Goal: Task Accomplishment & Management: Manage account settings

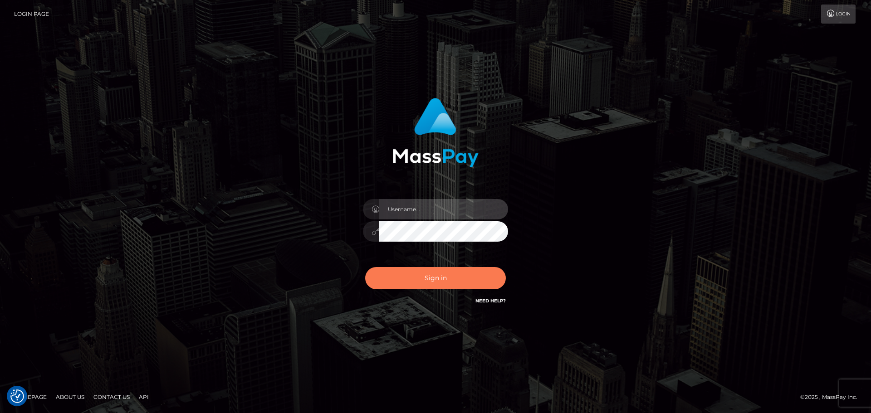
type input "constantin.mp"
click at [465, 271] on button "Sign in" at bounding box center [435, 278] width 141 height 22
type input "constantin.mp"
click at [464, 270] on button "Sign in" at bounding box center [435, 278] width 141 height 22
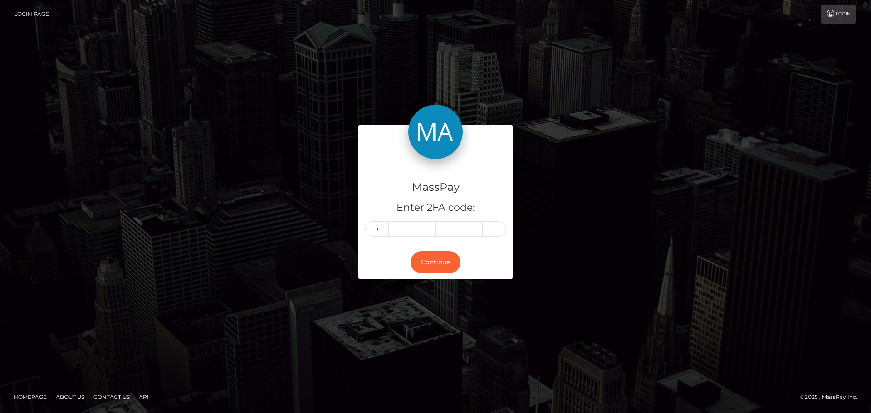
type input "4"
type input "2"
type input "7"
type input "3"
type input "2"
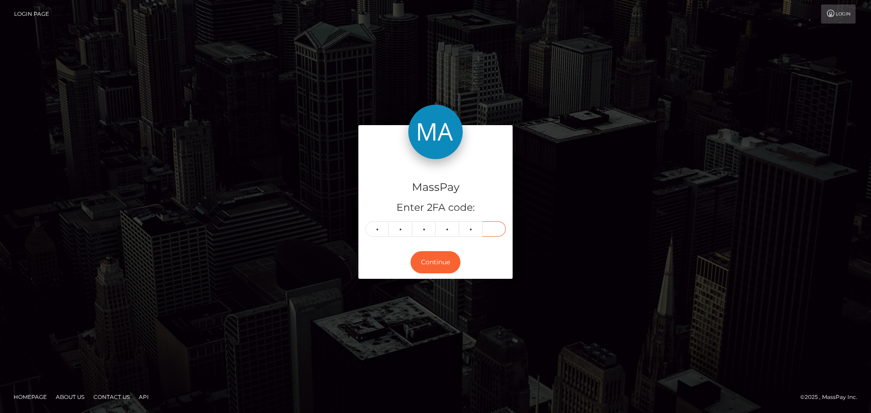
type input "0"
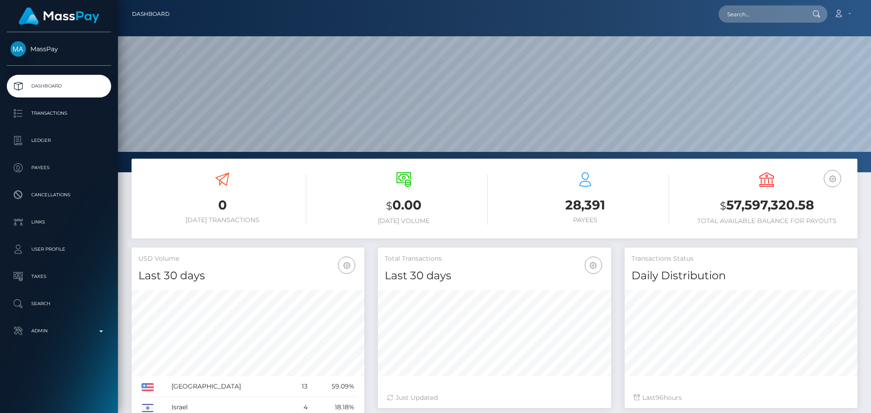
scroll to position [161, 233]
click at [758, 15] on input "text" at bounding box center [761, 13] width 85 height 17
paste input "856d8e6f-d1be-441a-ae9c-eb07d789545b"
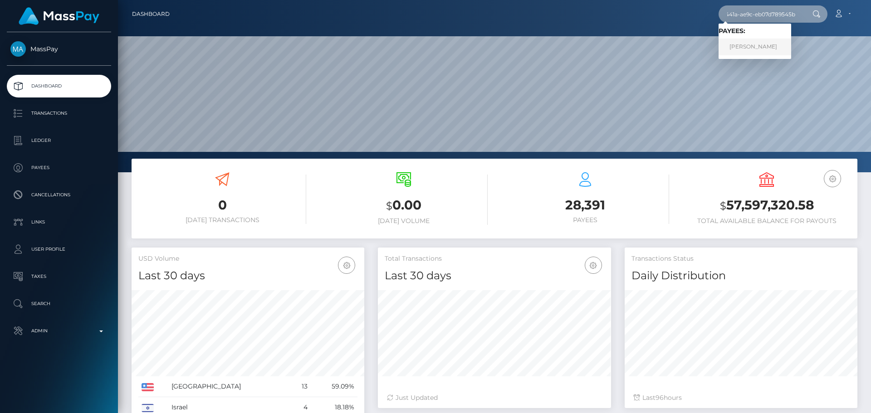
type input "856d8e6f-d1be-441a-ae9c-eb07d789545b"
click at [731, 48] on link "[PERSON_NAME]" at bounding box center [755, 47] width 73 height 17
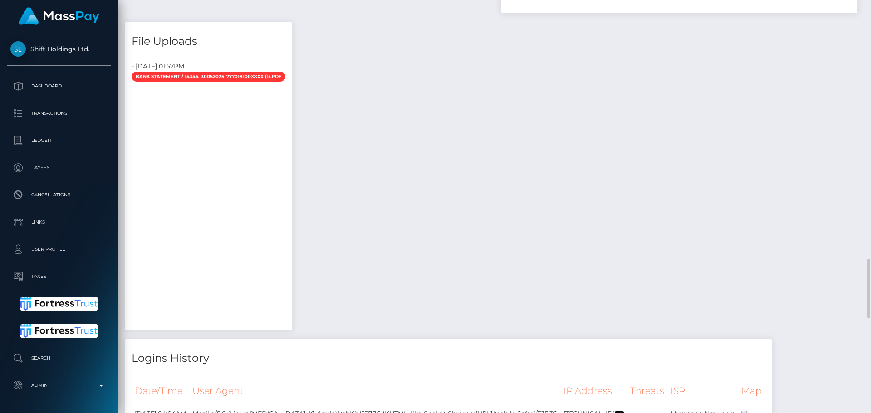
scroll to position [109, 233]
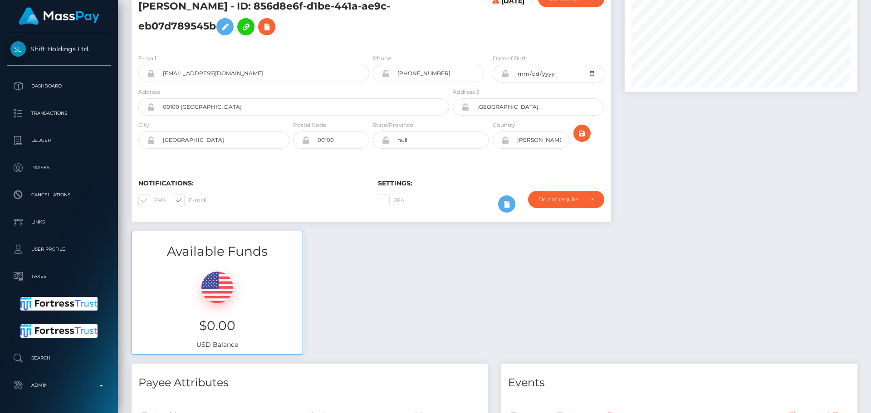
scroll to position [0, 0]
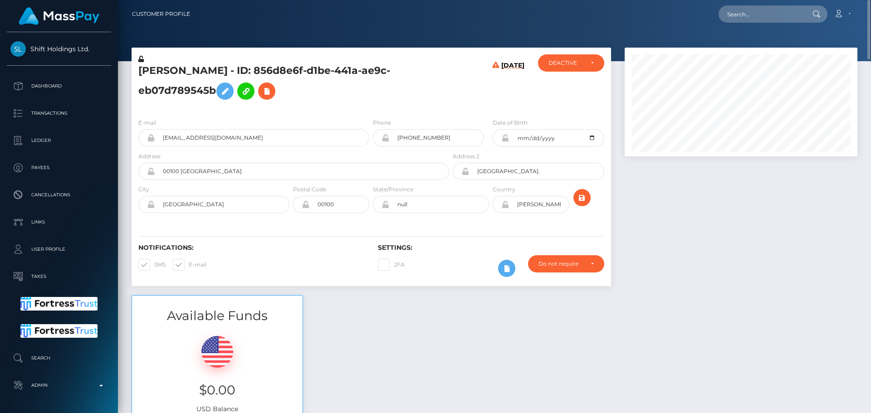
click at [430, 98] on h5 "Zainabu Amina Ohuru - ID: 856d8e6f-d1be-441a-ae9c-eb07d789545b" at bounding box center [291, 84] width 306 height 40
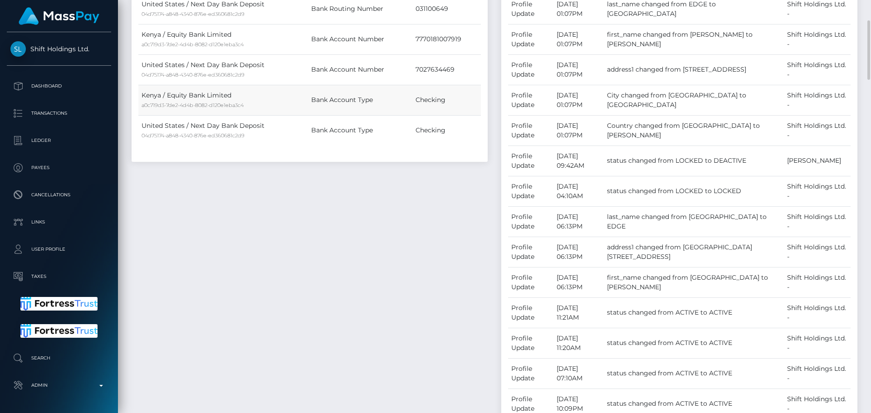
scroll to position [454, 0]
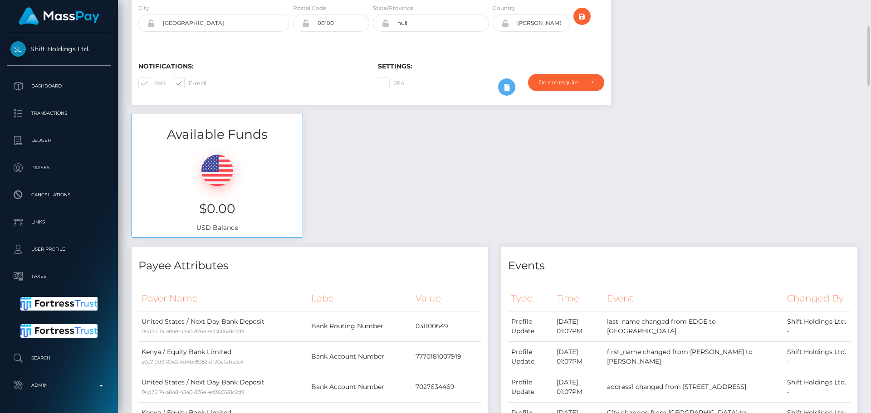
scroll to position [0, 0]
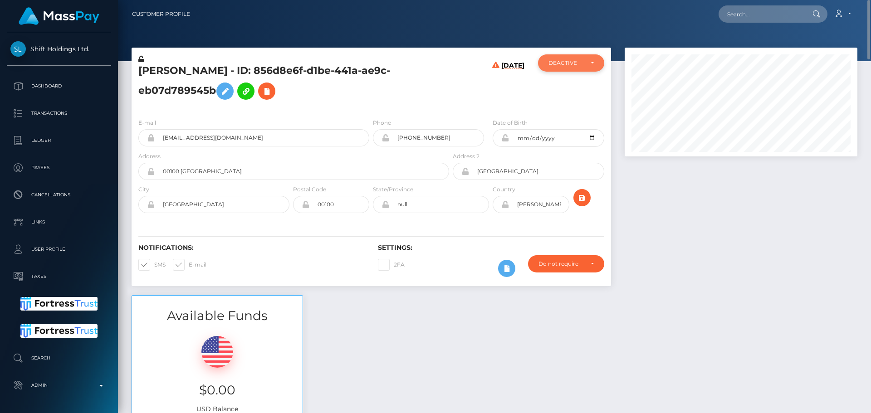
click at [577, 68] on div "DEACTIVE" at bounding box center [571, 62] width 66 height 17
click at [457, 93] on div "09/06/24" at bounding box center [491, 82] width 80 height 57
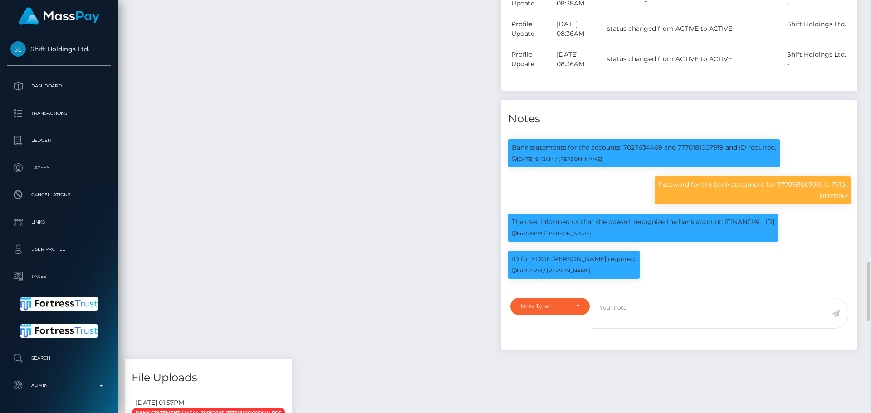
scroll to position [1498, 0]
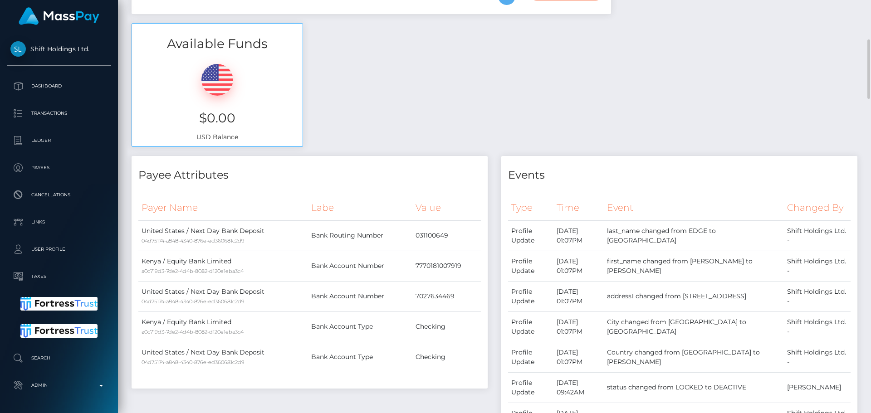
scroll to position [0, 0]
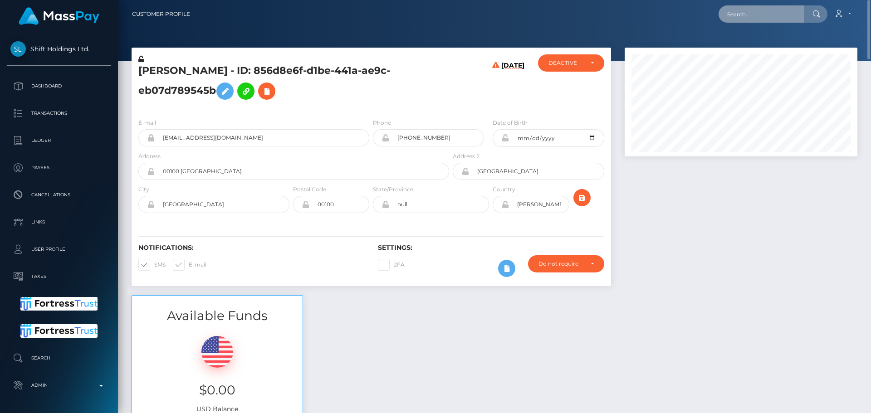
click at [752, 18] on input "text" at bounding box center [761, 13] width 85 height 17
paste input "poact_ILwKGq0Yhnre"
type input "poact_ILwKGq0Yhnre"
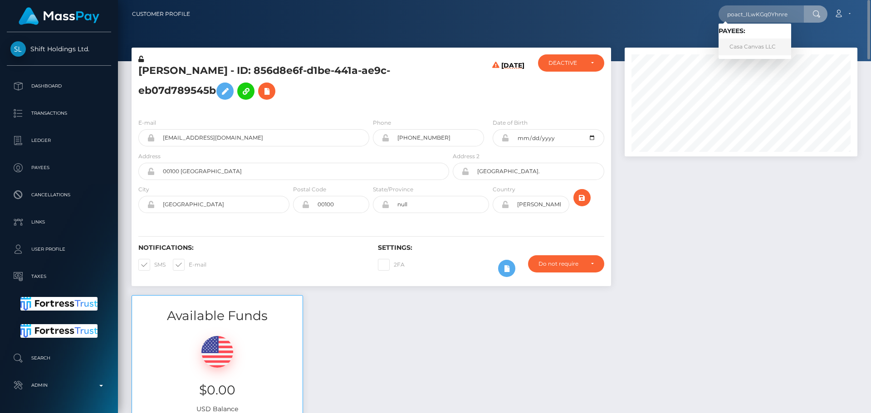
click at [752, 41] on link "Casa Canvas LLC" at bounding box center [755, 47] width 73 height 17
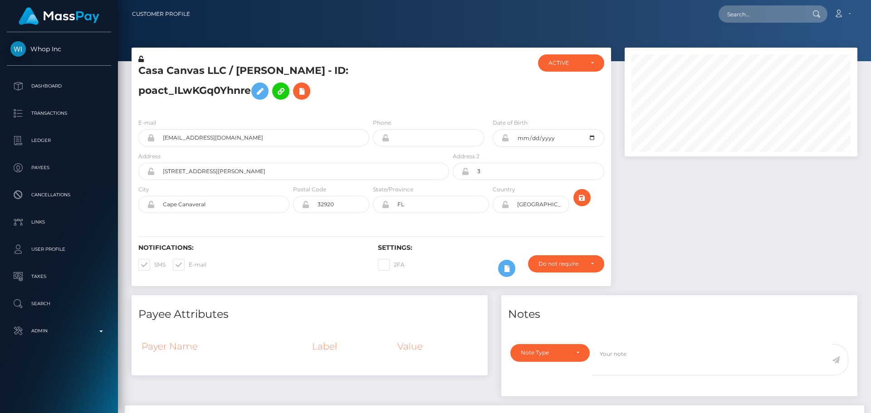
scroll to position [109, 233]
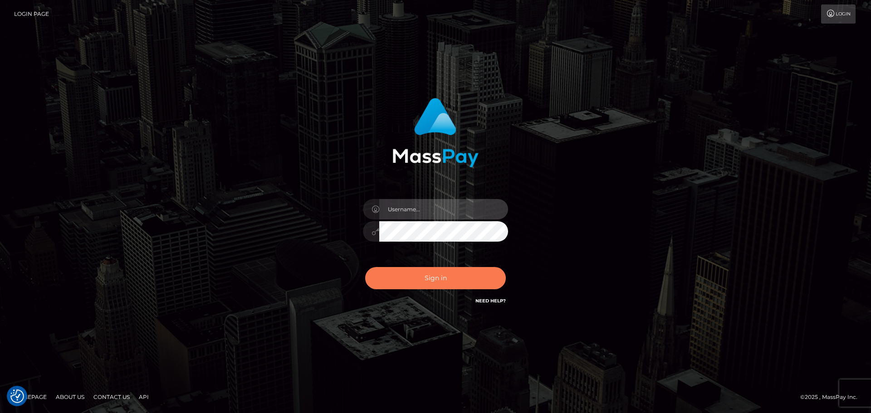
type input "[DOMAIN_NAME]"
click at [479, 278] on button "Sign in" at bounding box center [435, 278] width 141 height 22
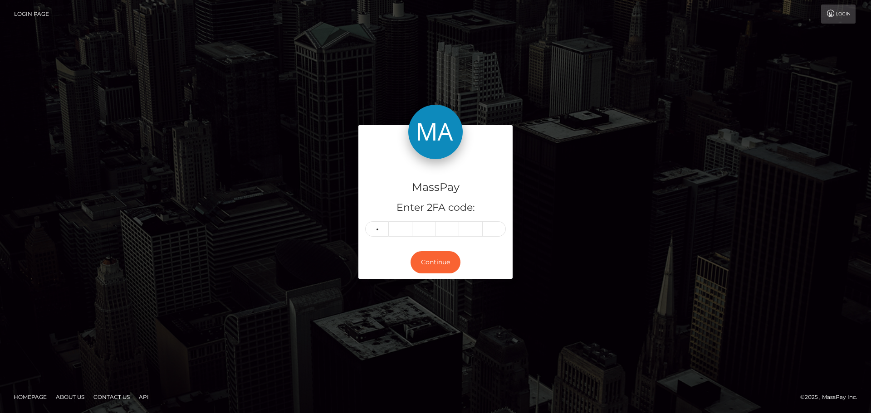
type input "3"
type input "2"
type input "7"
type input "3"
type input "4"
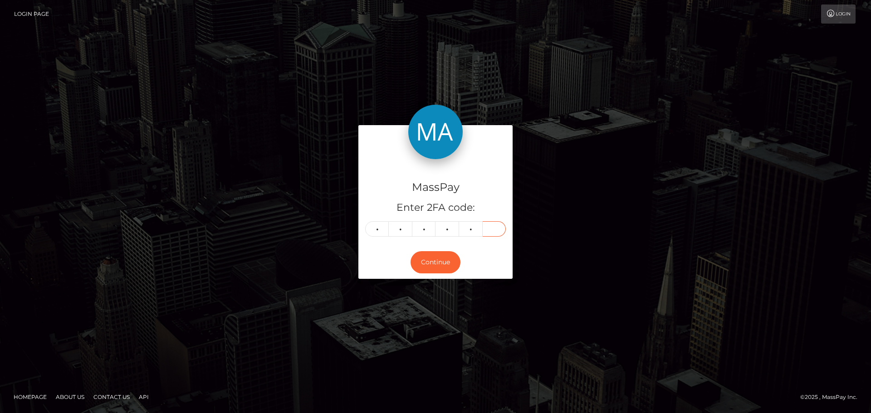
type input "6"
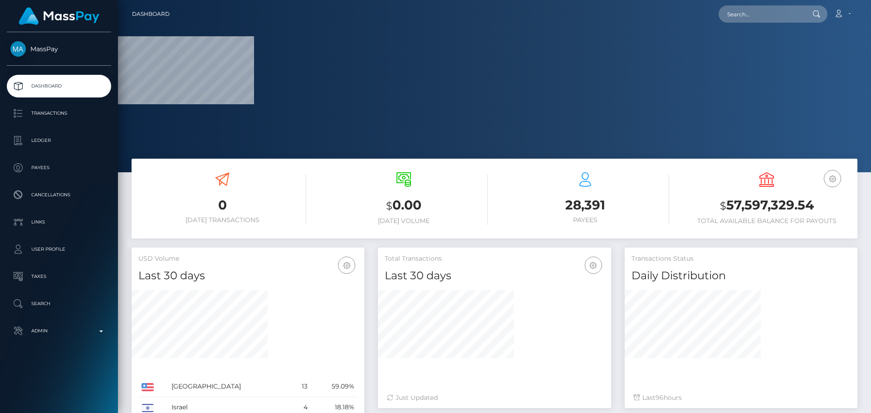
scroll to position [161, 233]
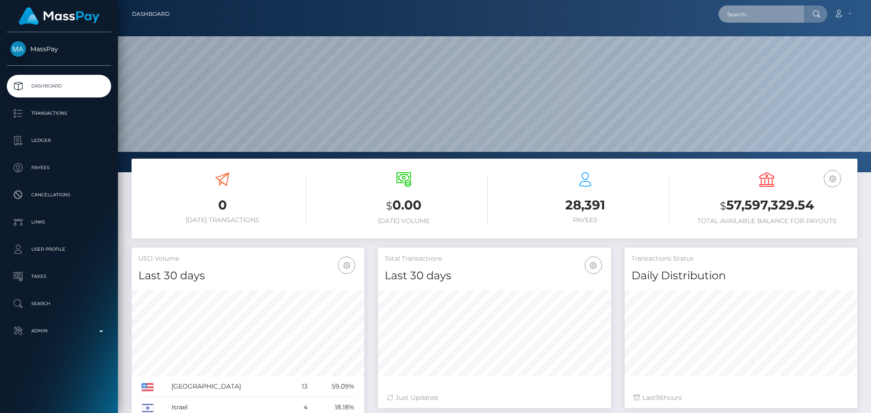
click at [757, 16] on input "text" at bounding box center [761, 13] width 85 height 17
paste input "poact_ILwKGq0Yhnre"
type input "poact_ILwKGq0Yhnre"
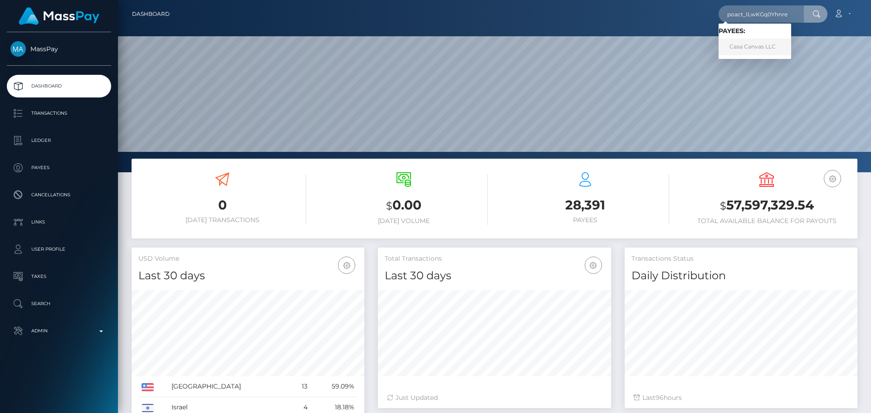
click at [742, 43] on link "Casa Canvas LLC" at bounding box center [755, 47] width 73 height 17
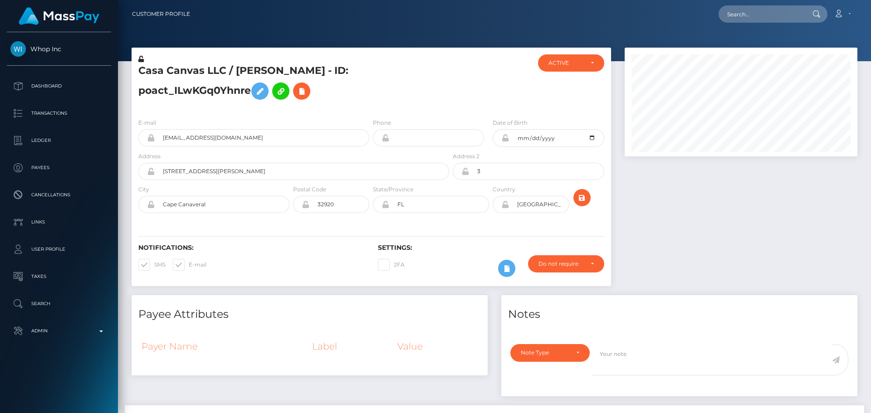
scroll to position [109, 233]
click at [400, 77] on h5 "Casa Canvas LLC / [PERSON_NAME] - ID: poact_ILwKGq0Yhnre" at bounding box center [291, 84] width 306 height 40
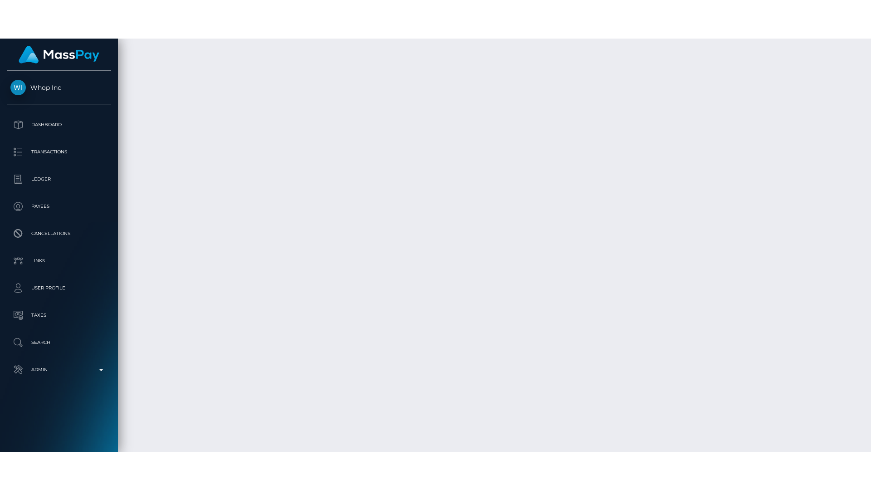
scroll to position [8393, 0]
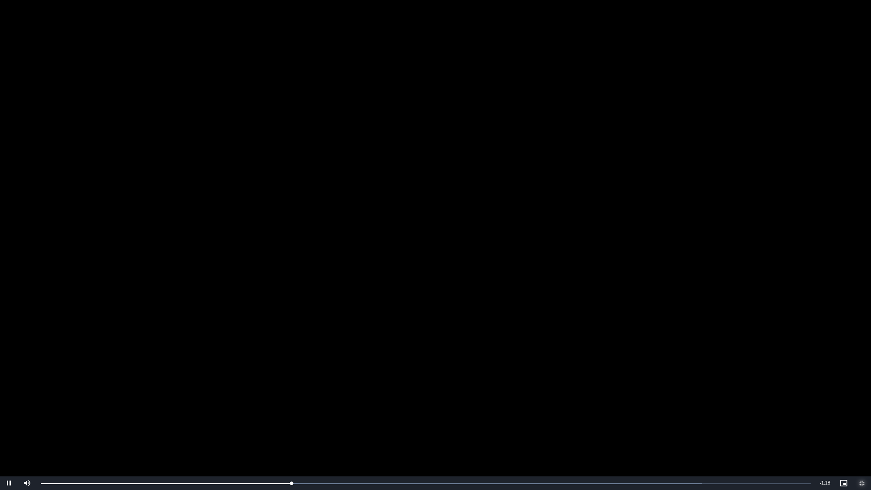
click at [866, 413] on span "Video Player" at bounding box center [862, 483] width 18 height 0
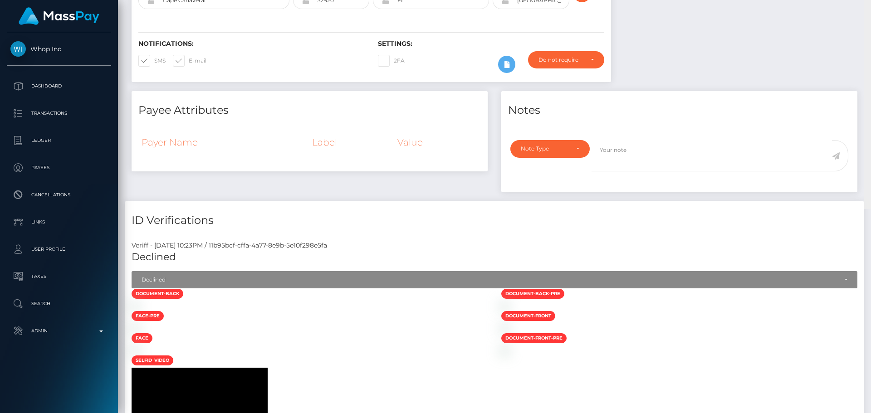
scroll to position [0, 0]
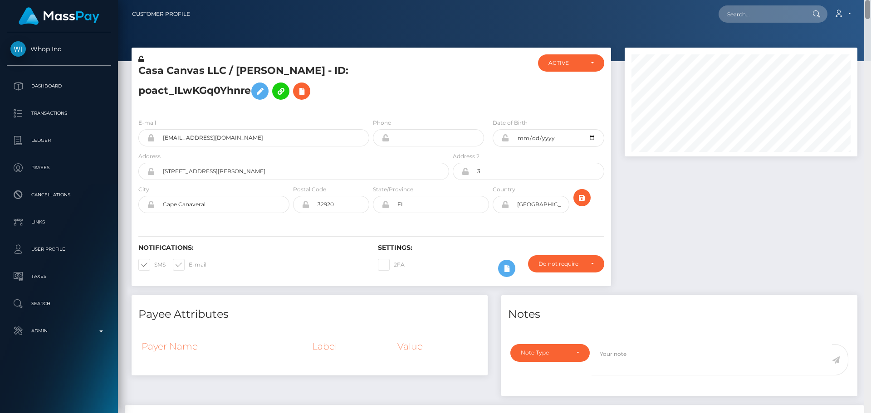
drag, startPoint x: 867, startPoint y: 383, endPoint x: 862, endPoint y: -5, distance: 388.5
click at [862, 0] on html "Whop Inc Dashboard Transactions Ledger Payees Cancellations Links" at bounding box center [435, 206] width 871 height 413
click at [147, 71] on h5 "Casa Canvas LLC / [PERSON_NAME] - ID: poact_ILwKGq0Yhnre" at bounding box center [291, 84] width 306 height 40
drag, startPoint x: 147, startPoint y: 71, endPoint x: 211, endPoint y: 70, distance: 64.5
click at [211, 70] on h5 "Casa Canvas LLC / [PERSON_NAME] - ID: poact_ILwKGq0Yhnre" at bounding box center [291, 84] width 306 height 40
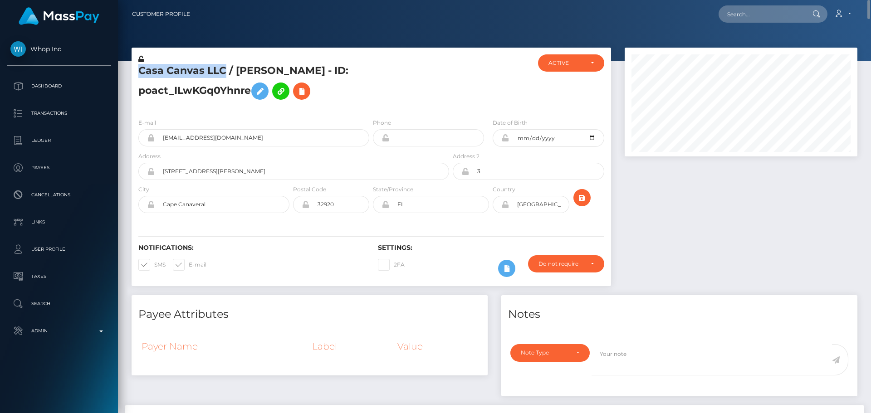
copy h5 "Casa Canvas LLC"
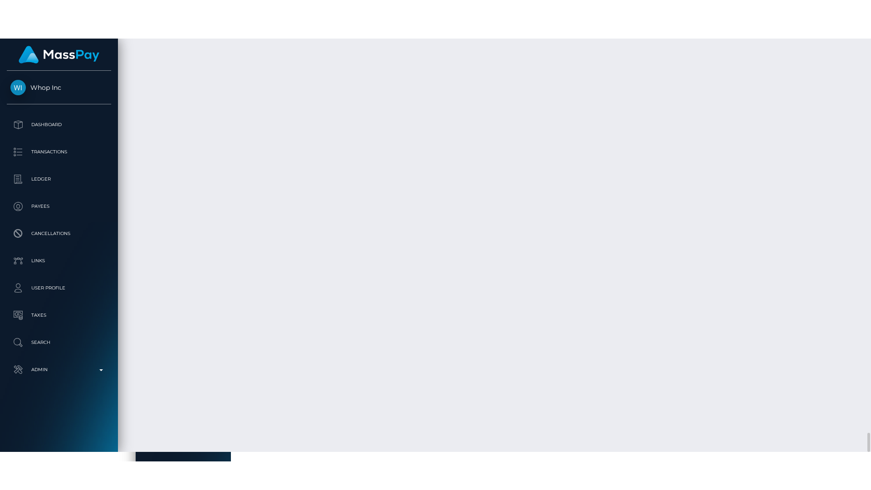
scroll to position [8393, 0]
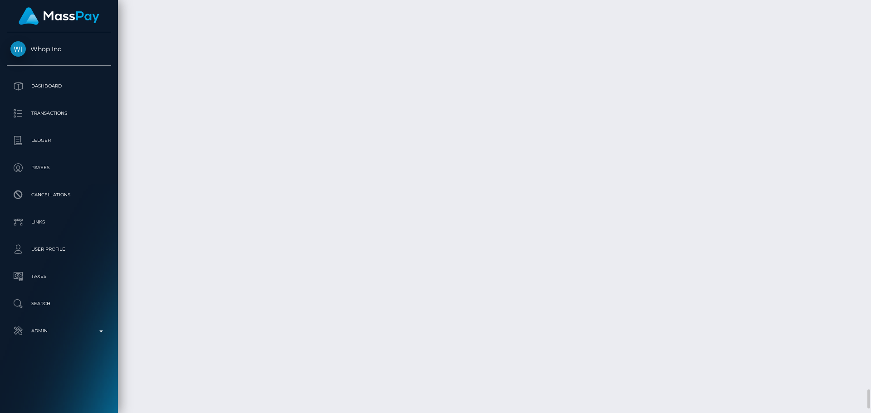
drag, startPoint x: 261, startPoint y: 305, endPoint x: 261, endPoint y: 359, distance: 54.9
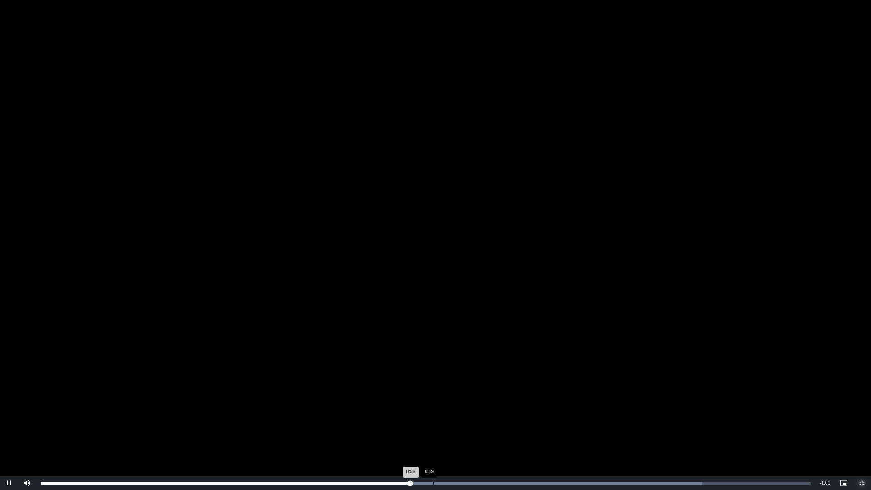
click at [435, 413] on div "Loaded : 85.93% 0:59 0:56" at bounding box center [425, 484] width 779 height 14
click at [469, 413] on div "Loaded : 85.93% 1:04 1:04" at bounding box center [425, 484] width 779 height 14
click at [501, 413] on div "Loaded : 85.93% 1:09 1:05" at bounding box center [426, 483] width 770 height 2
click at [546, 413] on div "Loaded : 85.93% 1:16 1:10" at bounding box center [425, 484] width 779 height 14
click at [581, 413] on div "Progress Bar" at bounding box center [372, 483] width 662 height 2
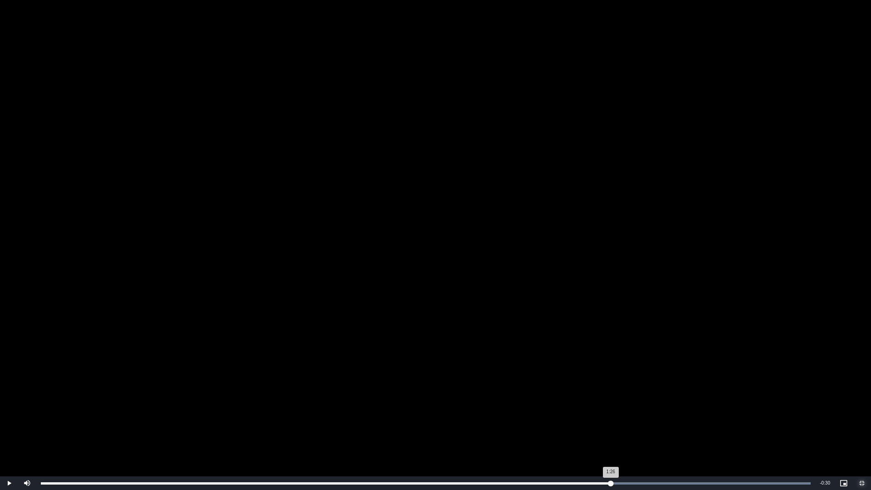
click at [611, 413] on div "Loaded : 100.00% 1:26 1:26" at bounding box center [426, 483] width 770 height 2
click at [653, 413] on div "Loaded : 100.00% 1:32 1:32" at bounding box center [426, 483] width 770 height 2
click at [741, 413] on div "Loaded : 100.00% 1:46 1:42" at bounding box center [425, 484] width 779 height 14
click at [731, 413] on div "Loaded : 100.00% 1:44 1:56" at bounding box center [425, 484] width 779 height 14
click at [708, 413] on div "1:44" at bounding box center [386, 483] width 690 height 2
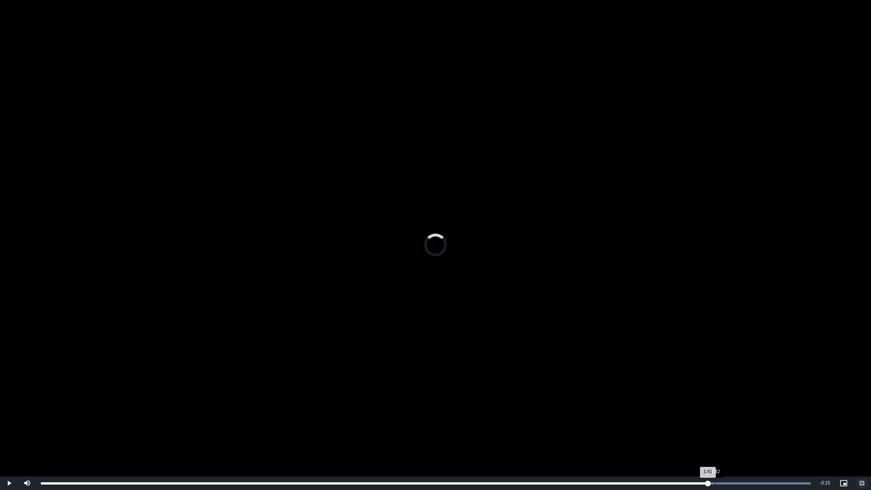
click at [715, 413] on div "1:42" at bounding box center [715, 483] width 0 height 2
click at [732, 413] on div "Loaded : 100.00% 1:44 1:42" at bounding box center [425, 484] width 779 height 14
click at [737, 413] on div "Loaded : 100.00% 1:45 1:44" at bounding box center [425, 484] width 779 height 14
click at [742, 413] on div "Loaded : 100.00% 1:46 1:45" at bounding box center [425, 484] width 779 height 14
click at [748, 413] on div "Loaded : 100.00% 1:47 1:46" at bounding box center [425, 484] width 779 height 14
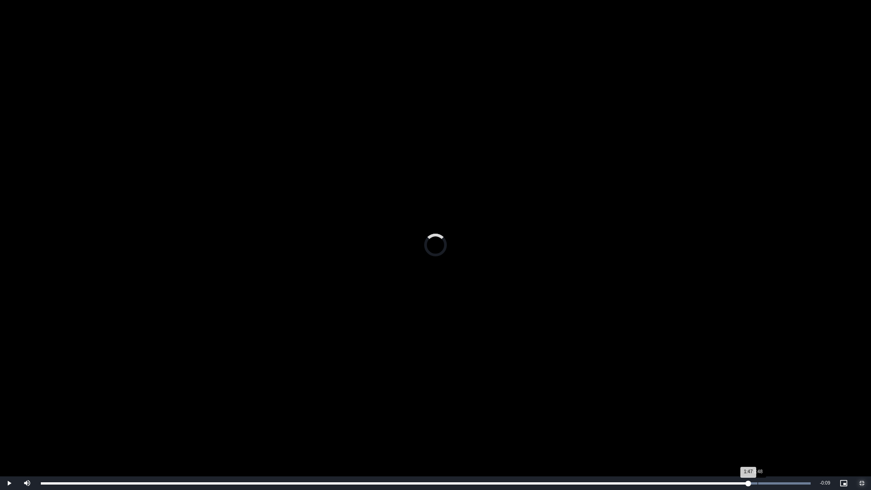
click at [758, 413] on div "Loaded : 100.00% 1:48 1:47" at bounding box center [425, 484] width 779 height 14
click at [767, 413] on div "Loaded : 100.00% 1:50 1:48" at bounding box center [425, 484] width 779 height 14
click at [778, 413] on div "Loaded : 100.00% 1:51 1:50" at bounding box center [425, 484] width 779 height 14
click at [787, 413] on div "Loaded : 100.00% 1:53 1:51" at bounding box center [425, 484] width 779 height 14
click at [795, 413] on div "Loaded : 100.00% 1:54 1:53" at bounding box center [425, 484] width 779 height 14
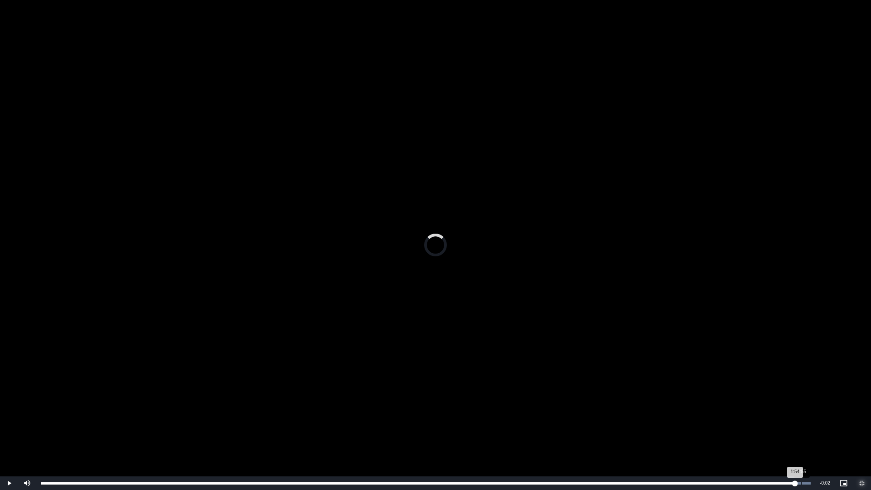
click at [801, 413] on div "Loaded : 100.00% 1:55 1:54" at bounding box center [425, 484] width 779 height 14
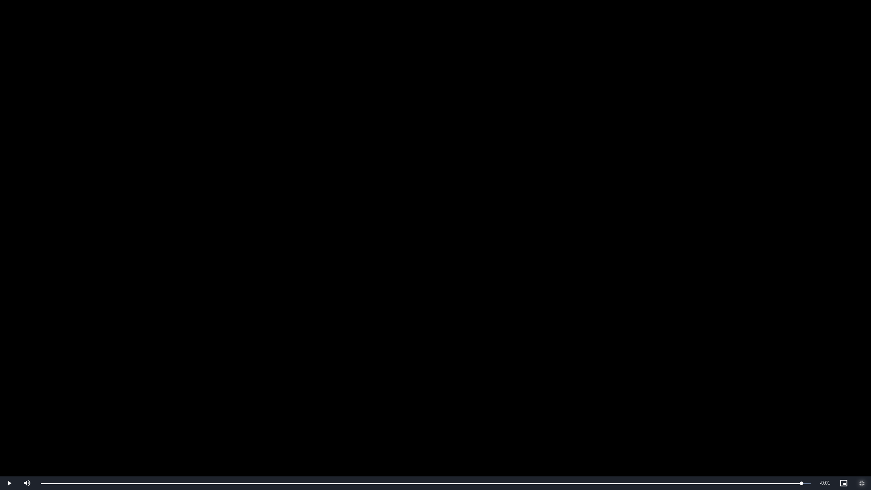
click at [864, 413] on span "Video Player" at bounding box center [862, 483] width 18 height 0
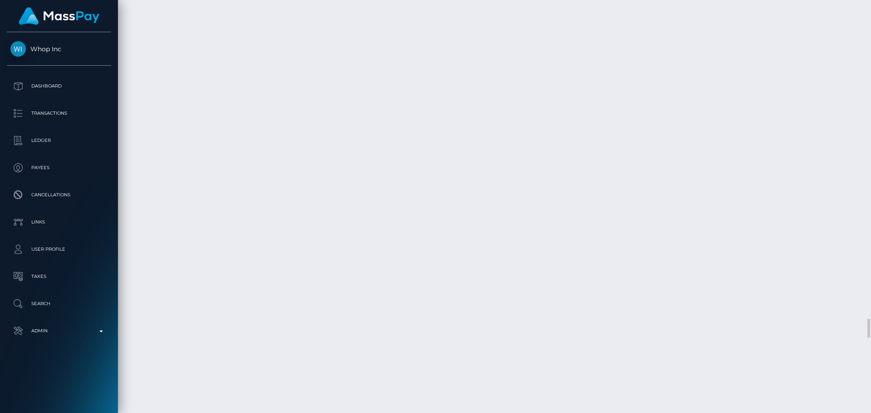
scroll to position [6728, 0]
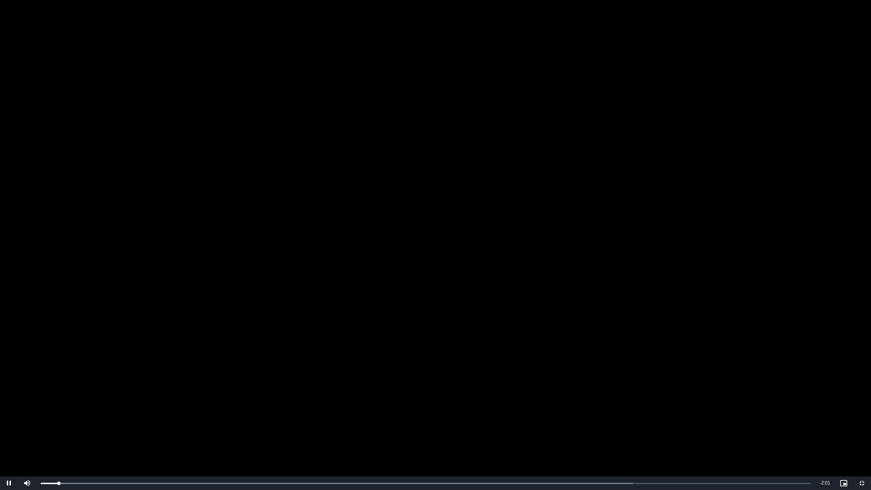
click at [412, 319] on video "To view this video please enable JavaScript, and consider upgrading to a web br…" at bounding box center [435, 245] width 871 height 490
click at [111, 413] on div "Loaded : 76.88% 0:11 0:05" at bounding box center [425, 484] width 779 height 14
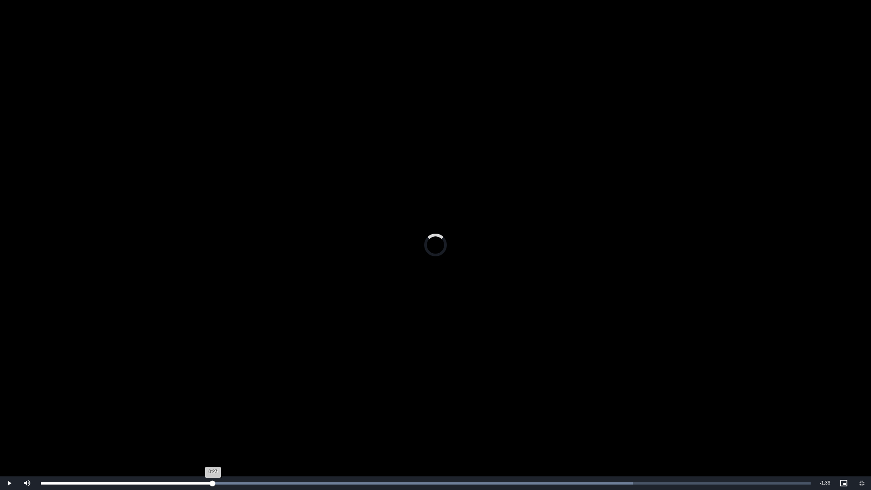
click at [213, 413] on div "Loaded : 76.88% 0:27 0:27" at bounding box center [426, 483] width 770 height 2
click at [343, 413] on div "Loaded : 100.00% 0:48 0:28" at bounding box center [425, 484] width 779 height 14
click at [436, 413] on div "Loaded : 100.00% 1:03 0:49" at bounding box center [425, 484] width 779 height 14
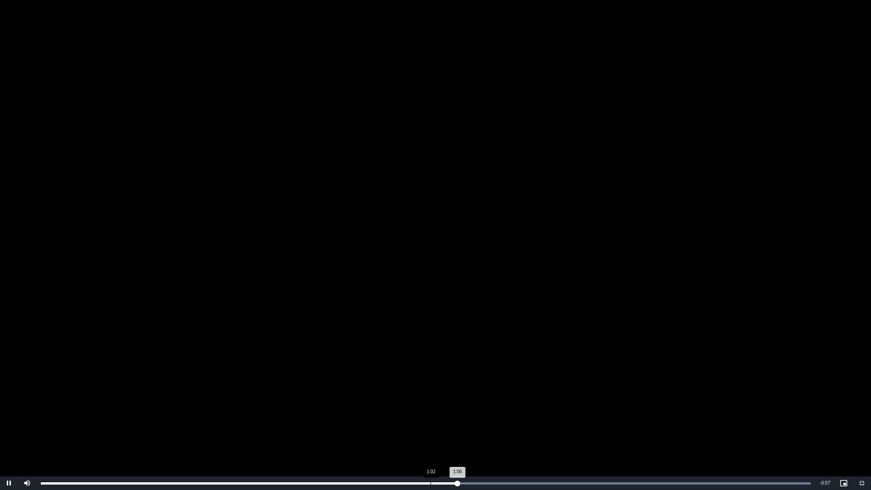
click at [431, 413] on div "Loaded : 100.00% 1:02 1:06" at bounding box center [425, 484] width 779 height 14
click at [500, 413] on div "1:13" at bounding box center [500, 483] width 0 height 2
click at [537, 413] on div "Progress Bar" at bounding box center [426, 483] width 770 height 2
click at [572, 413] on div "Loaded : 100.00% 1:24 1:19" at bounding box center [425, 484] width 779 height 14
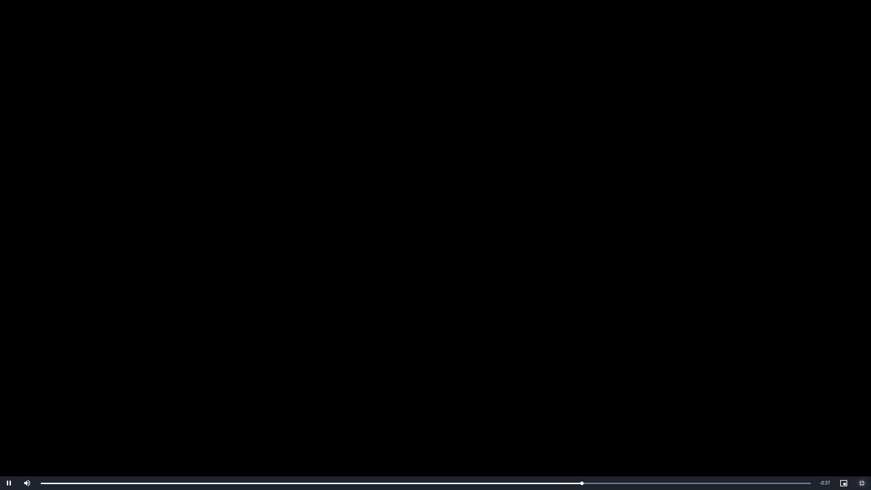
click at [863, 413] on span "Video Player" at bounding box center [862, 483] width 18 height 0
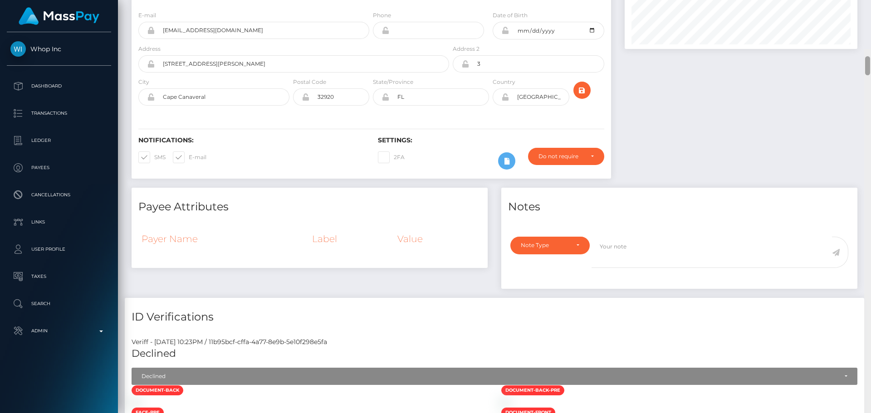
scroll to position [0, 0]
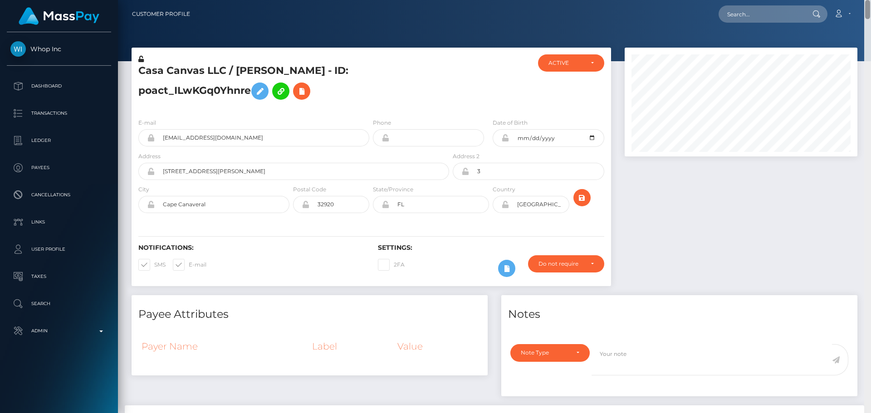
drag, startPoint x: 866, startPoint y: 254, endPoint x: 847, endPoint y: -3, distance: 258.0
click at [847, 0] on html "Whop Inc Dashboard Transactions Ledger Payees Cancellations Links" at bounding box center [435, 206] width 871 height 413
click at [438, 93] on h5 "Casa Canvas LLC / Geoffrey Lange - ID: poact_ILwKGq0Yhnre" at bounding box center [291, 84] width 306 height 40
click at [397, 75] on h5 "Casa Canvas LLC / Geoffrey Lange - ID: poact_ILwKGq0Yhnre" at bounding box center [291, 84] width 306 height 40
click at [553, 265] on div "Do not require" at bounding box center [561, 264] width 45 height 7
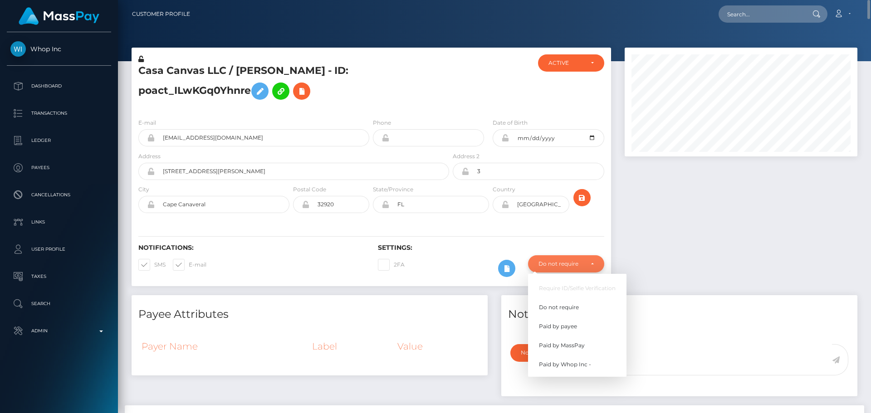
scroll to position [109, 233]
click at [563, 367] on span "Paid by Whop Inc -" at bounding box center [565, 365] width 52 height 8
select select "338"
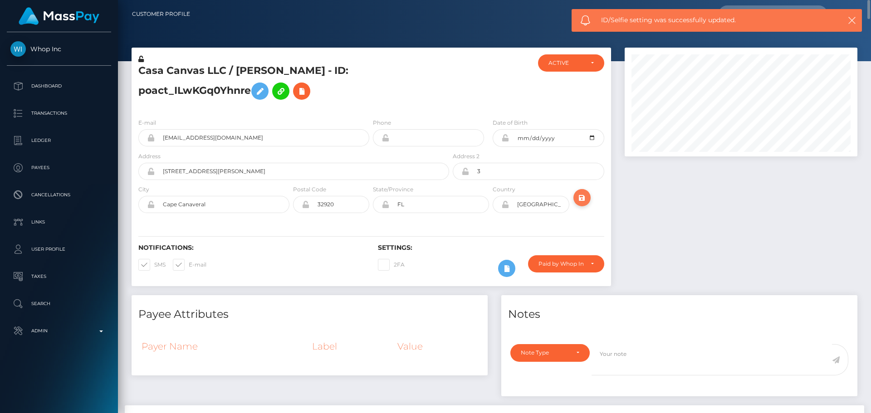
click at [585, 193] on icon "submit" at bounding box center [582, 197] width 11 height 11
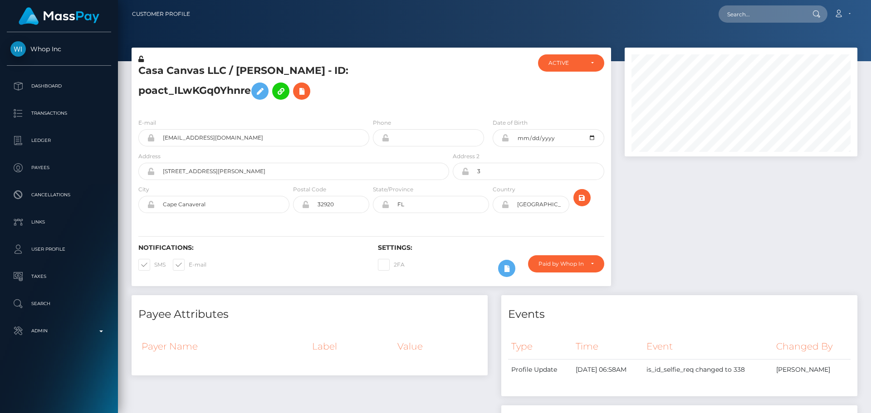
scroll to position [109, 233]
click at [740, 15] on input "text" at bounding box center [761, 13] width 85 height 17
paste input "317971"
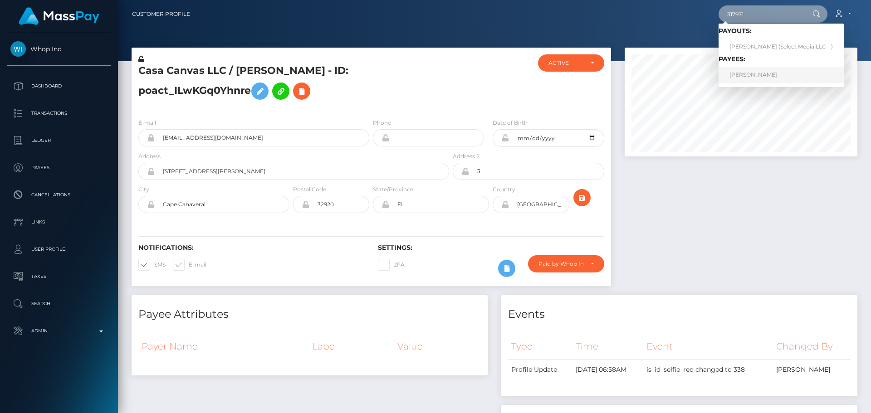
type input "317971"
click at [755, 77] on link "[PERSON_NAME]" at bounding box center [781, 75] width 125 height 17
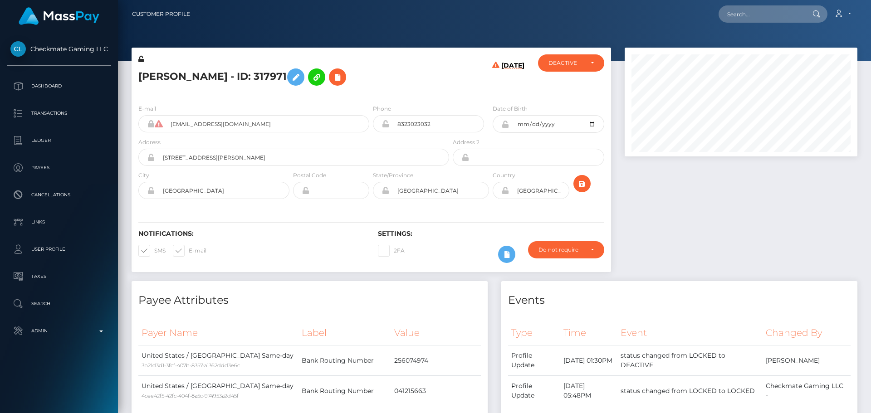
scroll to position [109, 233]
click at [152, 75] on h5 "[PERSON_NAME] - ID: 317971" at bounding box center [291, 77] width 306 height 26
copy h5 "Alfonso"
click at [199, 76] on h5 "[PERSON_NAME] - ID: 317971" at bounding box center [291, 77] width 306 height 26
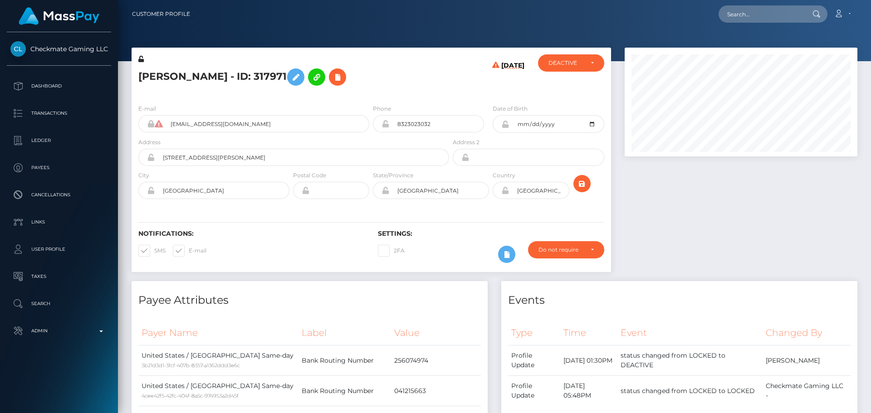
click at [199, 76] on h5 "Alfonso Barrera - ID: 317971" at bounding box center [291, 77] width 306 height 26
click at [196, 77] on h5 "Alfonso Barrera - ID: 317971" at bounding box center [291, 77] width 306 height 26
click at [193, 78] on h5 "Alfonso Barrera - ID: 317971" at bounding box center [291, 77] width 306 height 26
copy h5 "Barrera"
click at [504, 252] on icon at bounding box center [507, 254] width 11 height 11
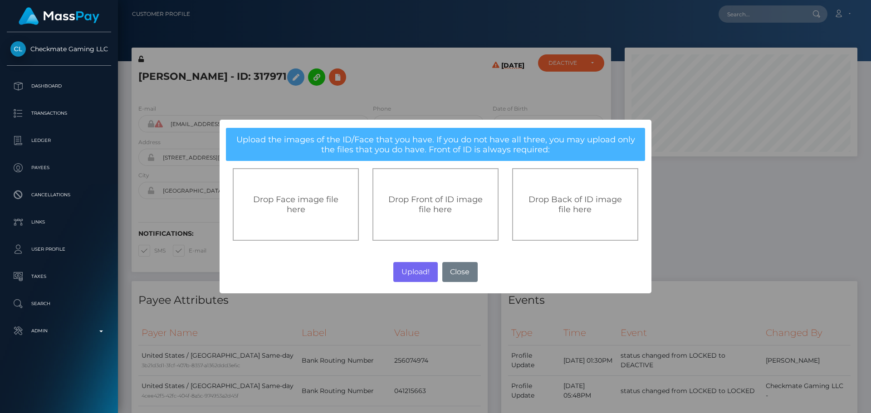
click at [433, 206] on span "Drop Front of ID image file here" at bounding box center [435, 205] width 94 height 20
click at [462, 267] on button "Close" at bounding box center [460, 272] width 35 height 20
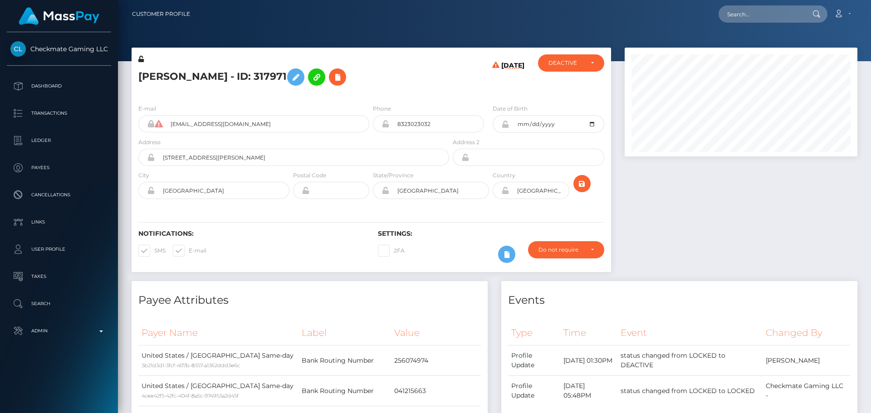
click at [516, 252] on div at bounding box center [506, 254] width 30 height 26
click at [505, 252] on icon at bounding box center [507, 254] width 11 height 11
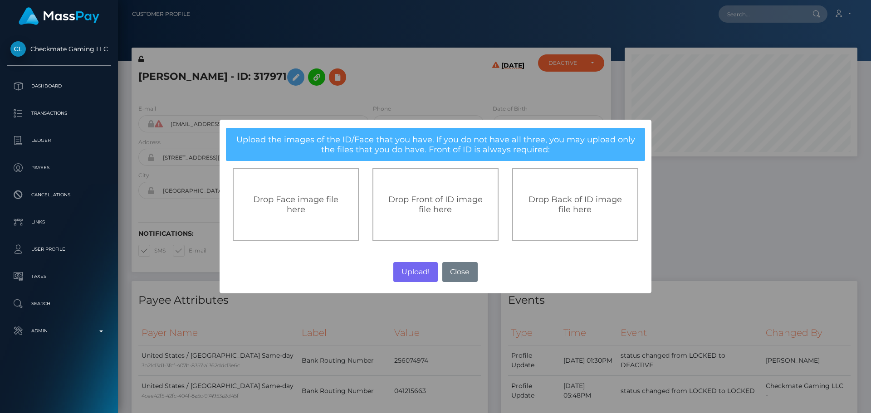
click at [428, 204] on span "Drop Front of ID image file here" at bounding box center [435, 205] width 94 height 20
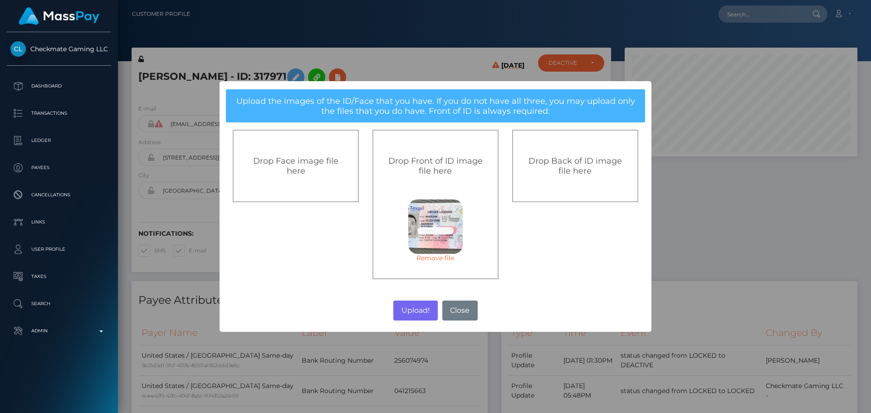
click at [575, 194] on div "Drop Back of ID image file here" at bounding box center [575, 166] width 126 height 73
click at [417, 310] on button "Upload!" at bounding box center [415, 311] width 44 height 20
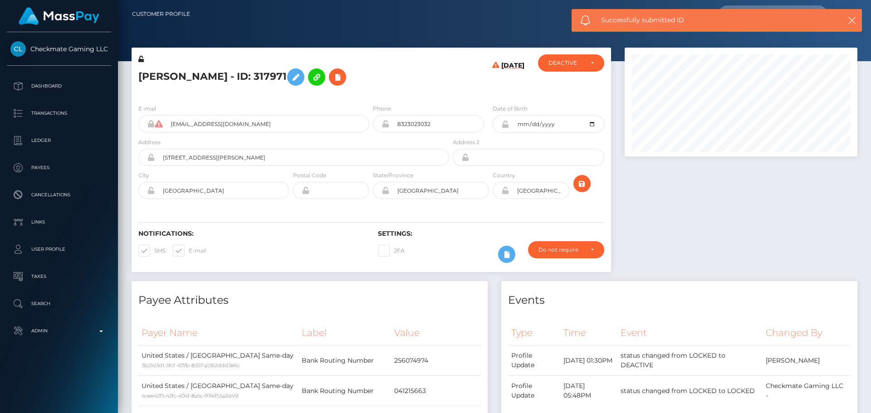
click at [370, 94] on div "Alfonso Barrera - ID: 317971" at bounding box center [292, 75] width 320 height 43
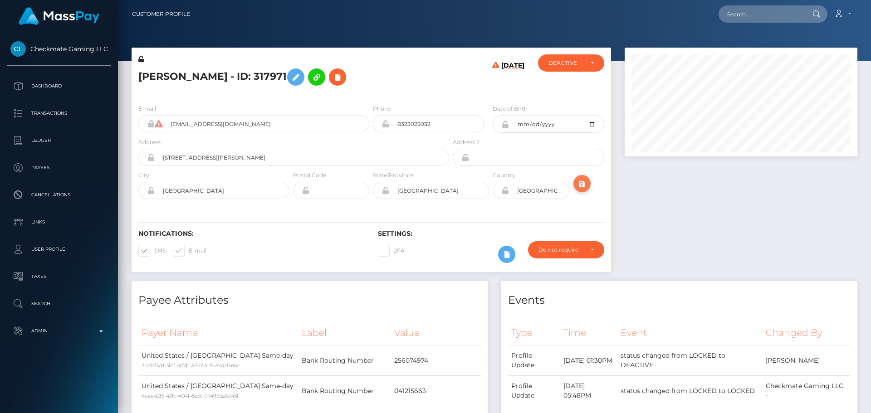
click at [582, 184] on icon "submit" at bounding box center [582, 183] width 11 height 11
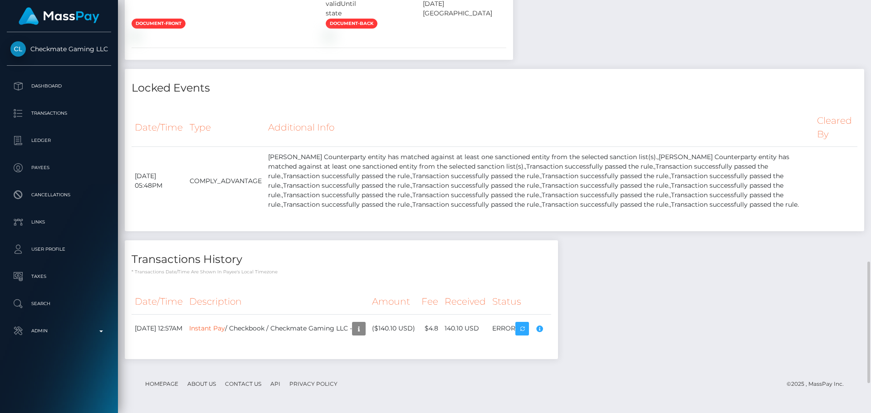
scroll to position [717, 0]
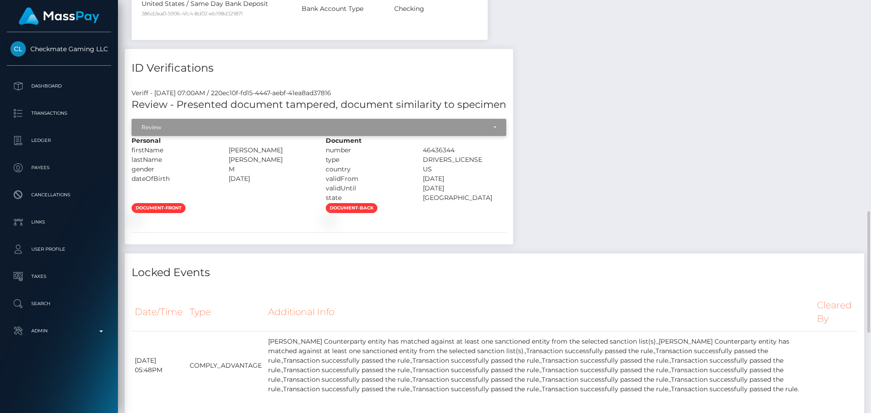
click at [270, 134] on div "Review" at bounding box center [319, 127] width 375 height 17
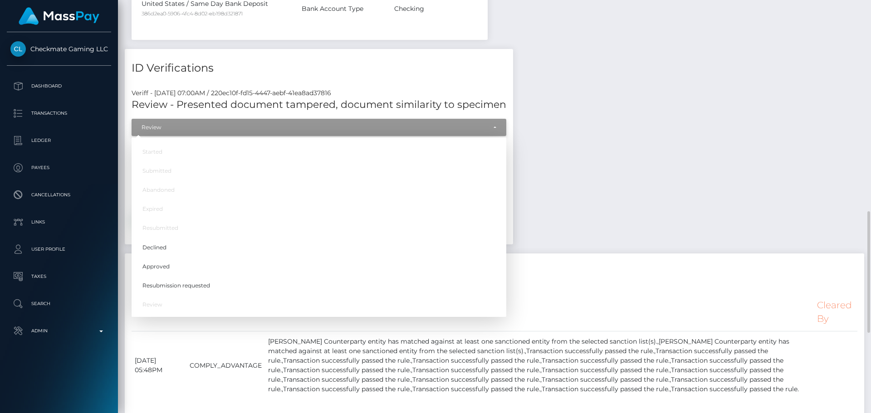
scroll to position [109, 233]
click at [167, 268] on span "Approved" at bounding box center [156, 267] width 27 height 8
select select "Approved"
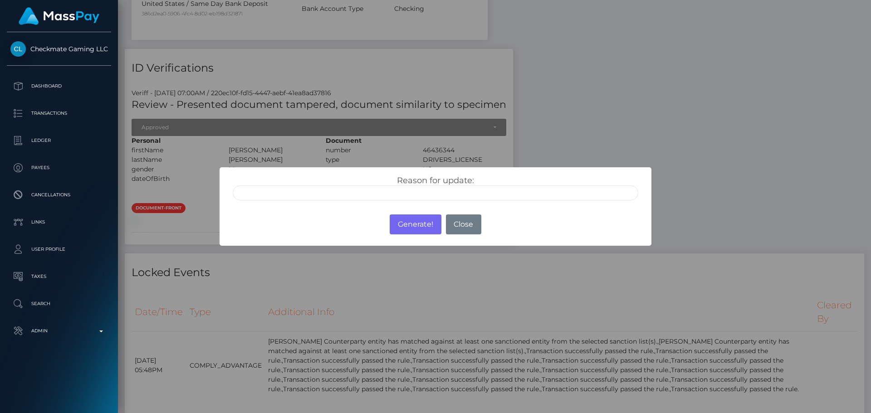
click at [285, 196] on input "text" at bounding box center [436, 193] width 406 height 15
type input "ID manually verified"
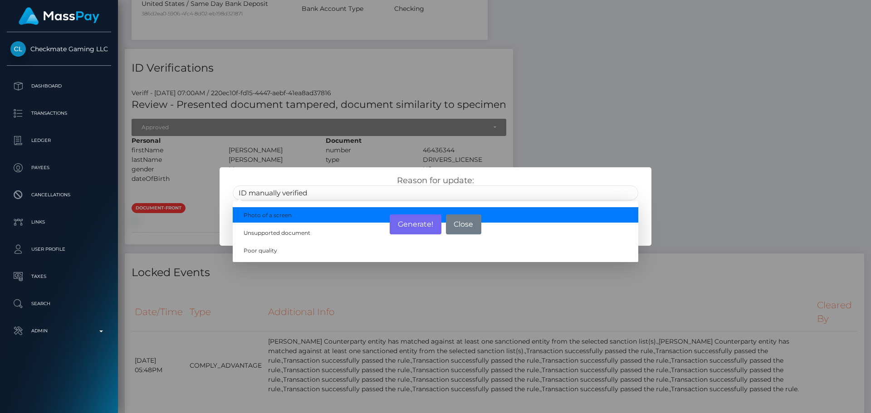
drag, startPoint x: 351, startPoint y: 176, endPoint x: 356, endPoint y: 182, distance: 8.1
click at [351, 176] on div "Reason for update: ID manually verified Photo of a screen Unsupported document …" at bounding box center [435, 188] width 419 height 25
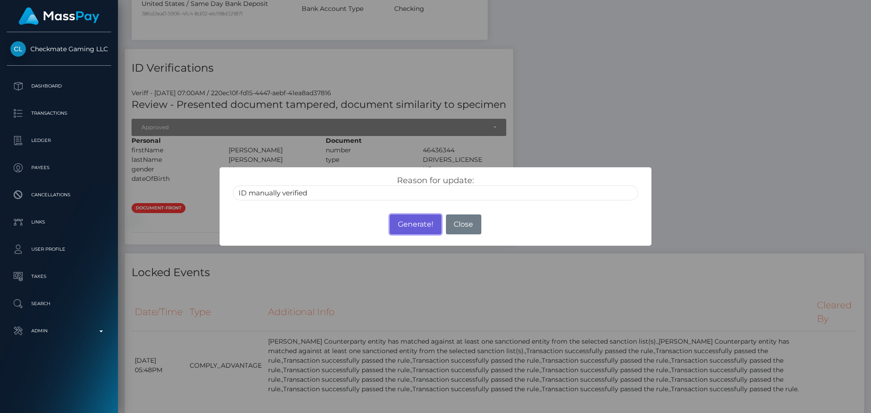
click at [403, 218] on button "Generate!" at bounding box center [415, 225] width 51 height 20
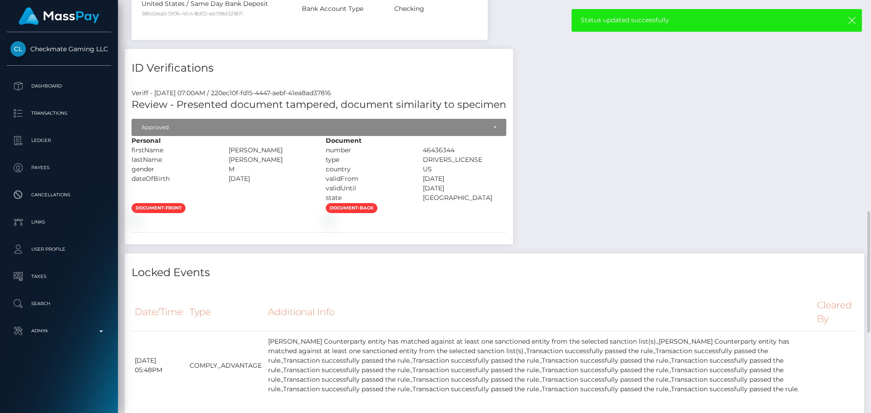
click at [592, 176] on div "Payee Attributes Payer Name Label Value [GEOGRAPHIC_DATA] / ACH Same-day 3b21d3…" at bounding box center [495, 58] width 740 height 989
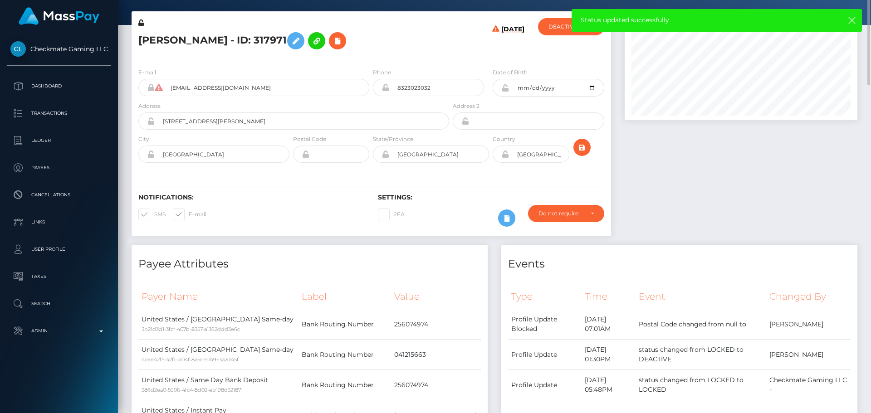
scroll to position [0, 0]
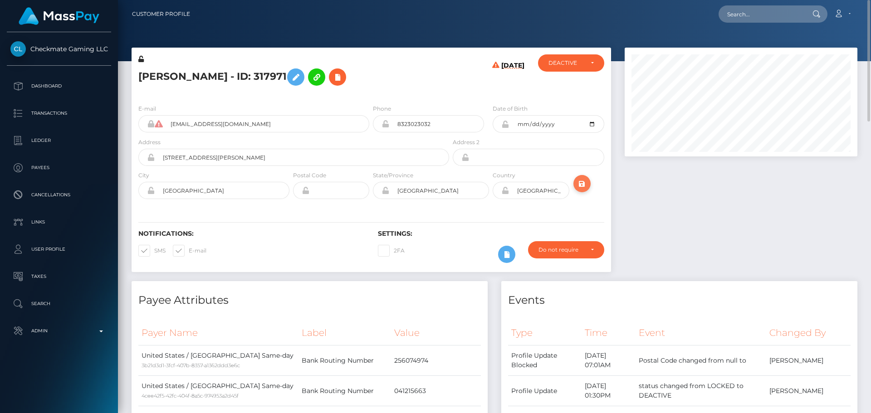
click at [580, 179] on icon "submit" at bounding box center [582, 183] width 11 height 11
click at [461, 87] on div "11/05/24" at bounding box center [491, 75] width 80 height 43
click at [506, 125] on icon at bounding box center [506, 124] width 8 height 7
click at [505, 193] on icon at bounding box center [506, 190] width 8 height 7
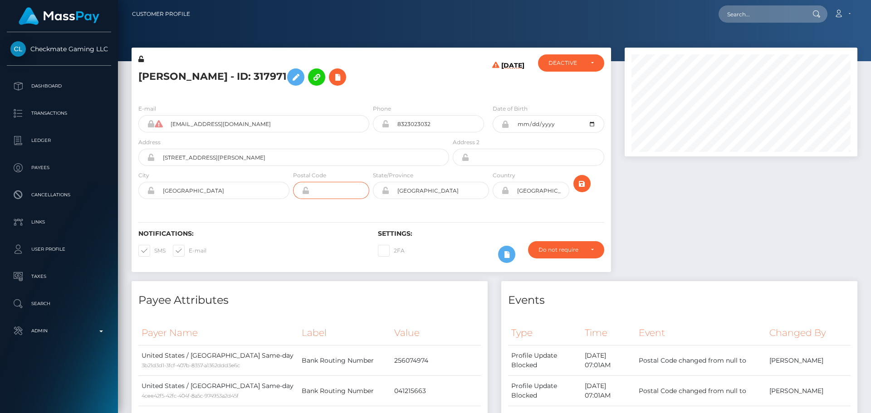
click at [344, 190] on input "text" at bounding box center [340, 190] width 60 height 17
type input "77076"
click at [275, 155] on input "7450 N Shepard Dr, 1501" at bounding box center [302, 157] width 295 height 17
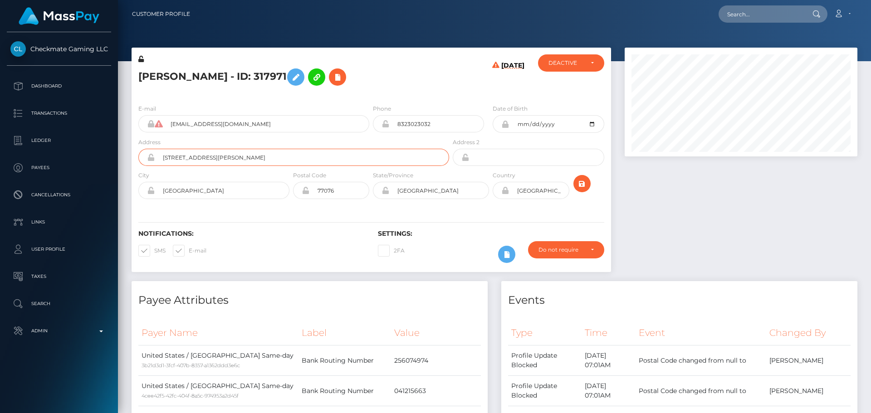
type input "609 Turner Dr."
click at [268, 224] on div "Notifications: SMS E-mail Settings: 2FA" at bounding box center [372, 240] width 480 height 64
click at [278, 207] on div "E-mail fonsobarrera96@gmail.com Phone City" at bounding box center [372, 152] width 480 height 111
click at [584, 188] on icon "submit" at bounding box center [582, 183] width 11 height 11
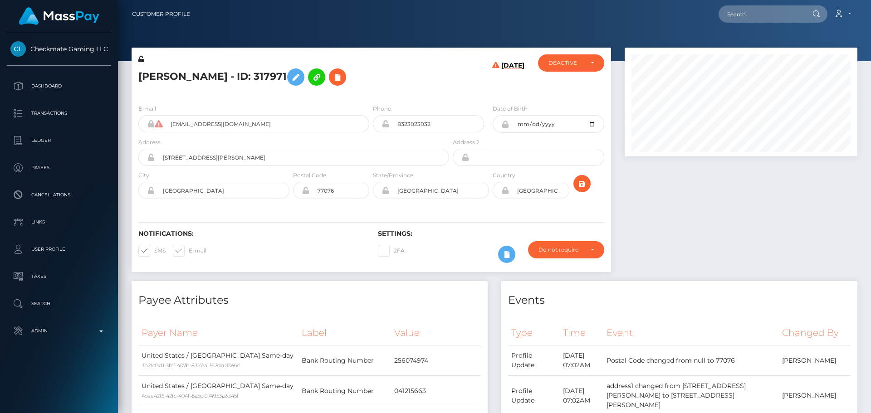
scroll to position [109, 233]
click at [429, 84] on h5 "[PERSON_NAME] - ID: 317971" at bounding box center [291, 77] width 306 height 26
click at [290, 79] on icon at bounding box center [295, 77] width 11 height 11
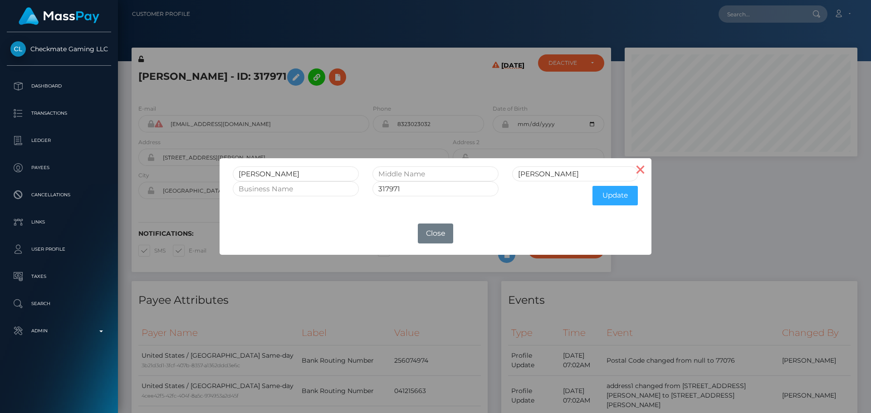
click at [642, 172] on button "×" at bounding box center [641, 169] width 22 height 22
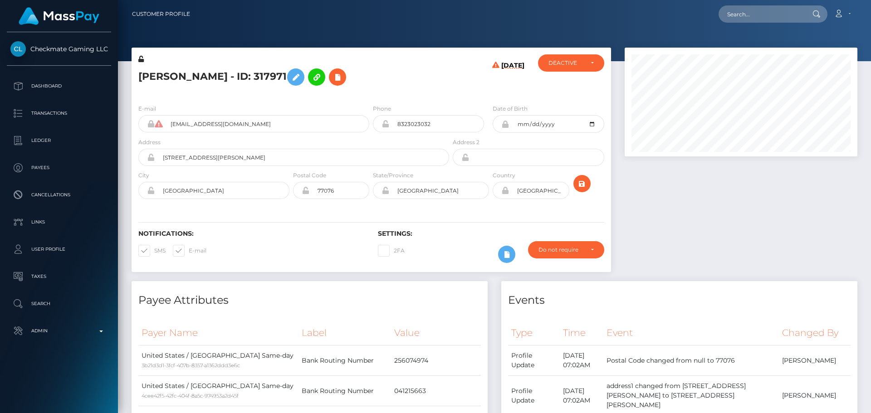
click at [143, 59] on icon at bounding box center [140, 59] width 5 height 6
click at [586, 182] on icon "submit" at bounding box center [582, 183] width 11 height 11
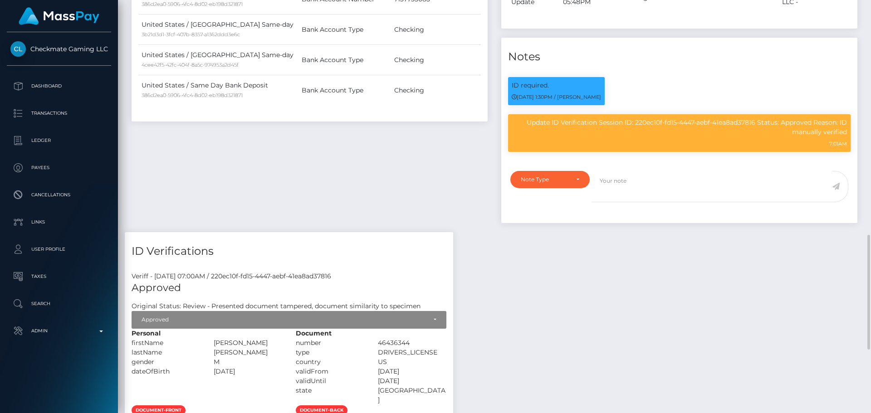
scroll to position [681, 0]
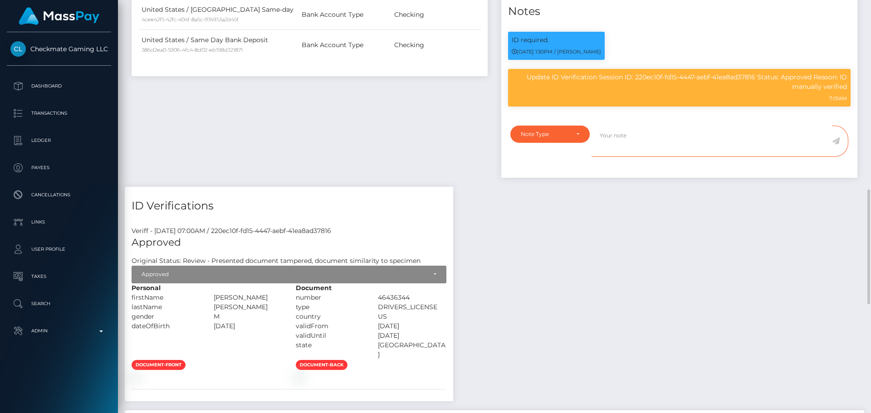
click at [640, 126] on textarea at bounding box center [712, 141] width 241 height 31
paste textarea "ComplyAdvantage potential hit refers to a person with a different middle name (…"
type textarea "ComplyAdvantage potential hit refers to a person with a different middle name (…"
click at [560, 126] on div "Note Type" at bounding box center [550, 134] width 79 height 17
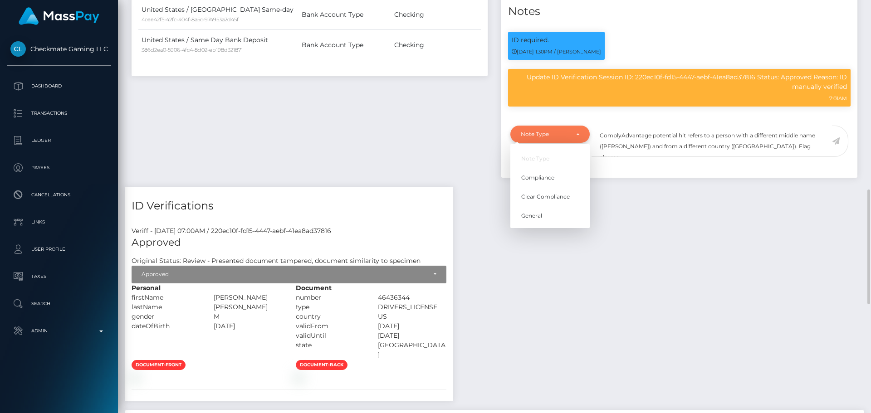
scroll to position [109, 233]
click at [535, 188] on link "Clear Compliance" at bounding box center [550, 196] width 79 height 17
select select "CLEAR_COMPLIANCE"
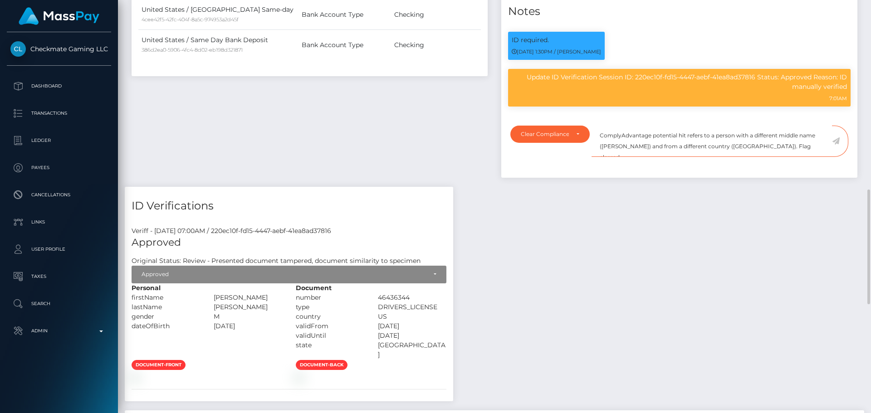
click at [775, 126] on textarea "ComplyAdvantage potential hit refers to a person with a different middle name (…" at bounding box center [712, 141] width 241 height 31
click at [837, 138] on icon at bounding box center [836, 141] width 8 height 7
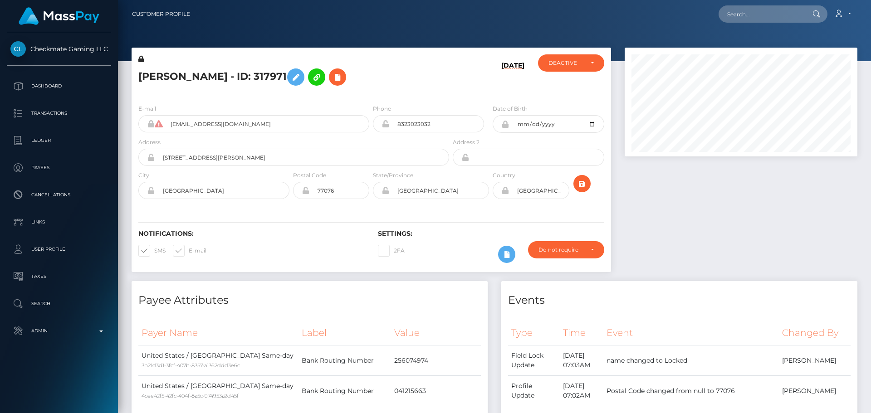
scroll to position [109, 233]
click at [401, 83] on h5 "[PERSON_NAME] - ID: 317971" at bounding box center [291, 77] width 306 height 26
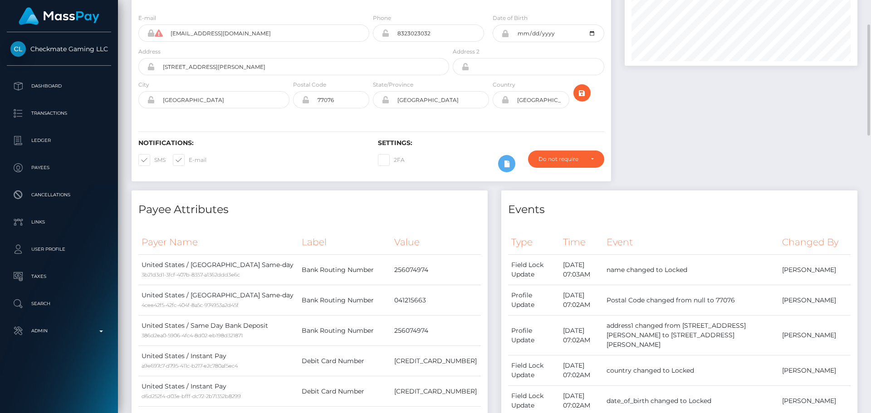
scroll to position [0, 0]
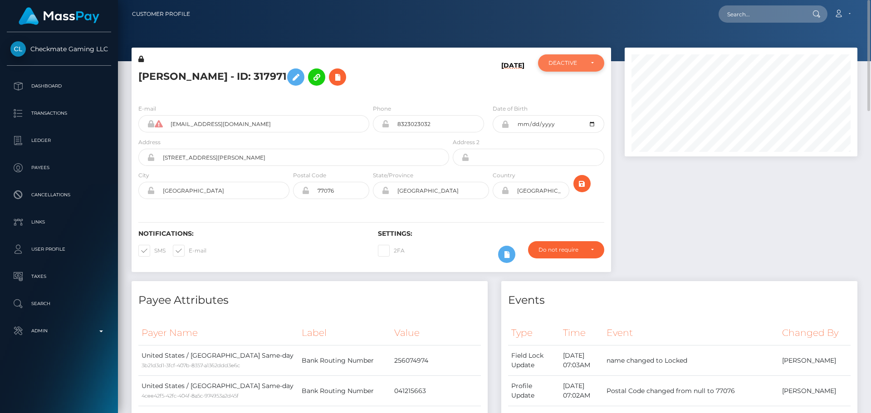
click at [577, 62] on div "DEACTIVE" at bounding box center [566, 62] width 35 height 7
click at [572, 84] on link "ACTIVE" at bounding box center [571, 87] width 66 height 17
select select "ACTIVE"
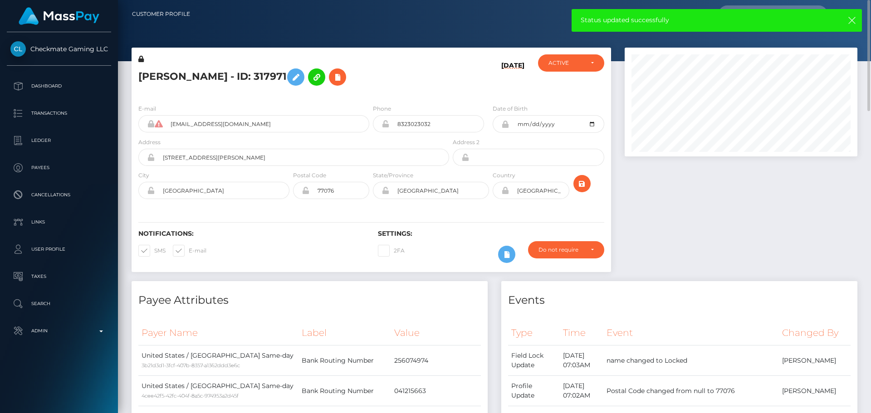
click at [443, 69] on h5 "[PERSON_NAME] - ID: 317971" at bounding box center [291, 77] width 306 height 26
click at [585, 187] on icon "submit" at bounding box center [582, 183] width 11 height 11
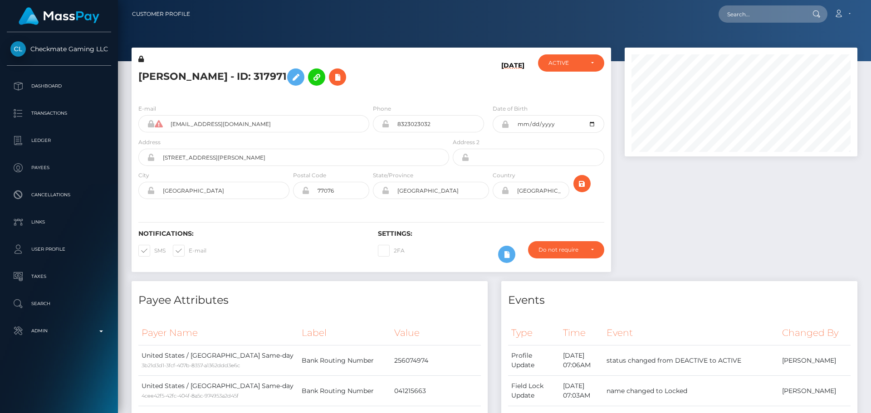
scroll to position [109, 233]
click at [209, 78] on h5 "[PERSON_NAME] - ID: 317971" at bounding box center [291, 77] width 306 height 26
copy h5 "[PERSON_NAME] - ID: 317971"
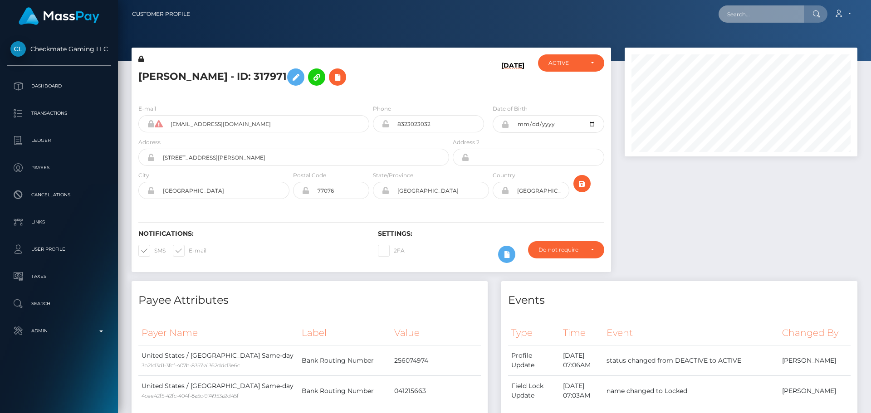
click at [758, 17] on input "text" at bounding box center [761, 13] width 85 height 17
paste input "679963"
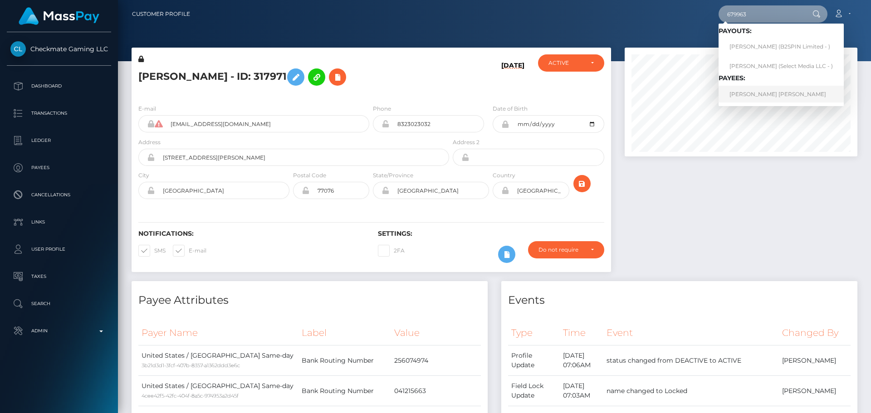
type input "679963"
click at [761, 99] on link "[PERSON_NAME] [PERSON_NAME]" at bounding box center [781, 94] width 125 height 17
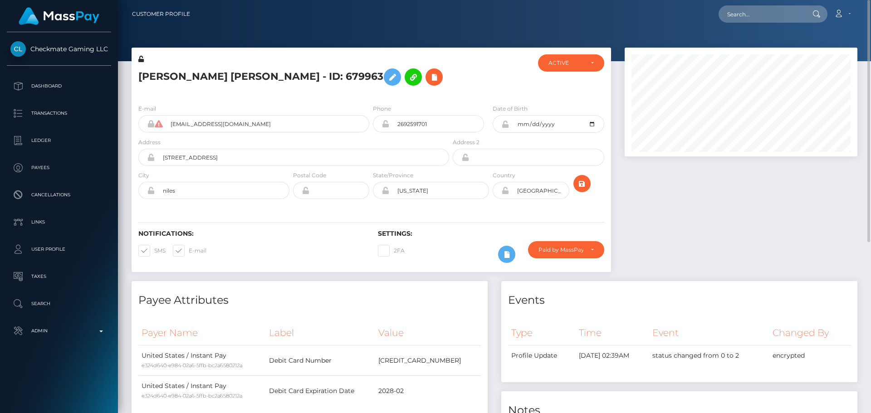
scroll to position [45, 0]
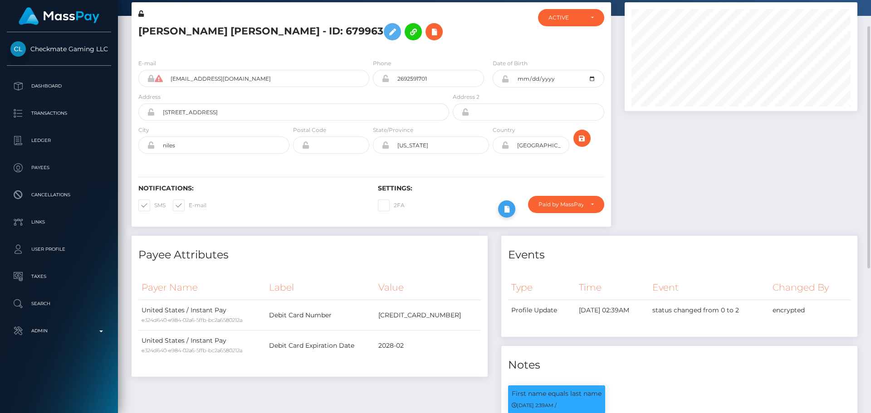
click at [510, 212] on icon at bounding box center [507, 209] width 11 height 11
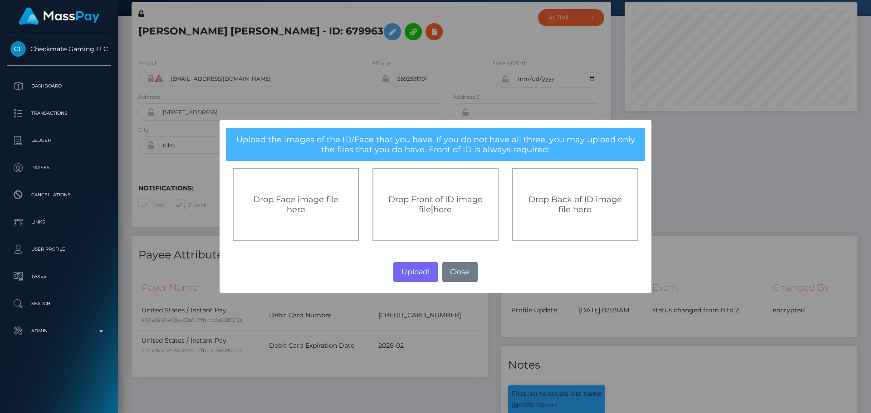
click at [433, 209] on span "Drop Front of ID image file here" at bounding box center [435, 205] width 94 height 20
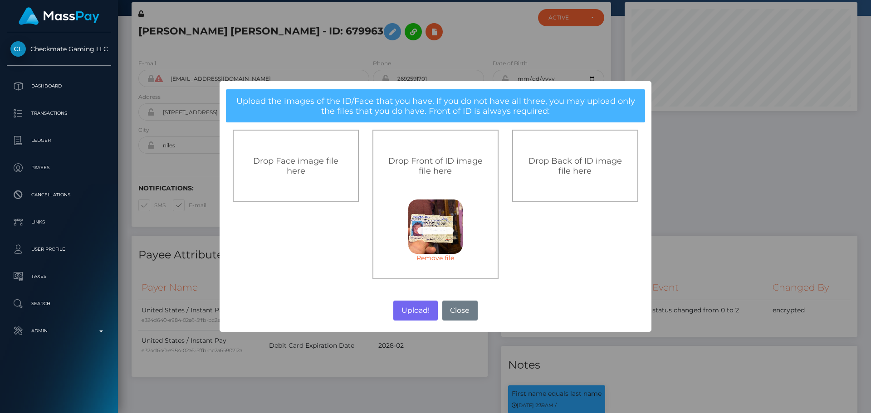
click at [547, 184] on div "Drop Back of ID image file here" at bounding box center [575, 166] width 126 height 73
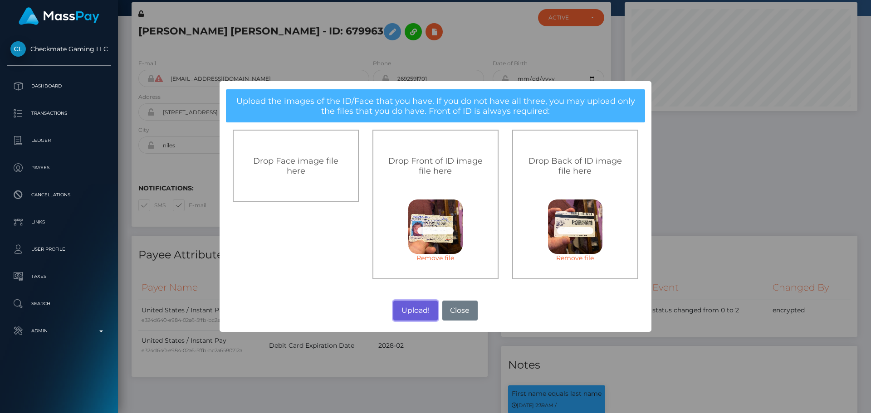
click at [417, 313] on button "Upload!" at bounding box center [415, 311] width 44 height 20
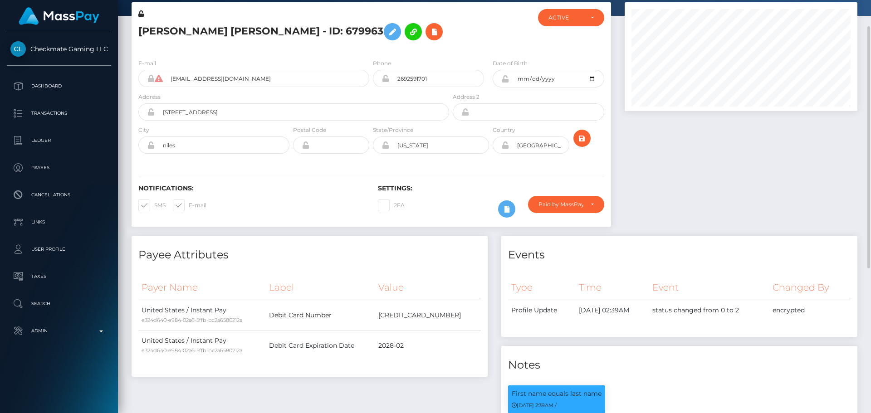
click at [447, 202] on div "2FA" at bounding box center [431, 209] width 120 height 26
click icon "submit"
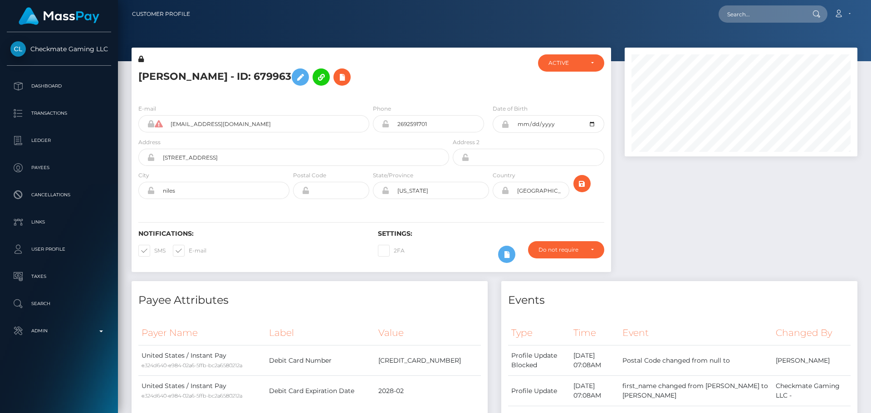
scroll to position [109, 233]
click at [471, 231] on h6 "Settings:" at bounding box center [491, 234] width 226 height 8
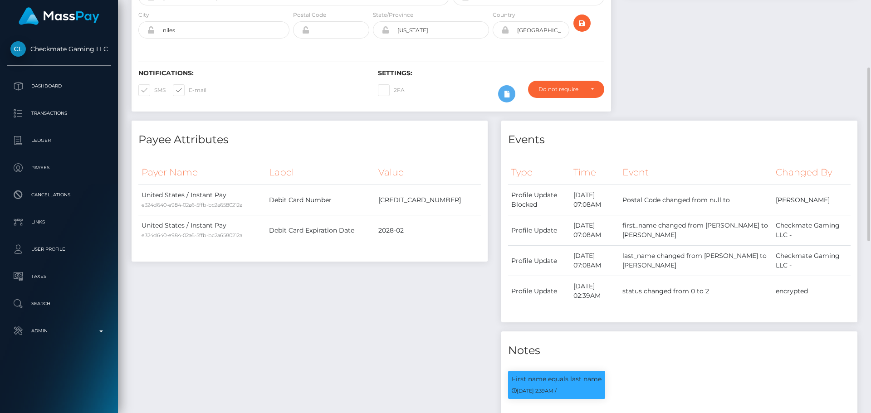
scroll to position [0, 0]
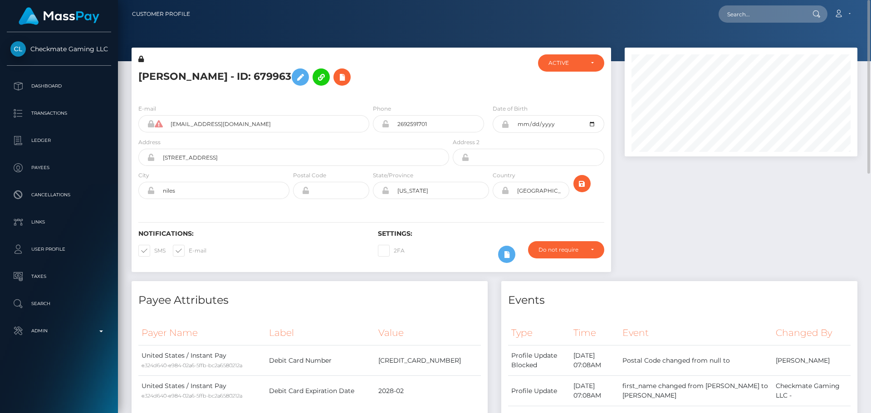
click at [249, 79] on h5 "[PERSON_NAME] - ID: 679963" at bounding box center [291, 77] width 306 height 26
copy h5 "[PERSON_NAME] - ID: 679963"
click at [763, 16] on input "text" at bounding box center [761, 13] width 85 height 17
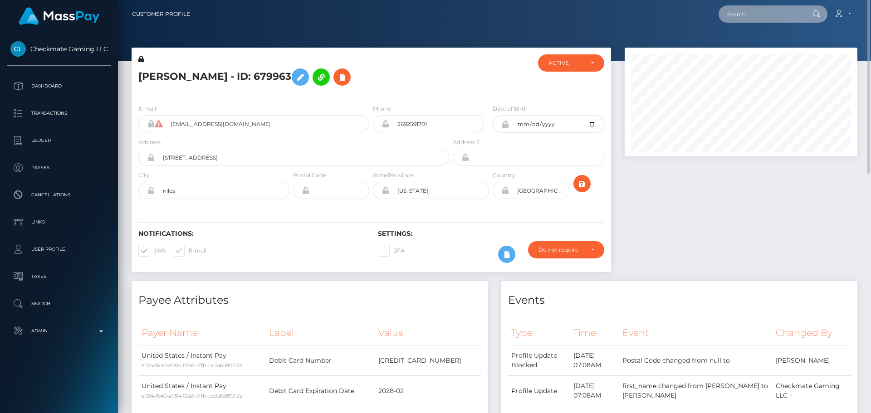
paste input "534353721119748096"
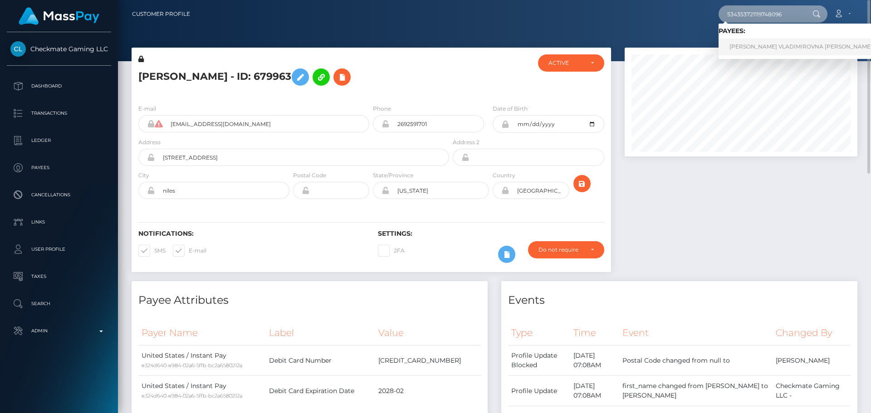
type input "534353721119748096"
click at [765, 49] on link "DARIA VLADIMIROVNA PAVUK" at bounding box center [801, 47] width 165 height 17
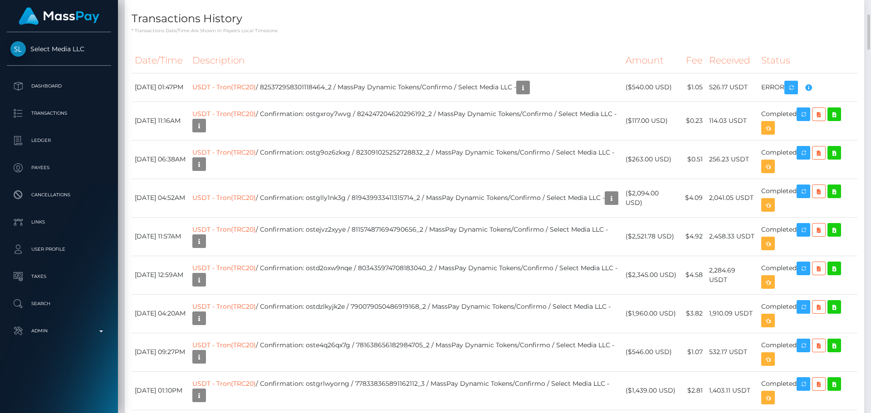
scroll to position [1180, 0]
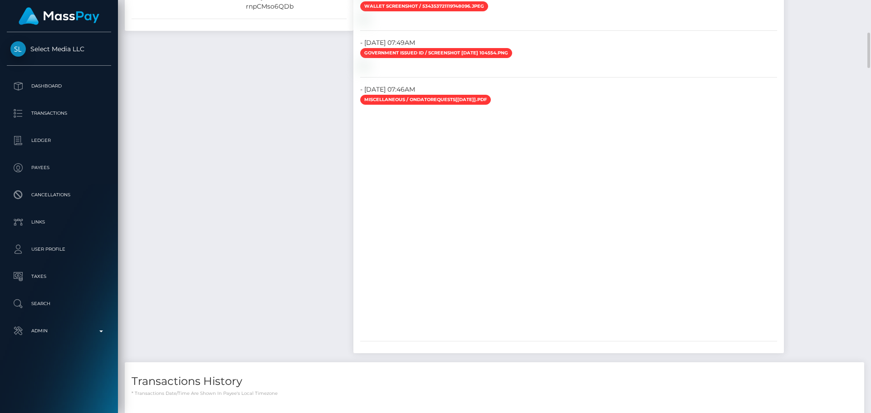
scroll to position [862, 0]
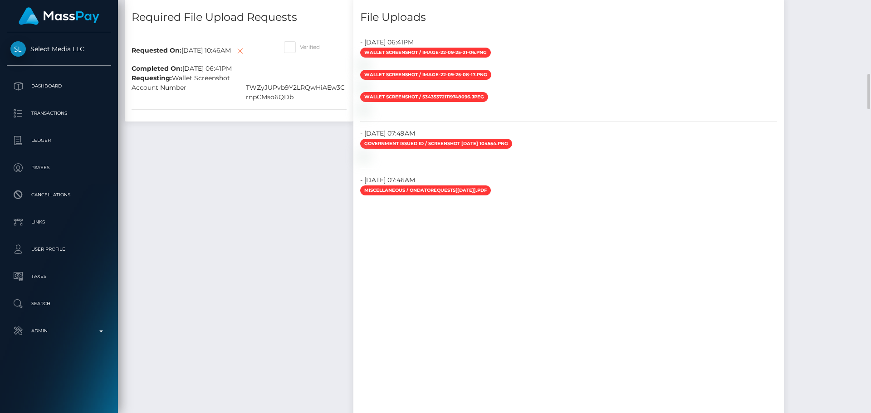
drag, startPoint x: 250, startPoint y: 210, endPoint x: 256, endPoint y: 211, distance: 6.0
click at [250, 210] on div "Required File Upload Requests Requested On: [DATE] 10:46AM Completed On: [DATE]…" at bounding box center [239, 225] width 242 height 455
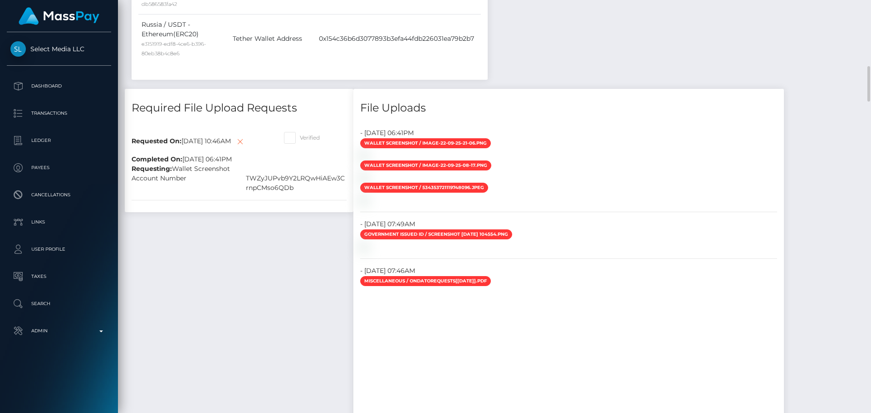
click at [300, 136] on span at bounding box center [300, 137] width 0 height 7
click at [300, 136] on input "Verified" at bounding box center [303, 135] width 6 height 6
checkbox input "true"
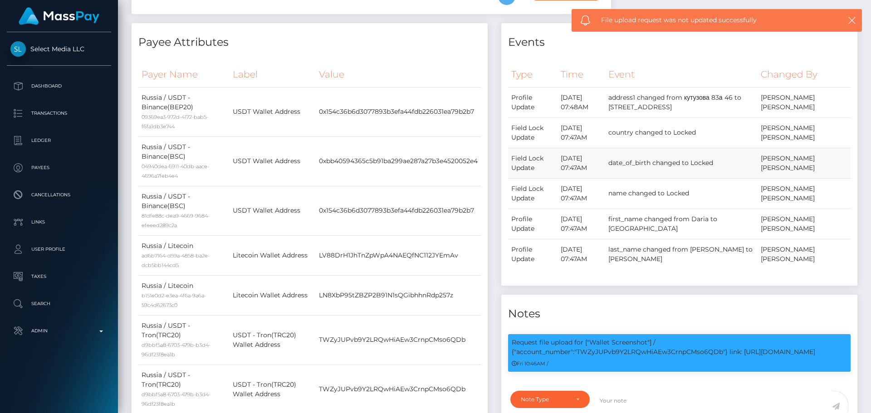
scroll to position [0, 0]
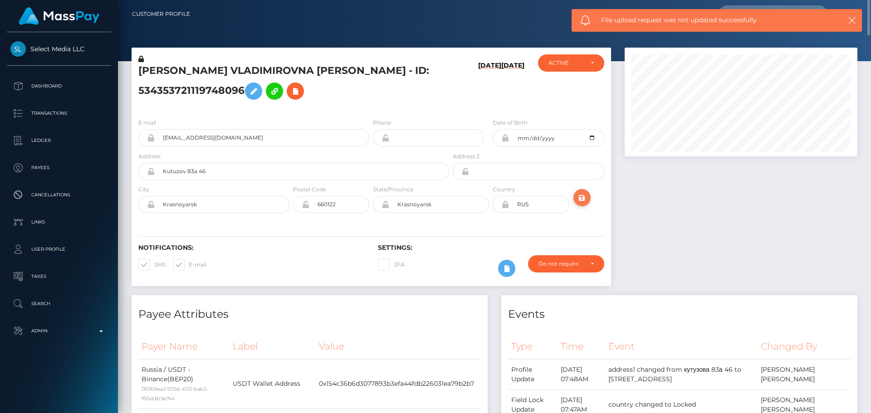
click at [581, 196] on icon "submit" at bounding box center [582, 197] width 11 height 11
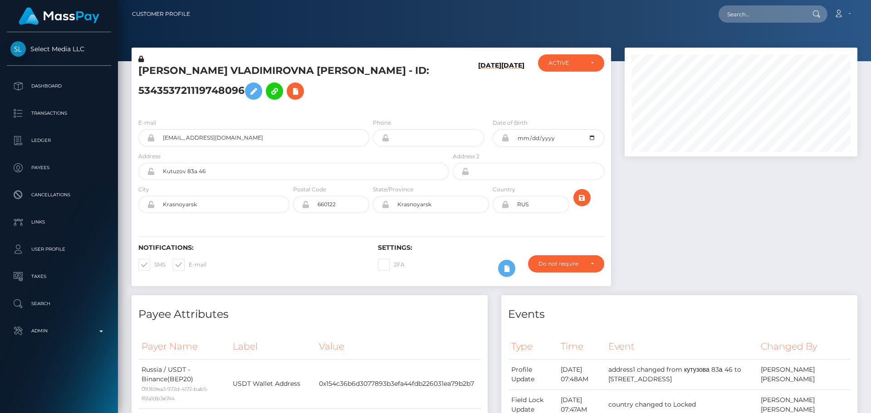
scroll to position [109, 233]
click at [368, 103] on h5 "[PERSON_NAME] VLADIMIROVNA [PERSON_NAME] - ID: 534353721119748096" at bounding box center [291, 84] width 306 height 40
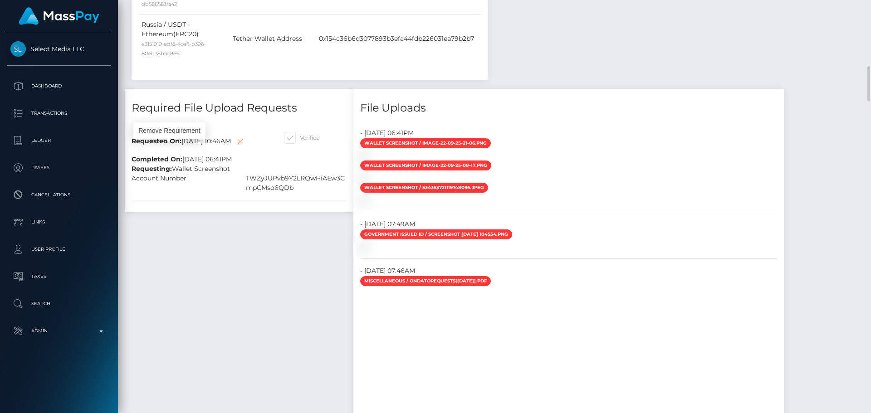
click at [235, 148] on icon at bounding box center [240, 141] width 11 height 11
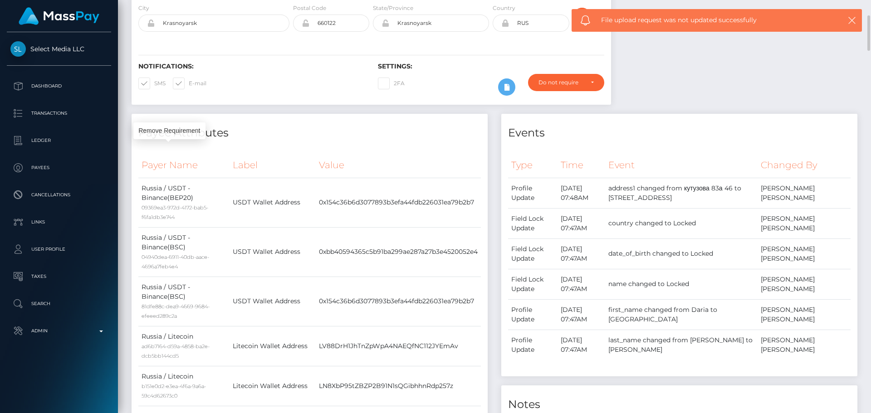
scroll to position [0, 0]
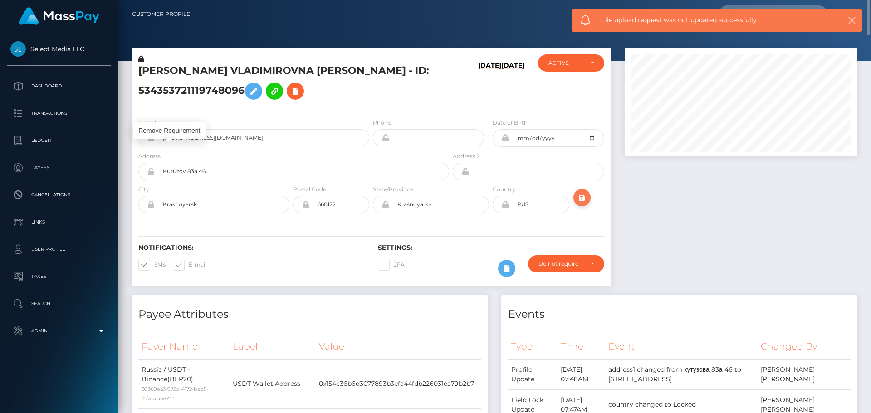
click at [583, 198] on icon "submit" at bounding box center [582, 197] width 11 height 11
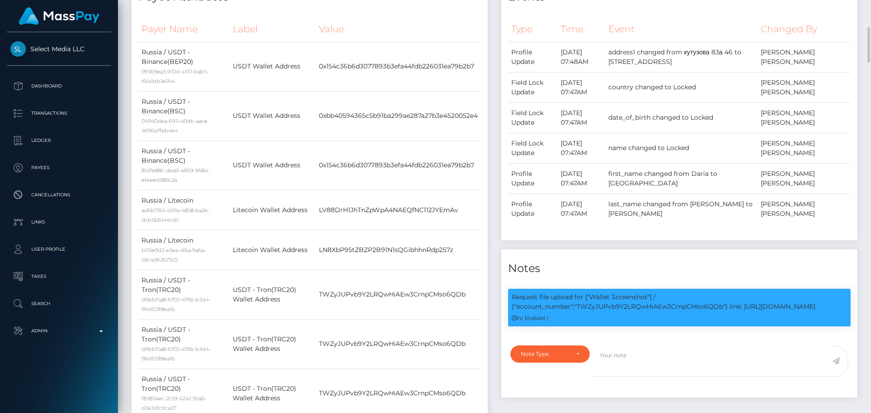
scroll to position [499, 0]
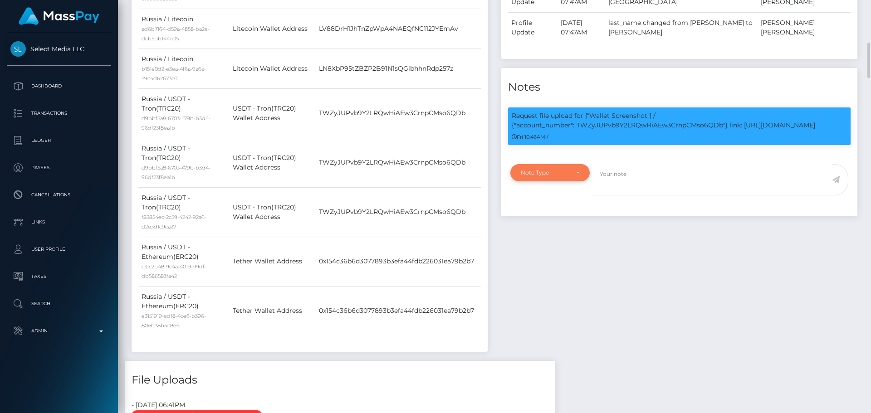
click at [570, 182] on div "Note Type" at bounding box center [550, 172] width 79 height 17
click at [543, 240] on span "Clear Compliance" at bounding box center [545, 235] width 49 height 8
select select "CLEAR_COMPLIANCE"
click at [635, 196] on textarea at bounding box center [712, 179] width 241 height 31
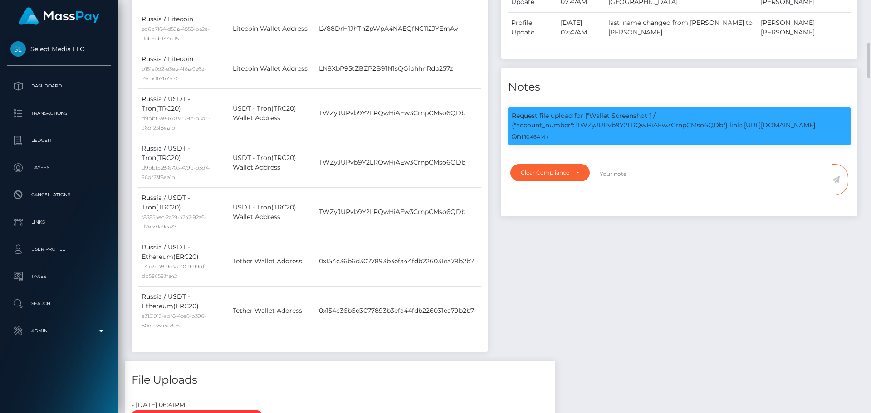
paste textarea "The payee is not allowed to use the crypto wallet TJ1JVLhSiu5ToSyV63dhPCo6unjJe…"
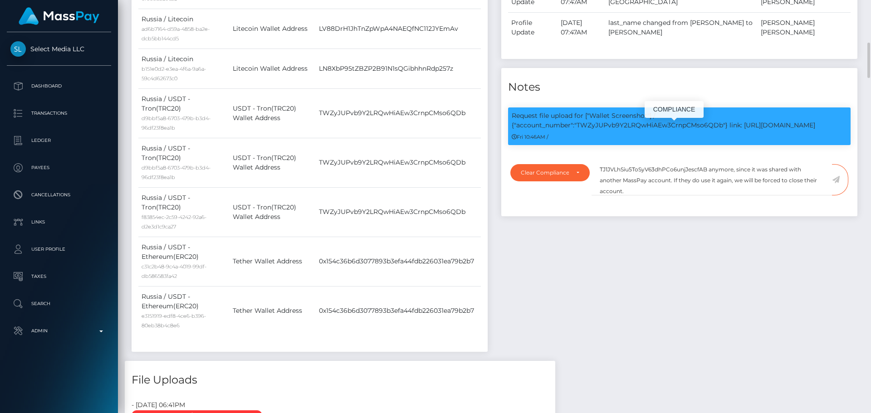
click at [631, 130] on p "Request file upload for ["Wallet Screenshot"] / {"account_number":"TWZyJUPvb9Y2…" at bounding box center [679, 120] width 335 height 19
copy p "TWZyJUPvb9Y2LRQwHiAEw3CrnpCMso6QDb"
click at [650, 185] on textarea "The payee is not allowed to use the crypto wallet TJ1JVLhSiu5ToSyV63dhPCo6unjJe…" at bounding box center [712, 179] width 241 height 31
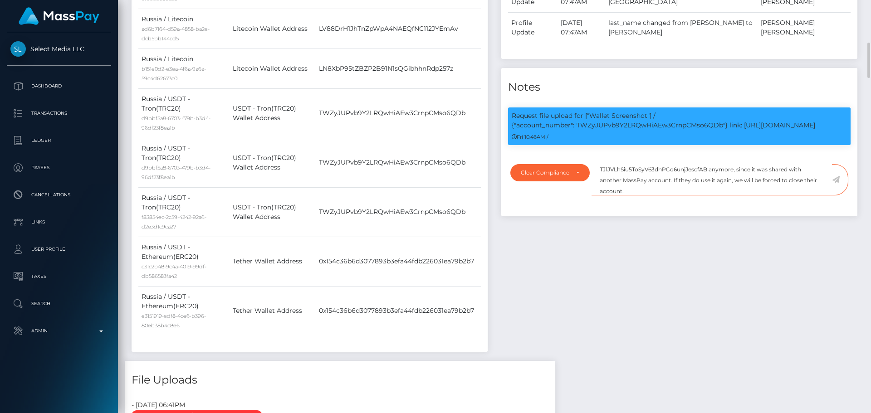
paste textarea "WZyJUPvb9Y2LRQwHiAEw3CrnpCMso6QDb"
type textarea "The payee is not allowed to use the crypto wallet TWZyJUPvb9Y2LRQwHiAEw3CrnpCMs…"
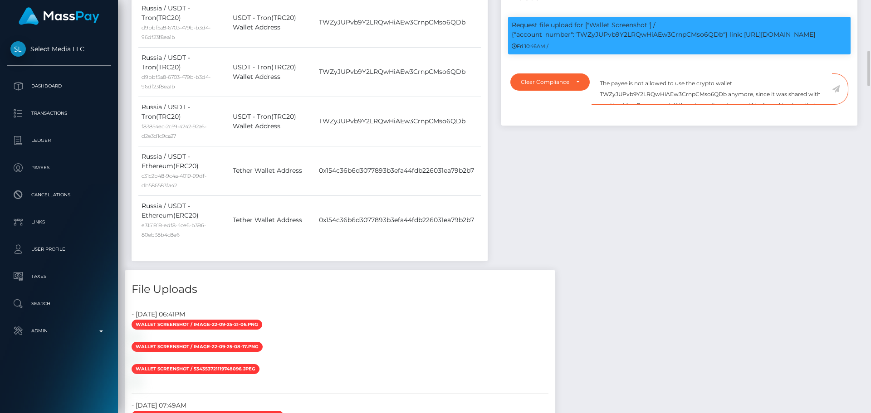
scroll to position [499, 0]
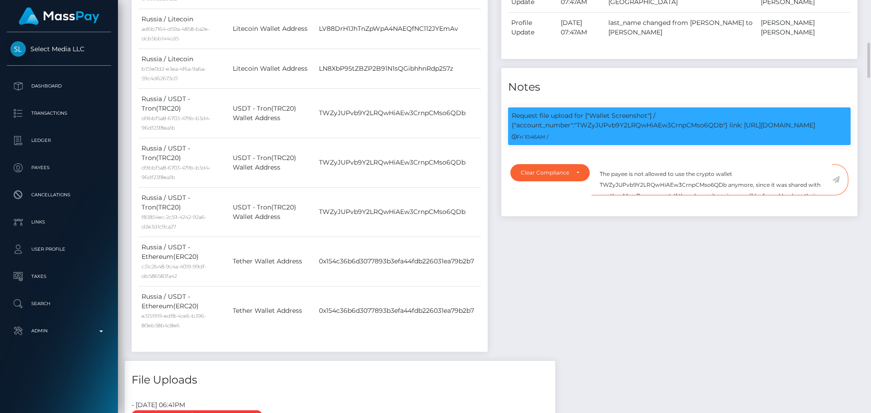
click at [723, 196] on textarea "The payee is not allowed to use the crypto wallet TWZyJUPvb9Y2LRQwHiAEw3CrnpCMs…" at bounding box center [712, 179] width 241 height 31
click at [646, 196] on textarea at bounding box center [712, 179] width 241 height 31
paste textarea "Crypto wallet screenshot for TJ1JVLhSiu5ToSyV63dhPCo6unjJescfAB provided. The p…"
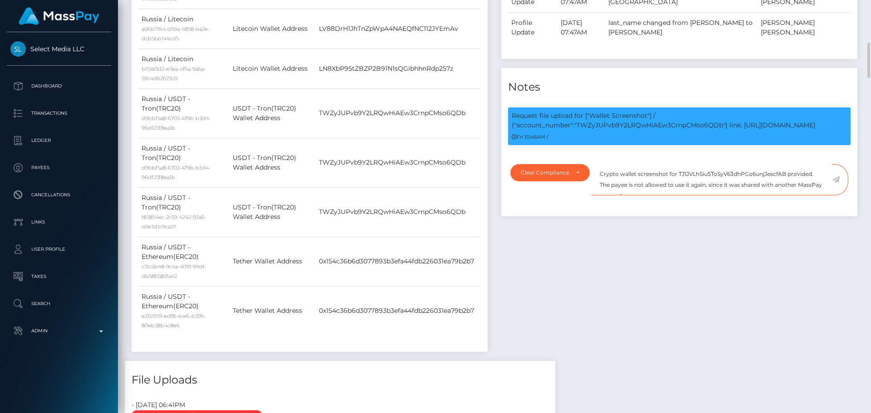
scroll to position [5, 0]
click at [810, 186] on textarea "Crypto wallet screenshot for TJ1JVLhSiu5ToSyV63dhPCo6unjJescfAB provided. The p…" at bounding box center [712, 179] width 241 height 31
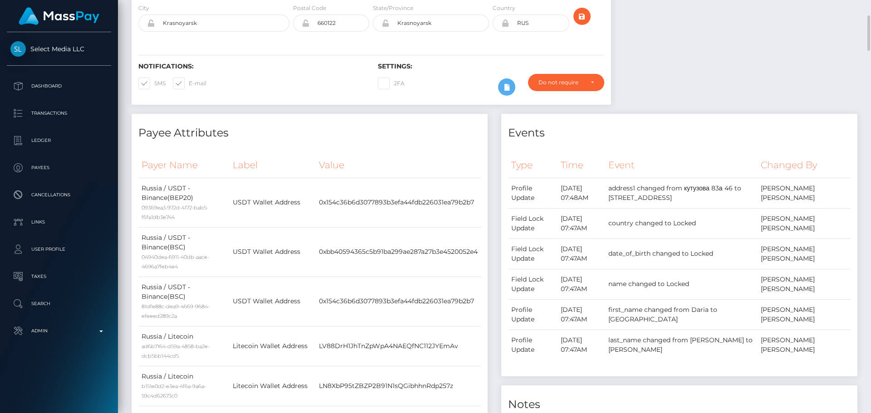
scroll to position [0, 0]
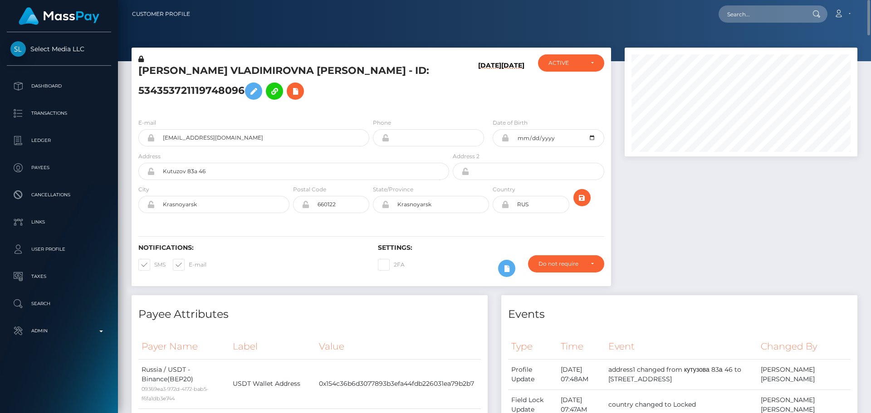
click at [156, 74] on h5 "[PERSON_NAME] VLADIMIROVNA [PERSON_NAME] - ID: 534353721119748096" at bounding box center [291, 84] width 306 height 40
drag, startPoint x: 156, startPoint y: 74, endPoint x: 276, endPoint y: 71, distance: 120.3
click at [275, 72] on h5 "[PERSON_NAME] VLADIMIROVNA [PERSON_NAME] - ID: 534353721119748096" at bounding box center [291, 84] width 306 height 40
copy h5 "[PERSON_NAME] VLADIMIROVNA [PERSON_NAME]"
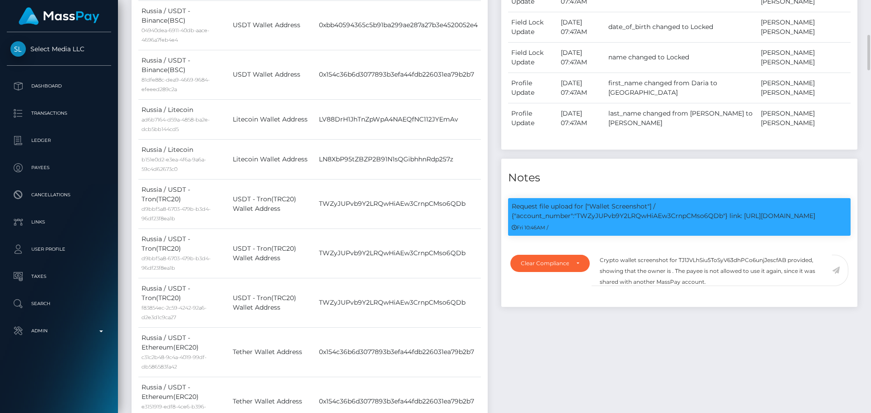
scroll to position [109, 233]
click at [672, 286] on textarea "Crypto wallet screenshot for TJ1JVLhSiu5ToSyV63dhPCo6unjJescfAB provided, showi…" at bounding box center [712, 270] width 241 height 31
paste textarea "[PERSON_NAME] VLADIMIROVNA [PERSON_NAME]"
drag, startPoint x: 803, startPoint y: 296, endPoint x: 788, endPoint y: 282, distance: 20.5
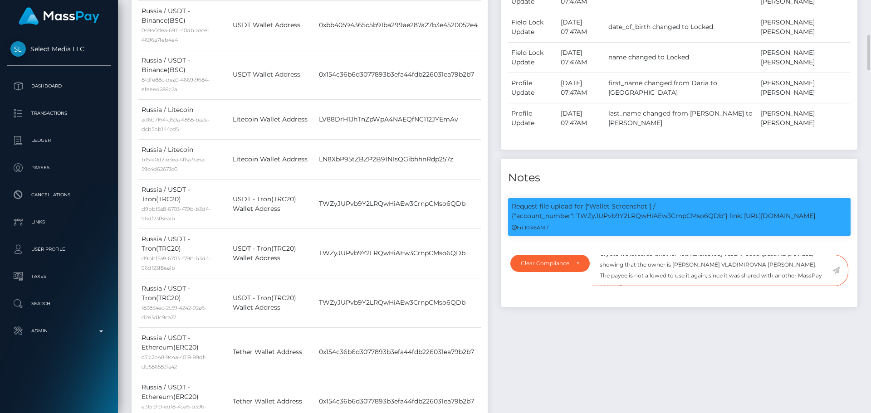
click at [788, 282] on textarea "Crypto wallet screenshot for TJ1JVLhSiu5ToSyV63dhPCo6unjJescfAB provided, showi…" at bounding box center [712, 270] width 241 height 31
type textarea "Crypto wallet screenshot for TJ1JVLhSiu5ToSyV63dhPCo6unjJescfAB provided, showi…"
click at [836, 274] on icon at bounding box center [836, 270] width 8 height 7
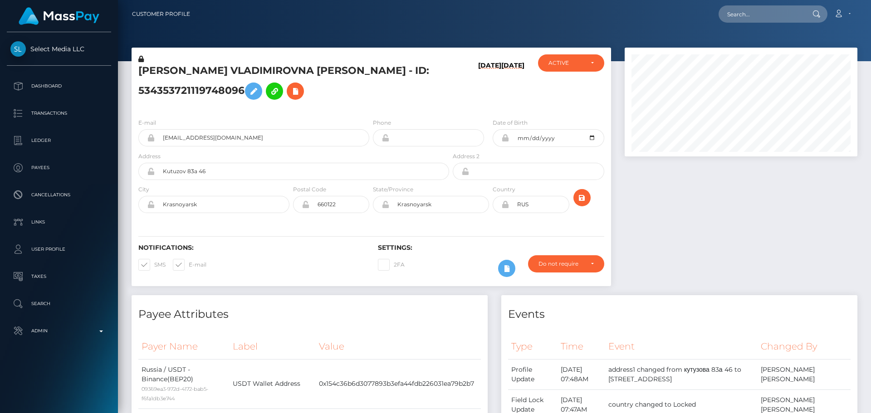
scroll to position [109, 233]
click at [420, 110] on div "[PERSON_NAME] VLADIMIROVNA [PERSON_NAME] - ID: 534353721119748096" at bounding box center [292, 82] width 320 height 57
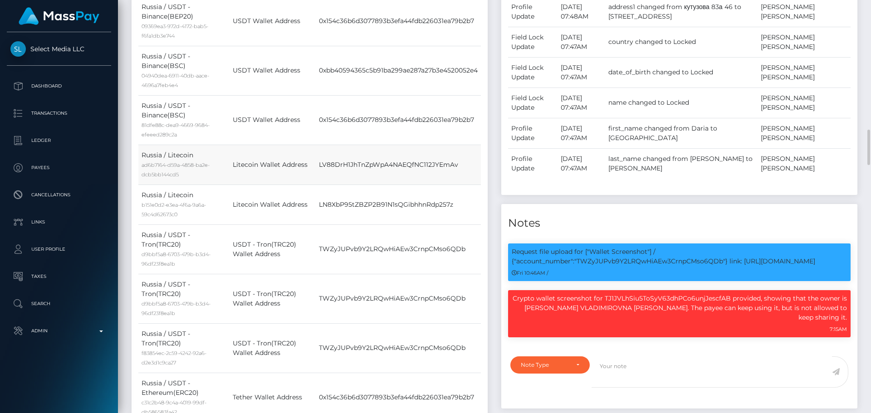
scroll to position [454, 0]
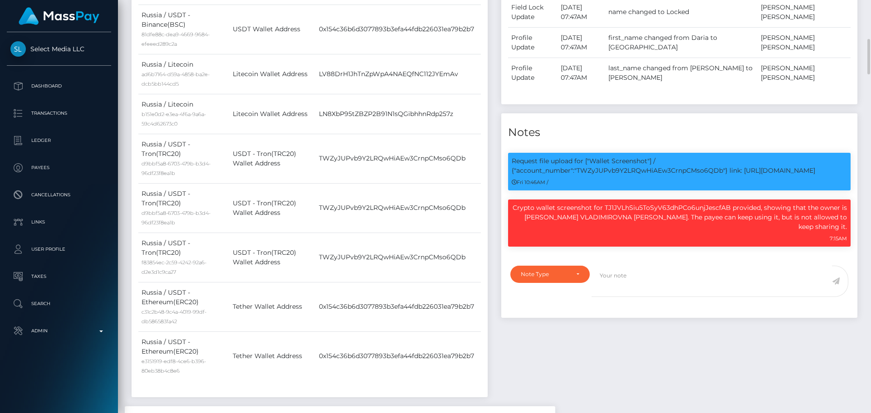
click at [494, 137] on div "Payee Attributes Payer Name Label Value Russia / USDT - Binance(BEP20) 09369ea3…" at bounding box center [310, 124] width 370 height 565
click at [523, 221] on p "Crypto wallet screenshot for TJ1JVLhSiu5ToSyV63dhPCo6unjJescfAB provided, showi…" at bounding box center [679, 217] width 335 height 29
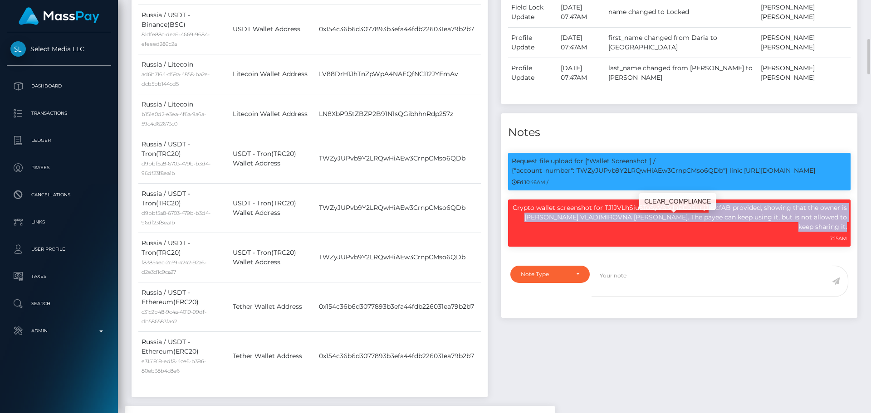
drag, startPoint x: 523, startPoint y: 221, endPoint x: 849, endPoint y: 229, distance: 326.0
click at [849, 229] on div "Crypto wallet screenshot for TJ1JVLhSiu5ToSyV63dhPCo6unjJescfAB provided, showi…" at bounding box center [679, 223] width 343 height 47
copy div "Crypto wallet screenshot for TJ1JVLhSiu5ToSyV63dhPCo6unjJescfAB provided, showi…"
click at [571, 283] on div "Note Type" at bounding box center [550, 274] width 79 height 17
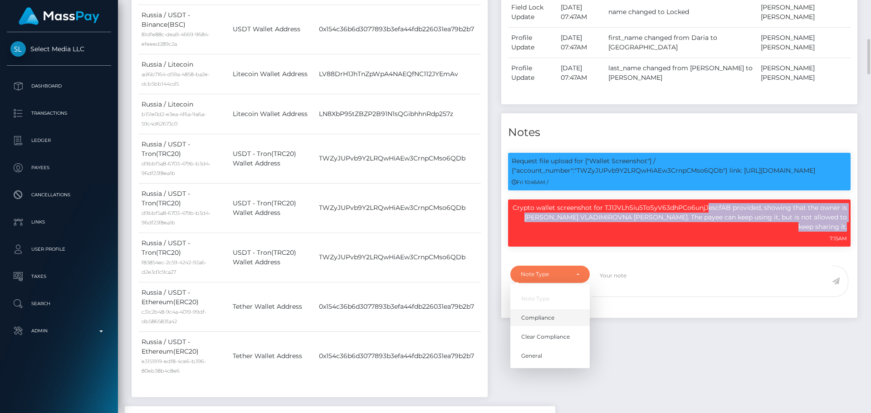
click at [557, 315] on link "Compliance" at bounding box center [550, 318] width 79 height 17
select select "COMPLIANCE"
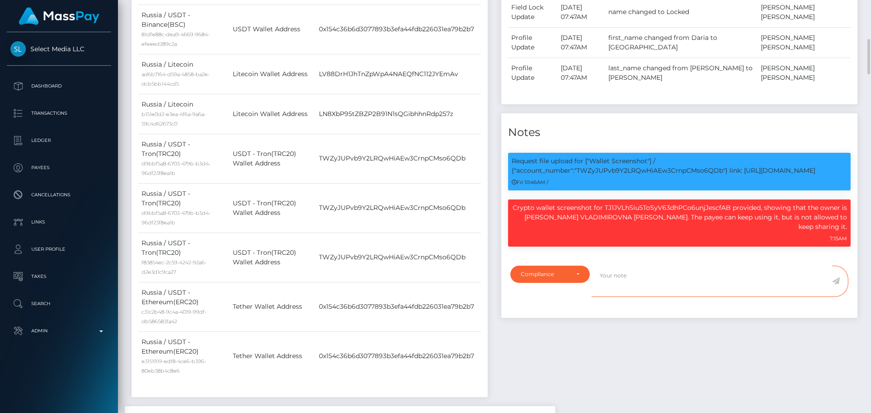
click at [643, 290] on textarea at bounding box center [712, 281] width 241 height 31
paste textarea "Crypto wallet screenshot for TJ1JVLhSiu5ToSyV63dhPCo6unjJescfAB provided, showi…"
type textarea "Crypto wallet screenshot for TJ1JVLhSiu5ToSyV63dhPCo6unjJescfAB provided, showi…"
click at [839, 285] on icon at bounding box center [836, 281] width 8 height 7
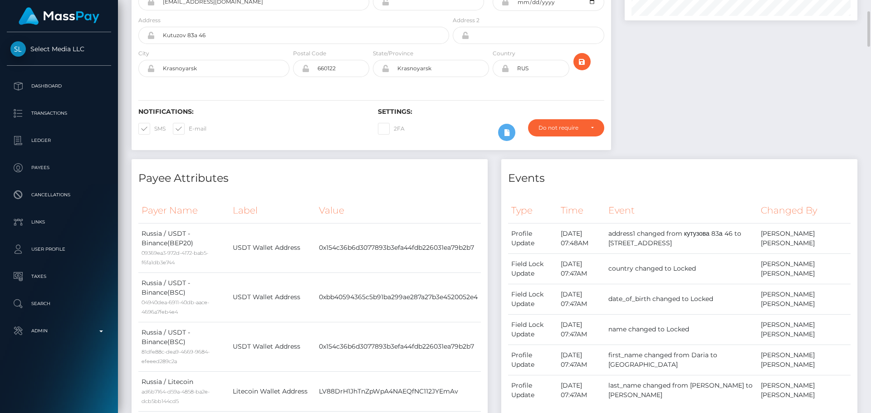
scroll to position [0, 0]
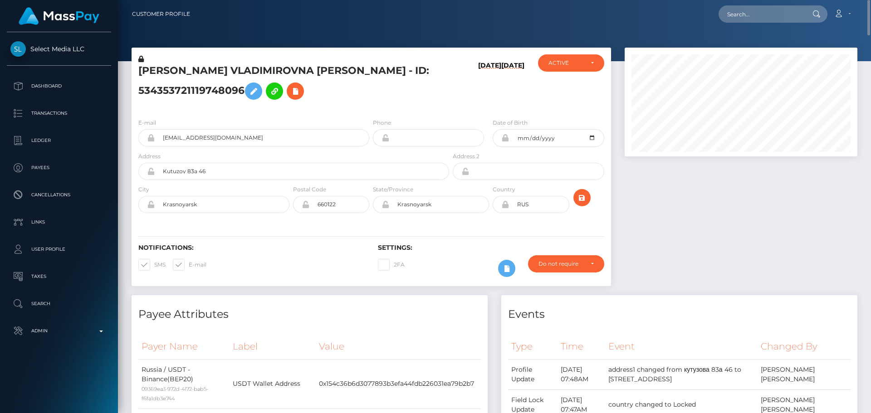
click at [445, 84] on div "DARIA VLADIMIROVNA PAVUK - ID: 534353721119748096" at bounding box center [292, 82] width 320 height 57
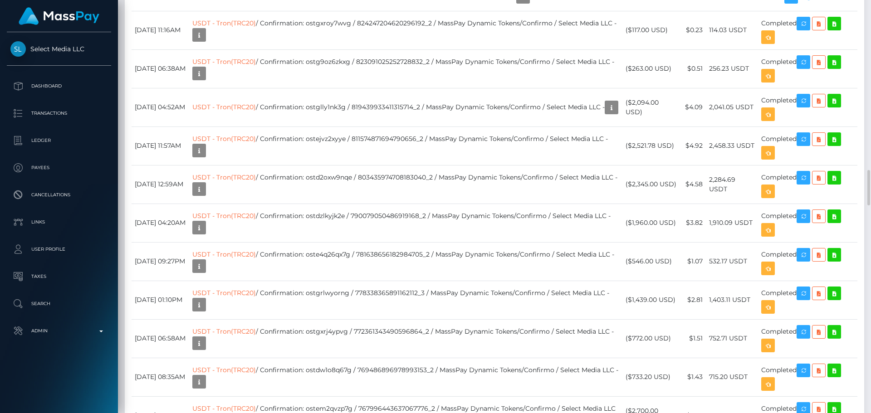
scroll to position [1543, 0]
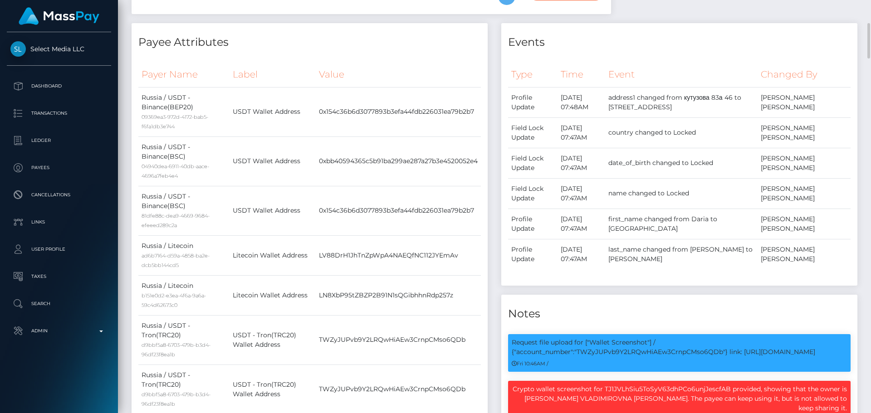
scroll to position [0, 0]
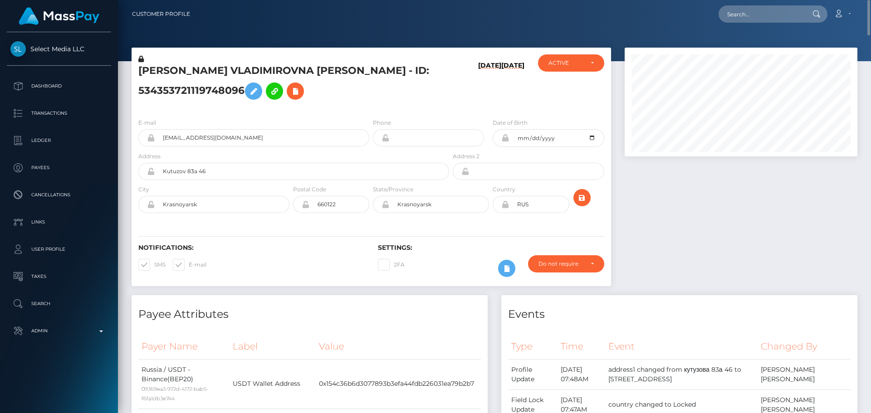
click at [246, 72] on h5 "[PERSON_NAME] VLADIMIROVNA [PERSON_NAME] - ID: 534353721119748096" at bounding box center [291, 84] width 306 height 40
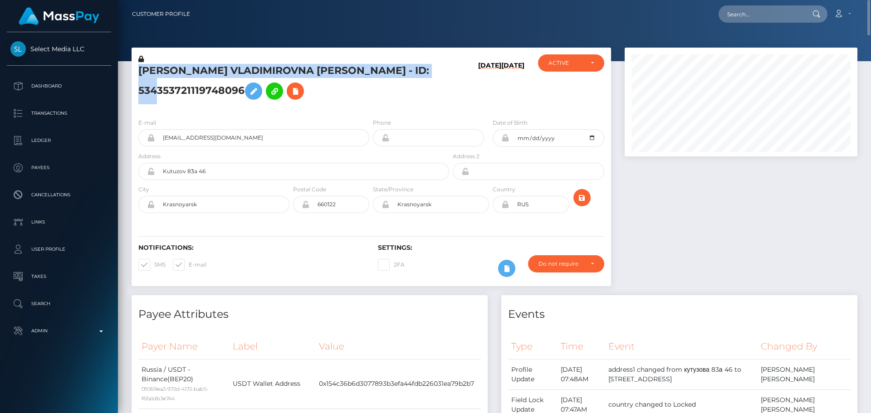
click at [246, 72] on h5 "[PERSON_NAME] VLADIMIROVNA [PERSON_NAME] - ID: 534353721119748096" at bounding box center [291, 84] width 306 height 40
copy h5 "[PERSON_NAME] VLADIMIROVNA [PERSON_NAME] - ID: 534353721119748096"
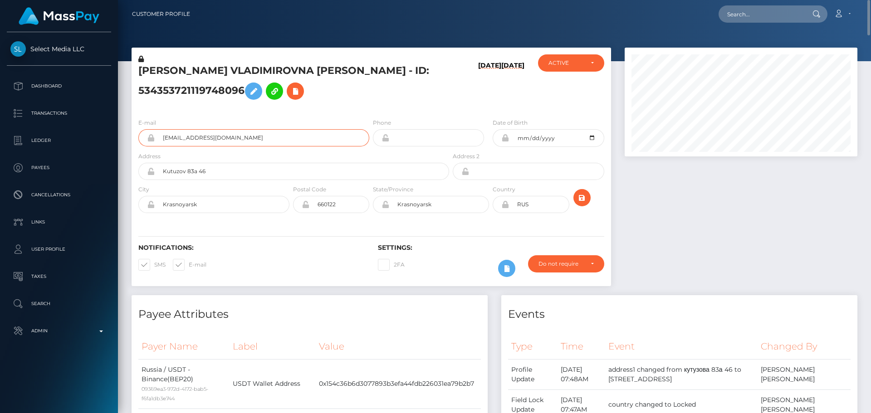
drag, startPoint x: 213, startPoint y: 138, endPoint x: 137, endPoint y: 133, distance: 76.4
click at [137, 133] on div "E-mail [EMAIL_ADDRESS][DOMAIN_NAME]" at bounding box center [252, 135] width 240 height 34
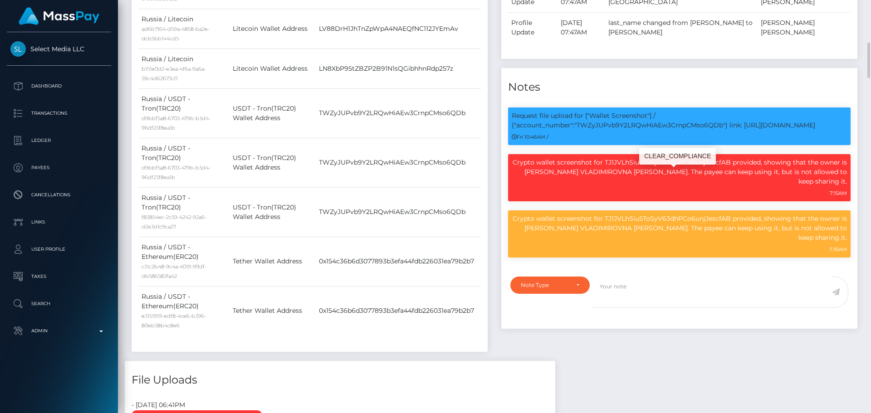
scroll to position [109, 233]
click at [618, 130] on p "Request file upload for ["Wallet Screenshot"] / {"account_number":"TWZyJUPvb9Y2…" at bounding box center [679, 120] width 335 height 19
click at [641, 349] on div "Events Type Time Event Changed By" at bounding box center [680, 78] width 370 height 565
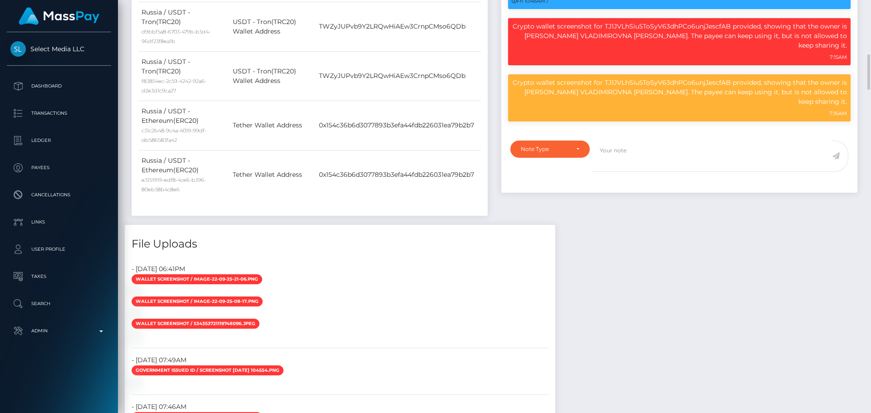
scroll to position [590, 0]
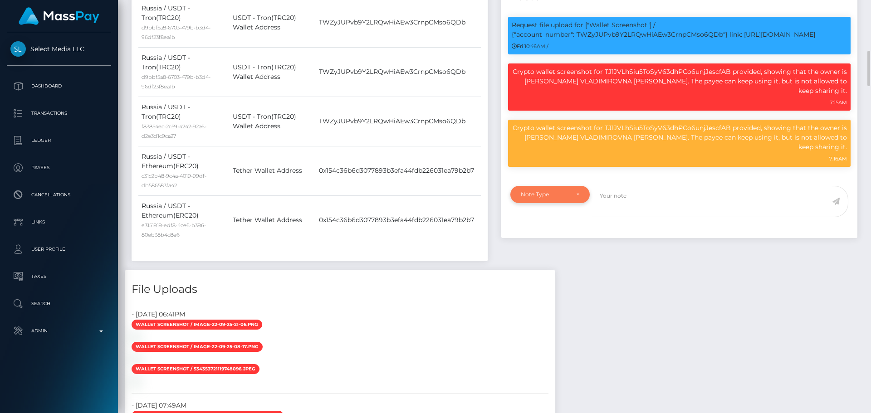
click at [572, 191] on div "Note Type" at bounding box center [550, 194] width 59 height 7
click at [544, 239] on link "Compliance" at bounding box center [550, 238] width 79 height 17
select select "COMPLIANCE"
click at [630, 197] on textarea at bounding box center [712, 201] width 241 height 31
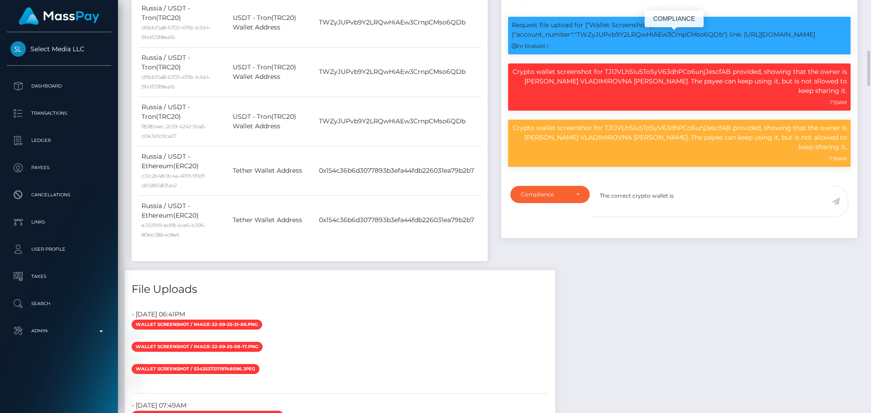
click at [641, 39] on p "Request file upload for ["Wallet Screenshot"] / {"account_number":"TWZyJUPvb9Y2…" at bounding box center [679, 29] width 335 height 19
copy p "TWZyJUPvb9Y2LRQwHiAEw3CrnpCMso6QDb"
click at [712, 192] on textarea "The correct crypto wallet is" at bounding box center [712, 201] width 241 height 31
paste textarea "TWZyJUPvb9Y2LRQwHiAEw3CrnpCMso6QDb"
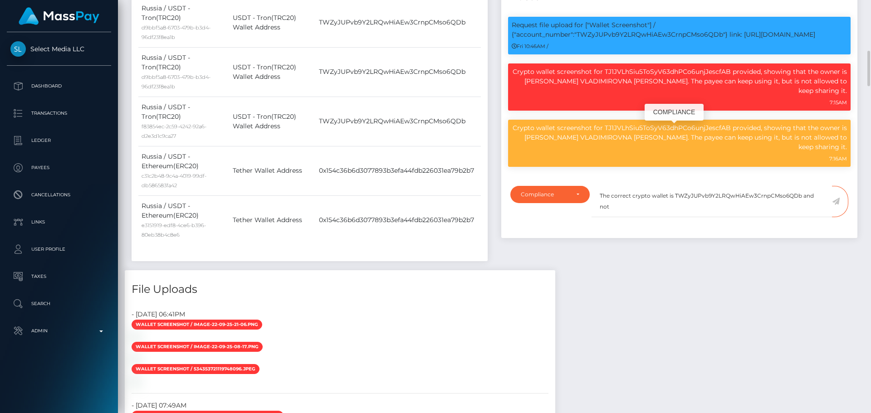
click at [691, 133] on p "Crypto wallet screenshot for TJ1JVLhSiu5ToSyV63dhPCo6unjJescfAB provided, showi…" at bounding box center [679, 137] width 335 height 29
copy p "TJ1JVLhSiu5ToSyV63dhPCo6unjJescfAB"
click at [824, 189] on textarea "The correct crypto wallet is TWZyJUPvb9Y2LRQwHiAEw3CrnpCMso6QDb and not" at bounding box center [712, 201] width 241 height 31
paste textarea "TJ1JVLhSiu5ToSyV63dhPCo6unjJescfAB"
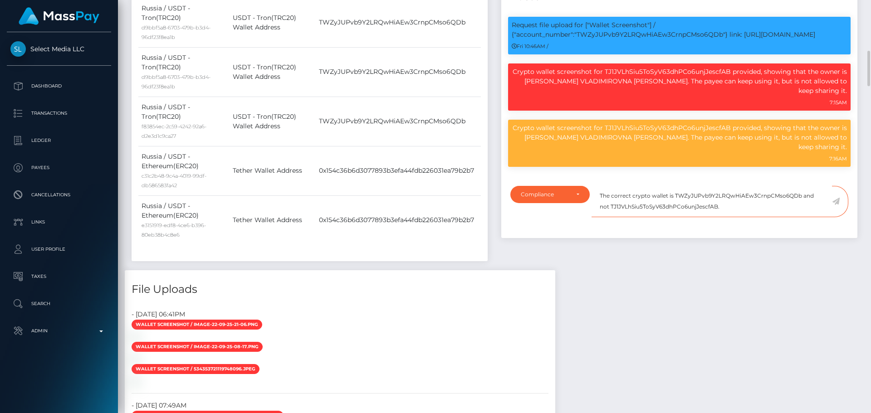
type textarea "The correct crypto wallet is TWZyJUPvb9Y2LRQwHiAEw3CrnpCMso6QDb and not TJ1JVLh…"
click at [836, 198] on icon at bounding box center [836, 201] width 8 height 7
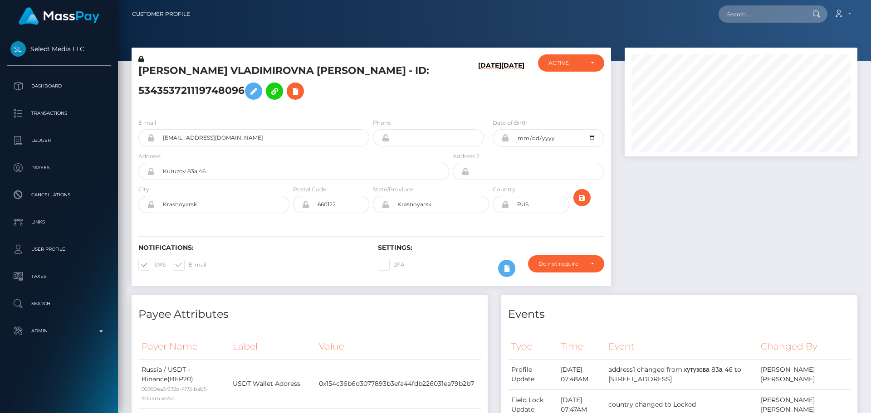
scroll to position [109, 233]
click at [446, 75] on div "[PERSON_NAME] VLADIMIROVNA [PERSON_NAME] - ID: 534353721119748096" at bounding box center [292, 82] width 320 height 57
click at [433, 97] on h5 "[PERSON_NAME] VLADIMIROVNA [PERSON_NAME] - ID: 534353721119748096" at bounding box center [291, 84] width 306 height 40
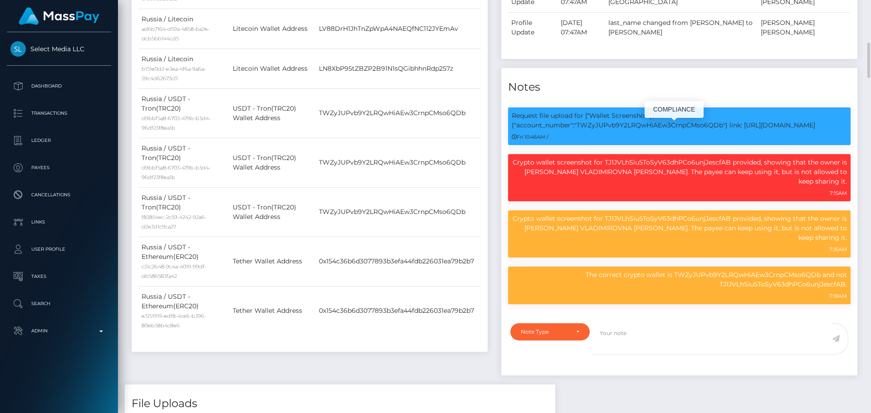
click at [637, 130] on p "Request file upload for ["Wallet Screenshot"] / {"account_number":"TWZyJUPvb9Y2…" at bounding box center [679, 120] width 335 height 19
copy p "TWZyJUPvb9Y2LRQwHiAEw3CrnpCMso6QDb"
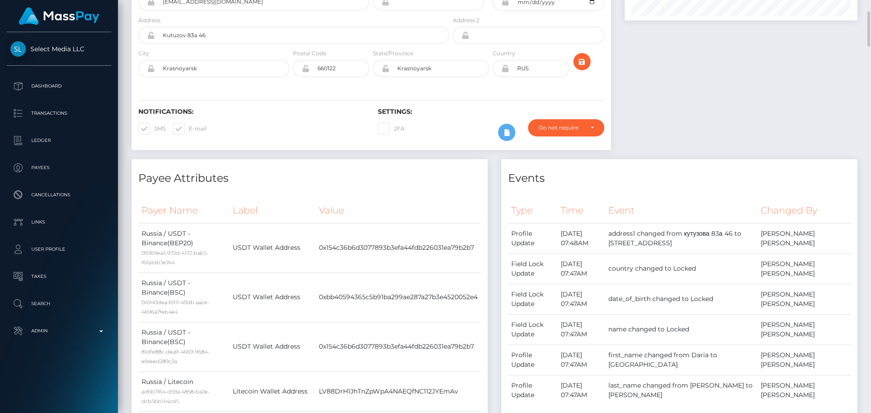
scroll to position [0, 0]
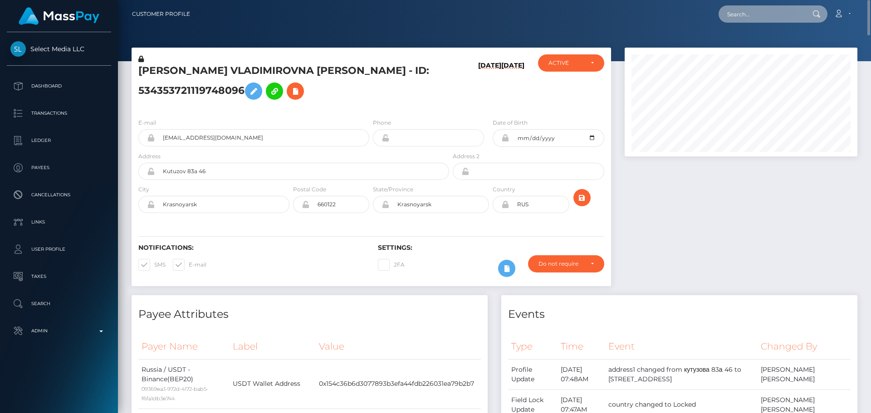
click at [765, 17] on input "text" at bounding box center [761, 13] width 85 height 17
paste input "709430064575426560"
type input "709430064575426560"
click at [764, 15] on input "709430064575426560" at bounding box center [761, 13] width 85 height 17
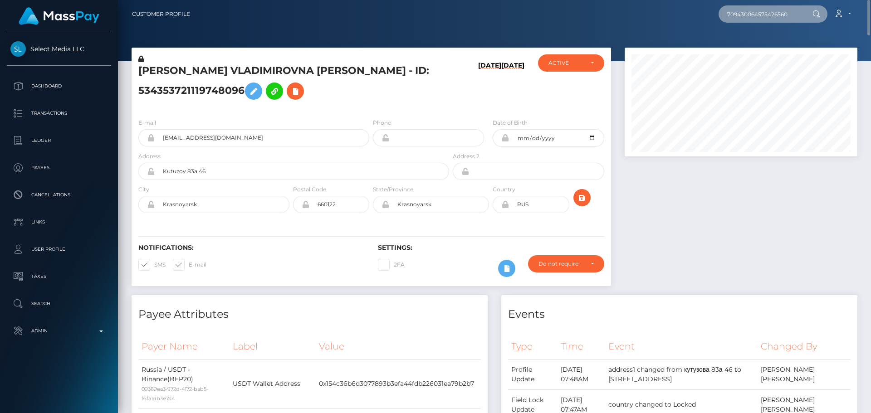
click at [764, 15] on input "709430064575426560" at bounding box center [761, 13] width 85 height 17
paste input "[EMAIL_ADDRESS][DOMAIN_NAME]"
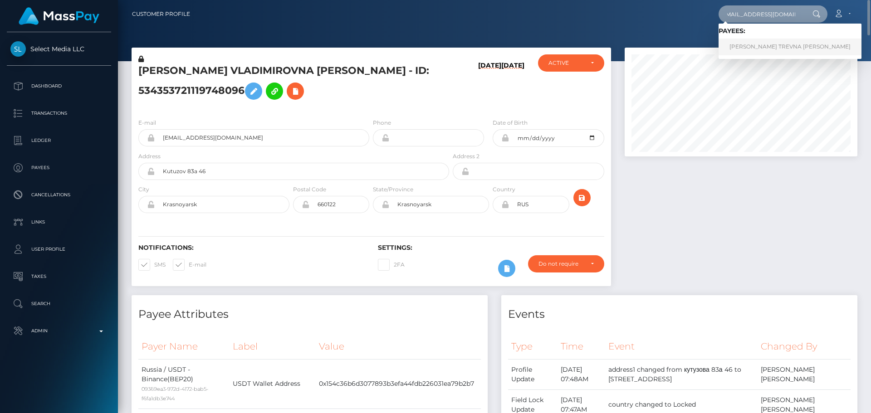
type input "[EMAIL_ADDRESS][DOMAIN_NAME]"
click at [740, 45] on link "[PERSON_NAME] TREVNA [PERSON_NAME]" at bounding box center [790, 47] width 143 height 17
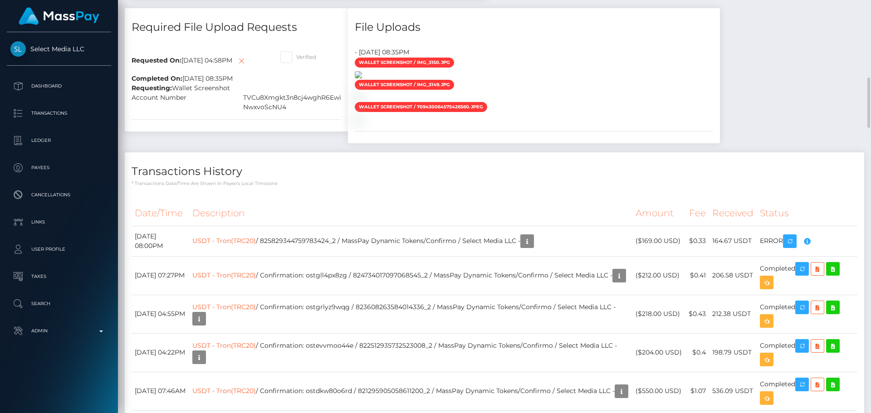
scroll to position [681, 0]
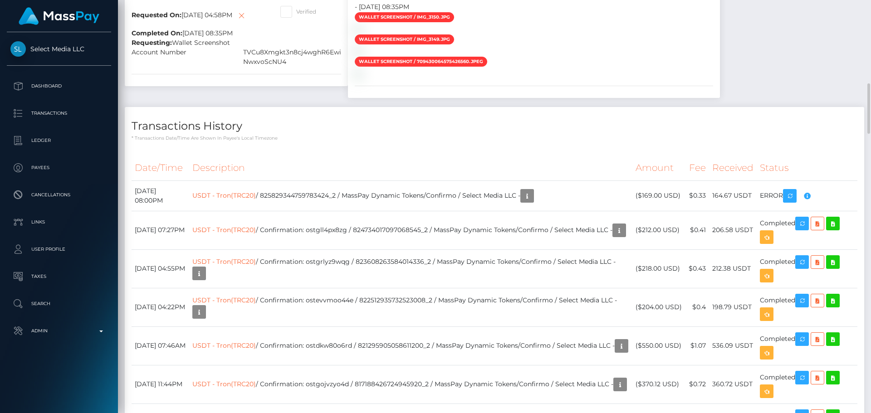
click at [306, 107] on div "Required File Upload Requests Requested On: [DATE] 04:58PM Completed On: [DATE]…" at bounding box center [236, 35] width 237 height 144
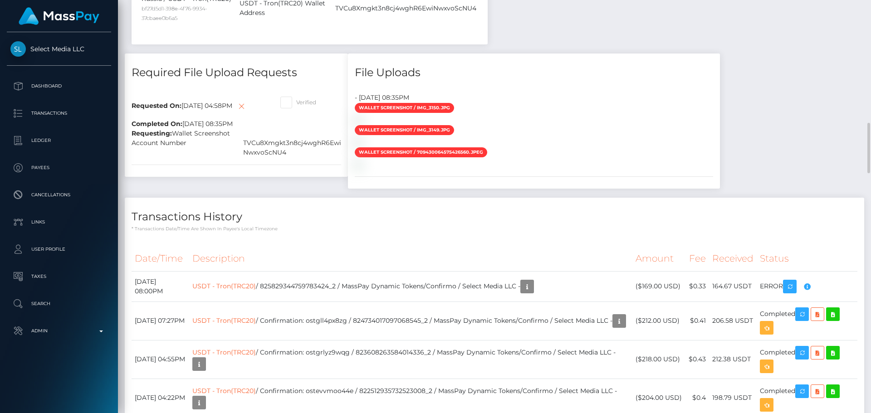
scroll to position [635, 0]
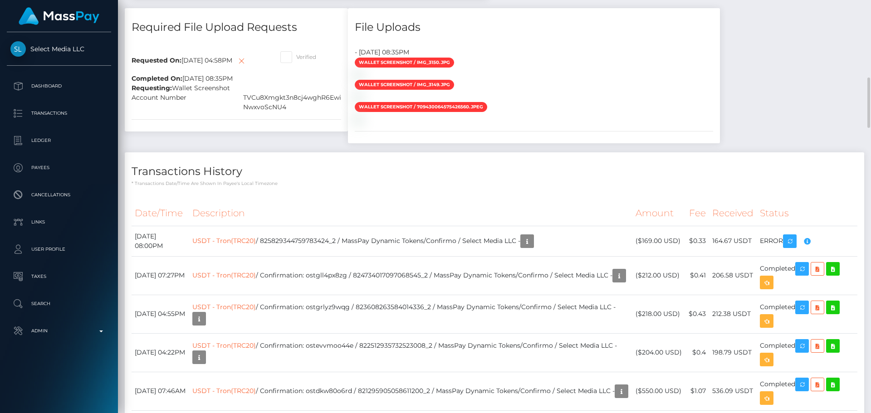
click at [324, 152] on div "Required File Upload Requests Requested On: [DATE] 04:58PM Completed On: [DATE]…" at bounding box center [236, 80] width 237 height 144
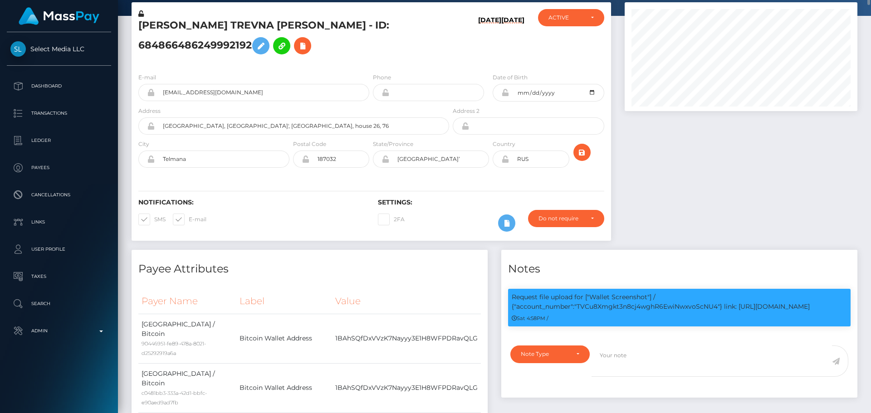
scroll to position [0, 0]
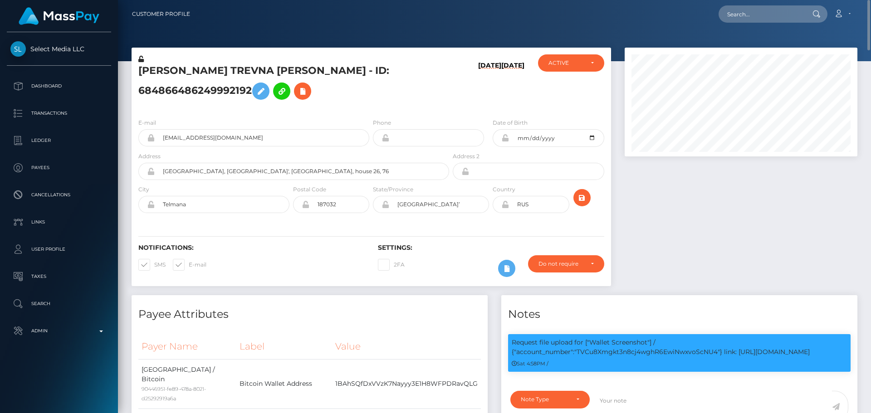
click at [298, 104] on h5 "[PERSON_NAME] TREVNA [PERSON_NAME] - ID: 684866486249992192" at bounding box center [291, 84] width 306 height 40
click at [295, 97] on h5 "[PERSON_NAME] TREVNA [PERSON_NAME] - ID: 684866486249992192" at bounding box center [291, 84] width 306 height 40
click at [292, 97] on h5 "[PERSON_NAME] TREVNA [PERSON_NAME] - ID: 684866486249992192" at bounding box center [291, 84] width 306 height 40
click at [371, 111] on div "[PERSON_NAME] TREVNA [PERSON_NAME] - ID: 684866486249992192" at bounding box center [292, 82] width 320 height 57
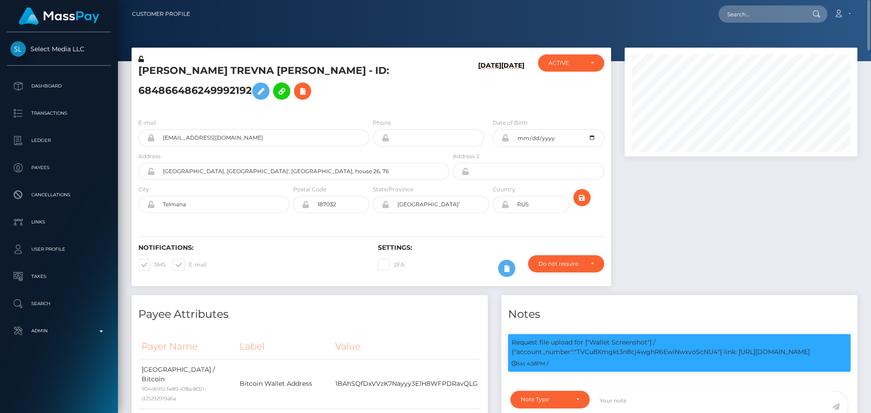
click at [371, 111] on div "[PERSON_NAME] TREVNA [PERSON_NAME] - ID: 684866486249992192" at bounding box center [292, 82] width 320 height 57
click at [254, 104] on h5 "[PERSON_NAME] TREVNA [PERSON_NAME] - ID: 684866486249992192" at bounding box center [291, 84] width 306 height 40
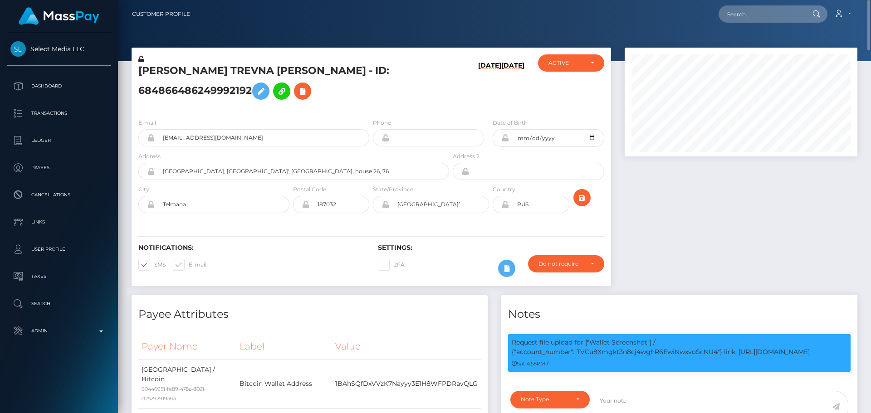
click at [169, 75] on h5 "[PERSON_NAME] TREVNA [PERSON_NAME] - ID: 684866486249992192" at bounding box center [291, 84] width 306 height 40
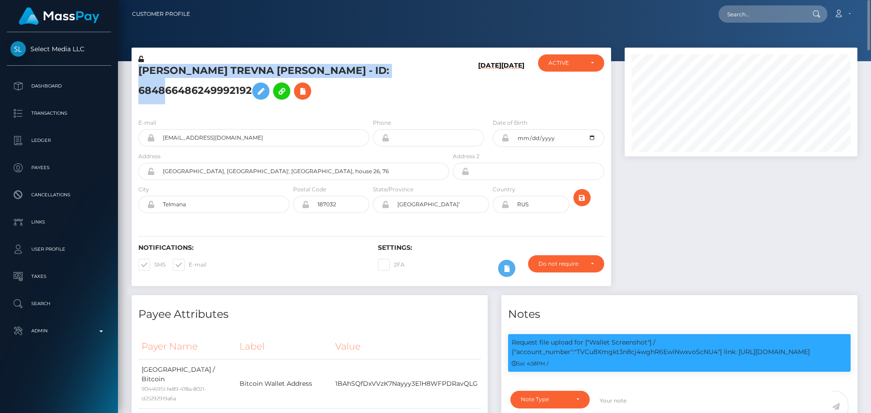
drag, startPoint x: 169, startPoint y: 75, endPoint x: 322, endPoint y: 83, distance: 153.6
click at [322, 83] on h5 "[PERSON_NAME] TREVNA [PERSON_NAME] - ID: 684866486249992192" at bounding box center [291, 84] width 306 height 40
copy h5 "[PERSON_NAME] TREVNA [PERSON_NAME] - ID: 684866486249992192"
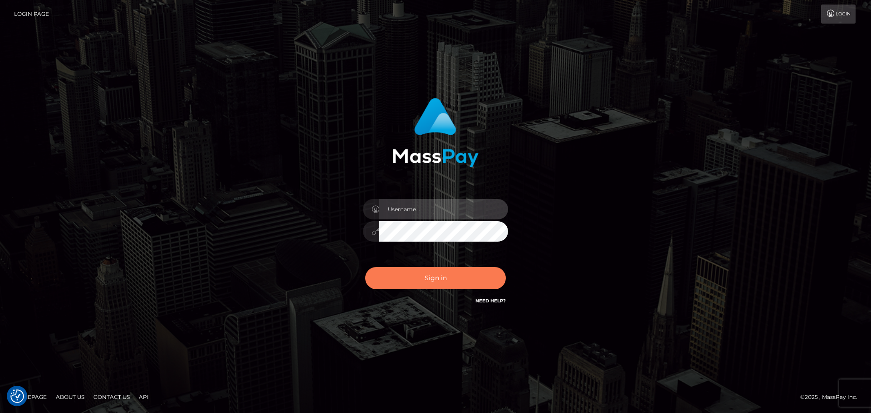
type input "[DOMAIN_NAME]"
click at [452, 280] on button "Sign in" at bounding box center [435, 278] width 141 height 22
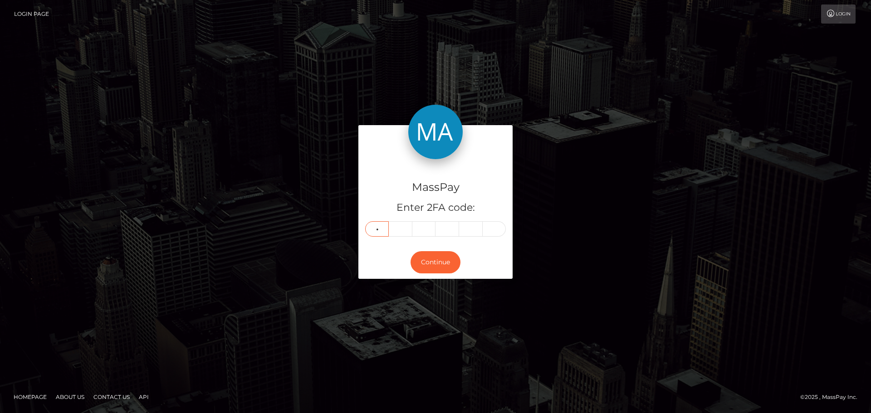
type input "3"
type input "2"
type input "5"
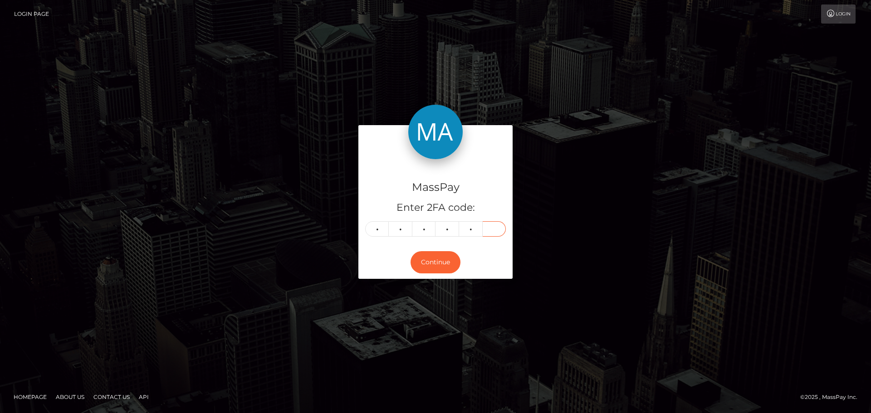
type input "8"
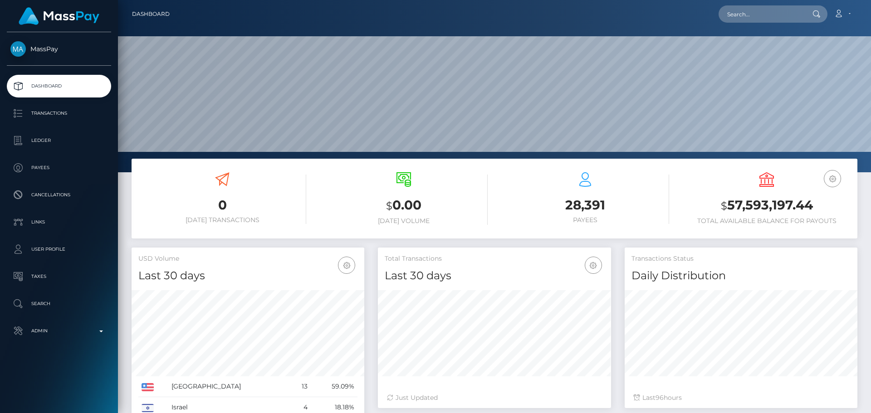
scroll to position [161, 233]
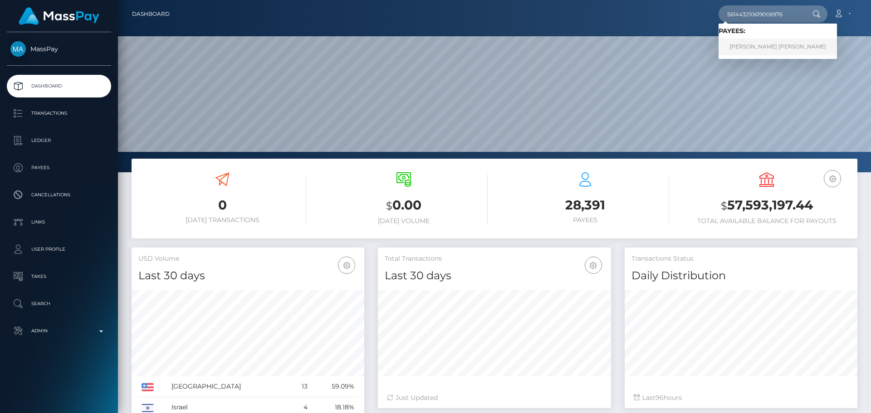
type input "561443210619006976"
click at [762, 40] on link "[PERSON_NAME] [PERSON_NAME]" at bounding box center [778, 47] width 118 height 17
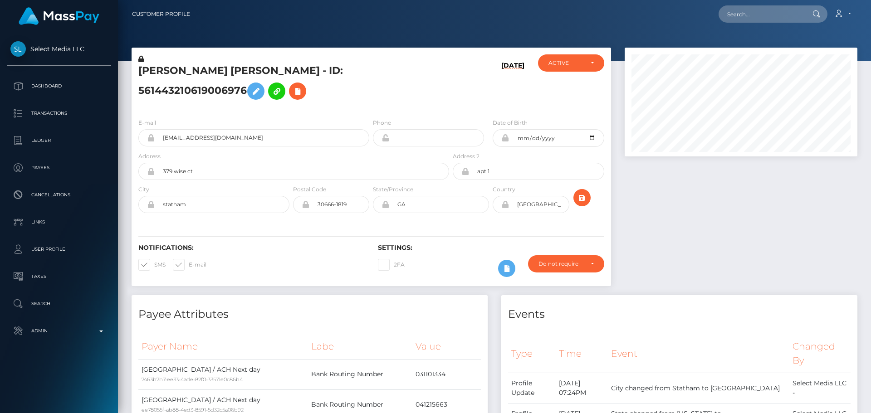
scroll to position [109, 233]
click at [323, 99] on h5 "[PERSON_NAME] [PERSON_NAME] - ID: 561443210619006976" at bounding box center [291, 84] width 306 height 40
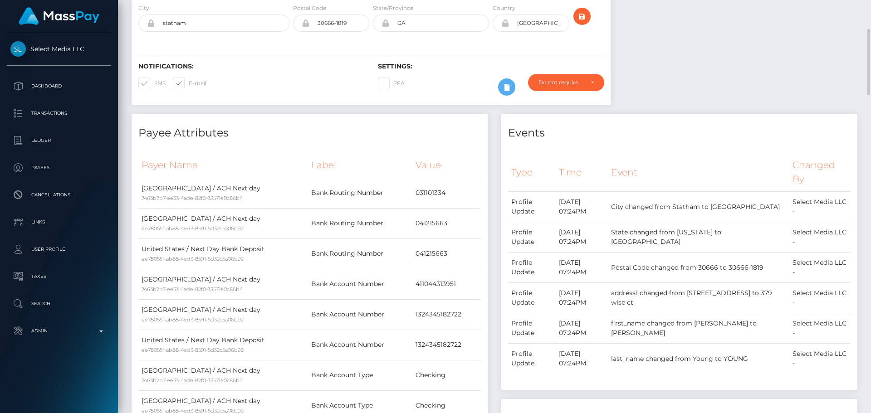
scroll to position [0, 0]
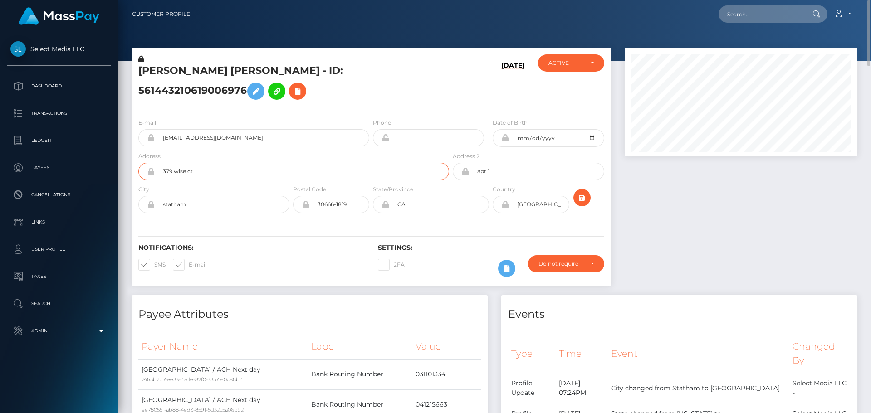
click at [232, 180] on input "379 wise ct" at bounding box center [302, 171] width 295 height 17
paste input "[STREET_ADDRESS]"
type input "[STREET_ADDRESS]"
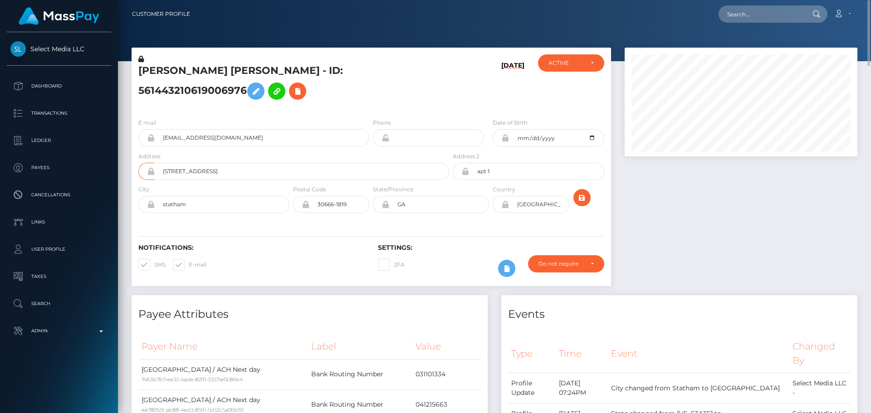
click at [151, 175] on icon at bounding box center [151, 171] width 8 height 7
click at [151, 208] on icon at bounding box center [151, 204] width 8 height 7
click at [305, 208] on icon at bounding box center [306, 204] width 8 height 7
click at [386, 208] on icon at bounding box center [386, 204] width 8 height 7
click at [466, 175] on icon at bounding box center [466, 171] width 8 height 7
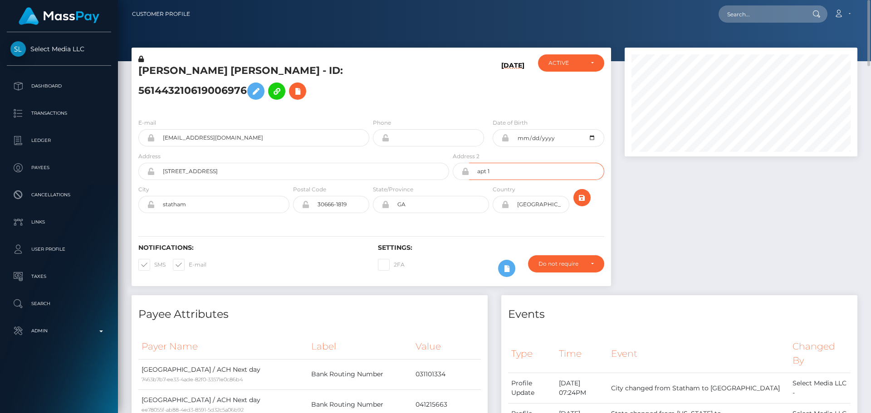
click at [505, 180] on input "apt 1" at bounding box center [536, 171] width 135 height 17
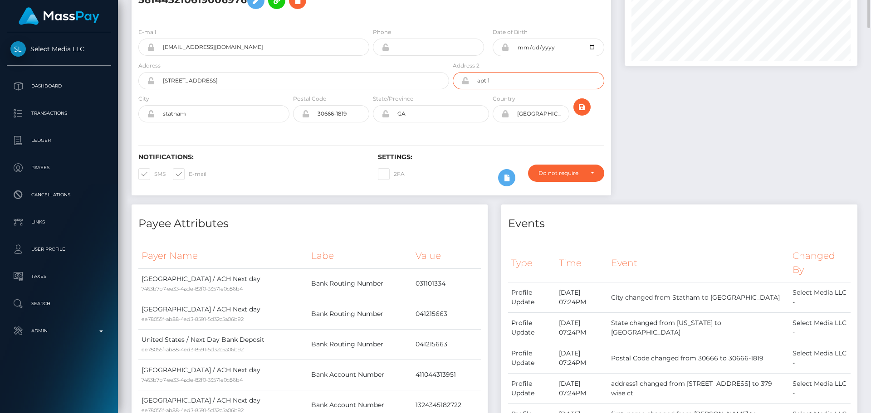
scroll to position [45, 0]
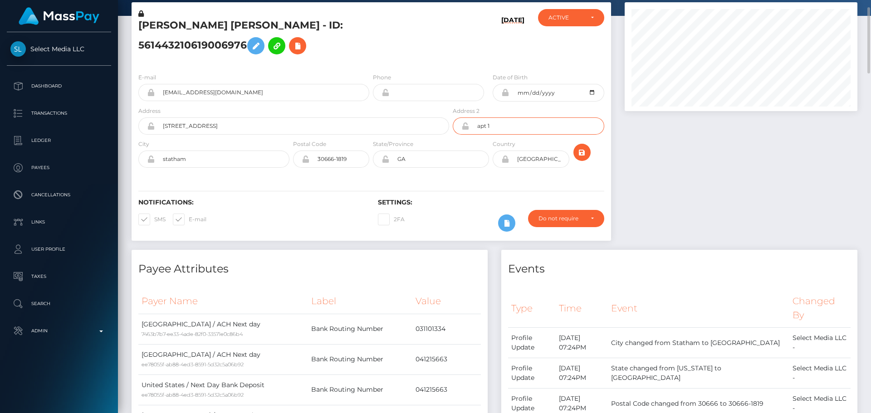
click at [496, 135] on input "apt 1" at bounding box center [536, 126] width 135 height 17
click at [457, 199] on div "Notifications: SMS E-mail Settings: 2FA" at bounding box center [372, 209] width 480 height 64
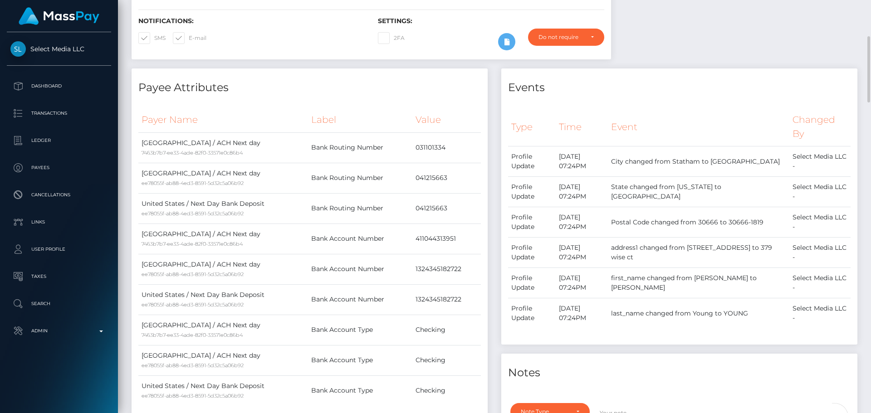
scroll to position [0, 0]
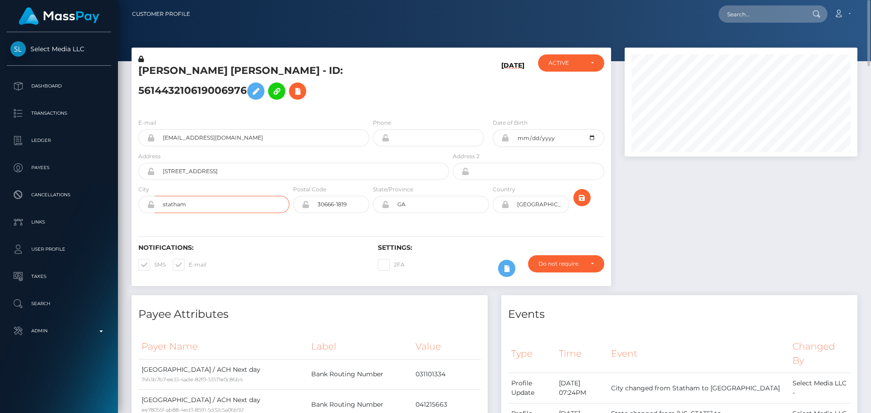
click at [221, 213] on input "statham" at bounding box center [222, 204] width 135 height 17
paste input "[GEOGRAPHIC_DATA]"
type input "[GEOGRAPHIC_DATA]"
click at [349, 213] on input "30666-1819" at bounding box center [340, 204] width 60 height 17
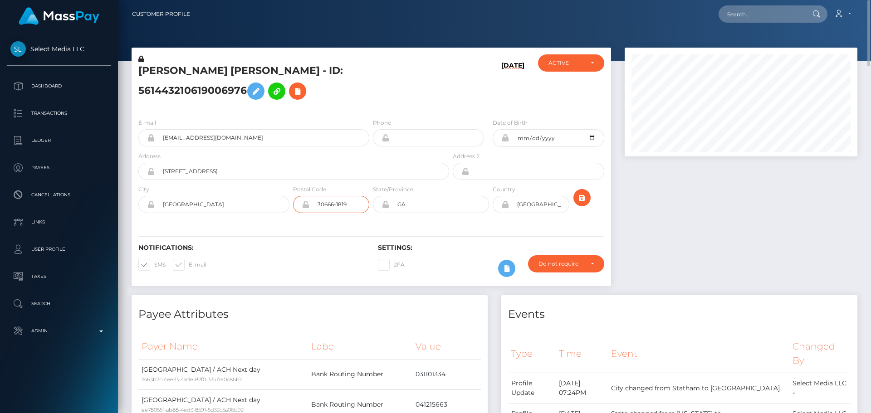
click at [349, 213] on input "30666-1819" at bounding box center [340, 204] width 60 height 17
paste input "85711-6474"
type input "85711-6474"
click at [310, 265] on div "Notifications: SMS E-mail" at bounding box center [252, 263] width 240 height 38
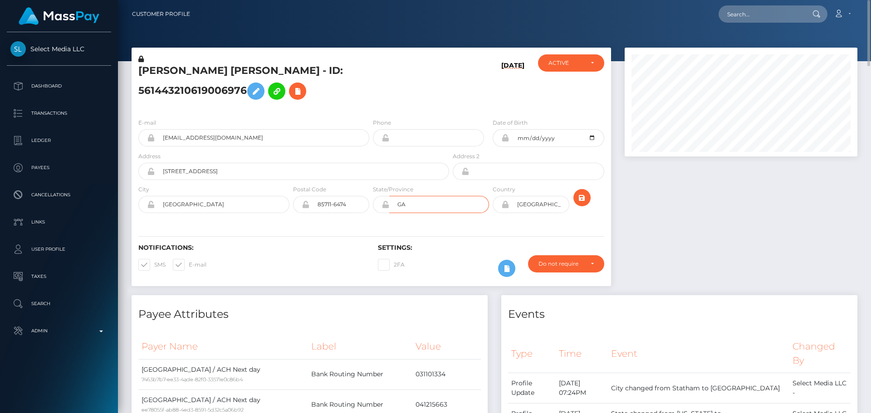
click at [440, 213] on input "GA" at bounding box center [439, 204] width 100 height 17
paste input "Arizona"
type input "Arizona"
click at [323, 251] on div "Notifications: SMS E-mail Settings: 2FA" at bounding box center [372, 254] width 480 height 64
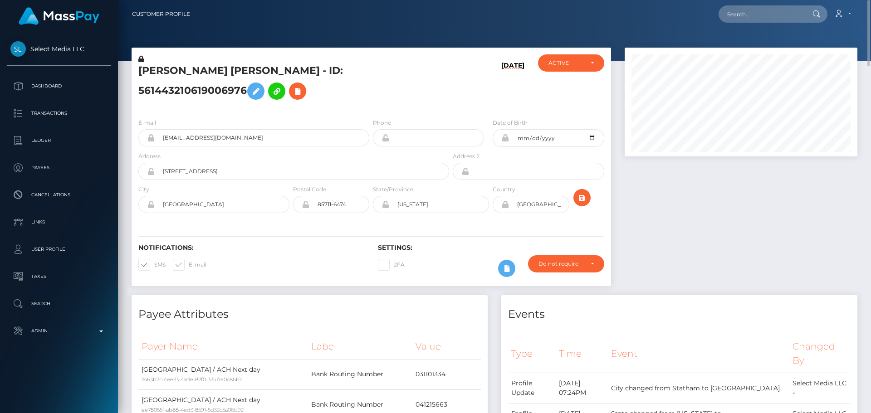
click at [464, 252] on h6 "Settings:" at bounding box center [491, 248] width 226 height 8
click at [580, 204] on icon "submit" at bounding box center [582, 197] width 11 height 11
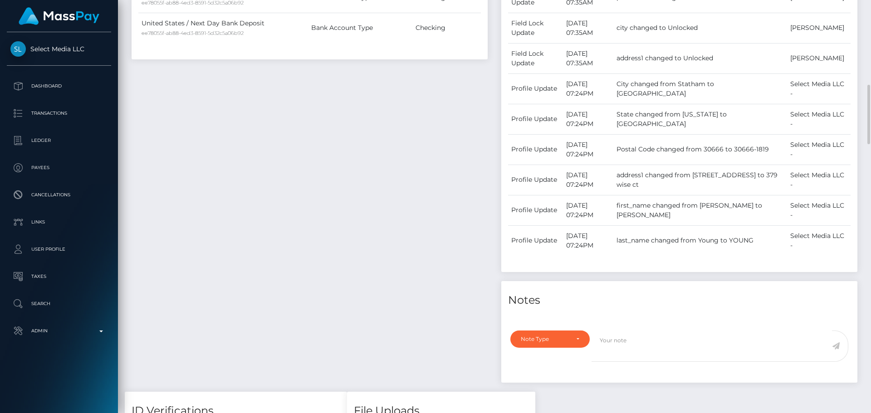
scroll to position [862, 0]
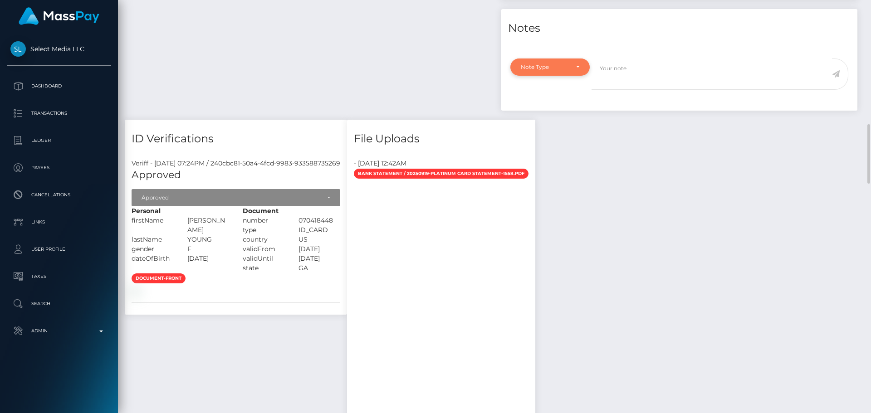
click at [584, 76] on div "Note Type" at bounding box center [550, 67] width 79 height 17
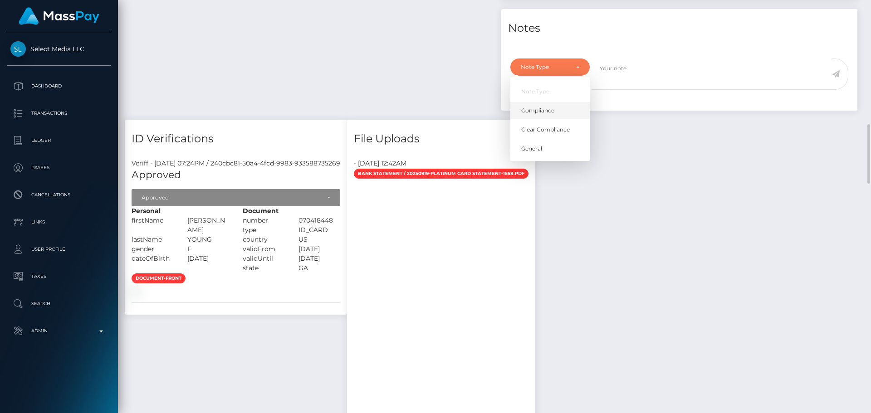
click at [548, 119] on link "Compliance" at bounding box center [550, 110] width 79 height 17
select select "COMPLIANCE"
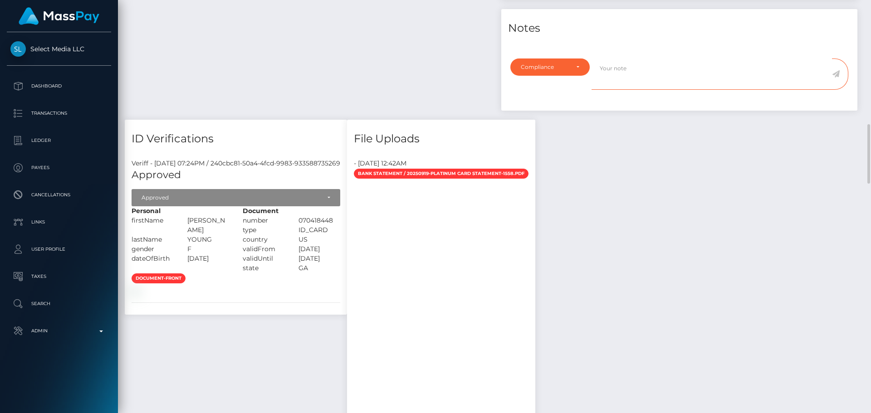
click at [622, 90] on textarea at bounding box center [712, 74] width 241 height 31
type textarea "Address updated as per the provided proof."
click at [835, 78] on icon at bounding box center [836, 73] width 8 height 7
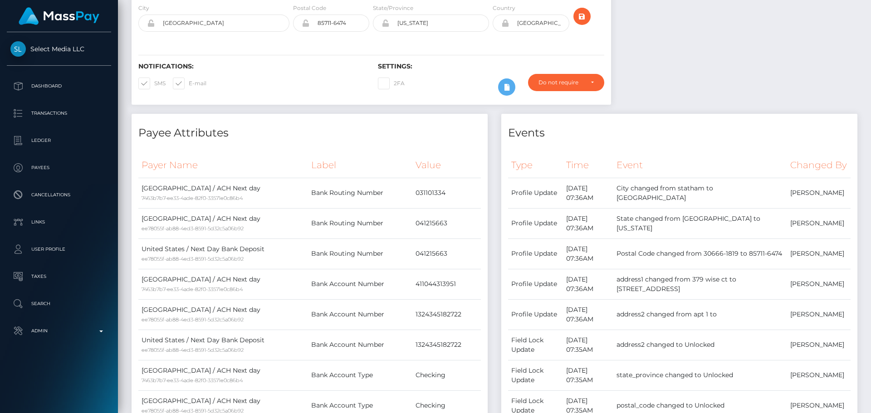
scroll to position [0, 0]
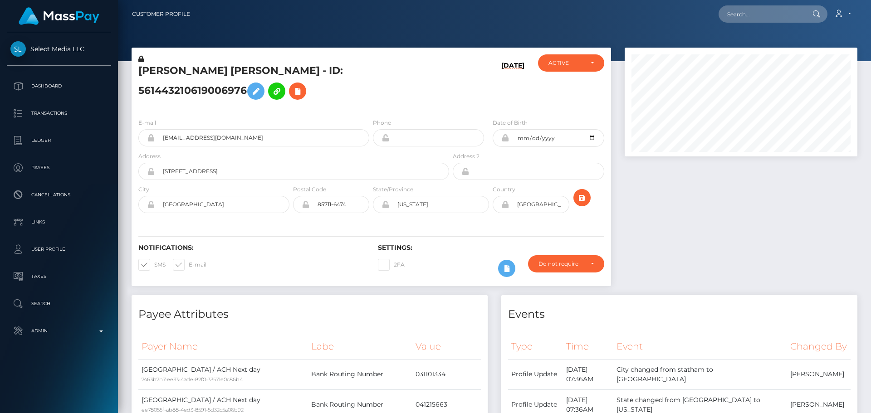
scroll to position [109, 233]
click at [361, 104] on h5 "[PERSON_NAME] [PERSON_NAME] - ID: 561443210619006976" at bounding box center [291, 84] width 306 height 40
click at [372, 111] on div "[PERSON_NAME] [PERSON_NAME] - ID: 561443210619006976" at bounding box center [292, 82] width 320 height 57
click at [370, 111] on div "[PERSON_NAME] [PERSON_NAME] - ID: 561443210619006976" at bounding box center [292, 82] width 320 height 57
click at [371, 111] on div "[PERSON_NAME] [PERSON_NAME] - ID: 561443210619006976" at bounding box center [292, 82] width 320 height 57
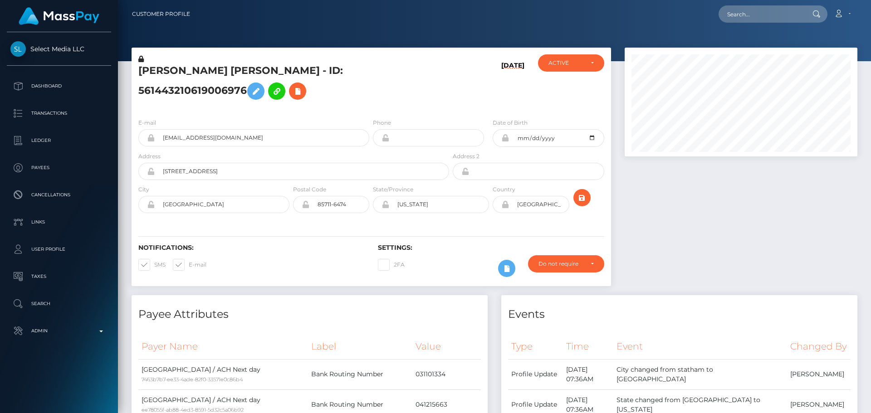
click at [371, 111] on div "[PERSON_NAME] [PERSON_NAME] - ID: 561443210619006976" at bounding box center [292, 82] width 320 height 57
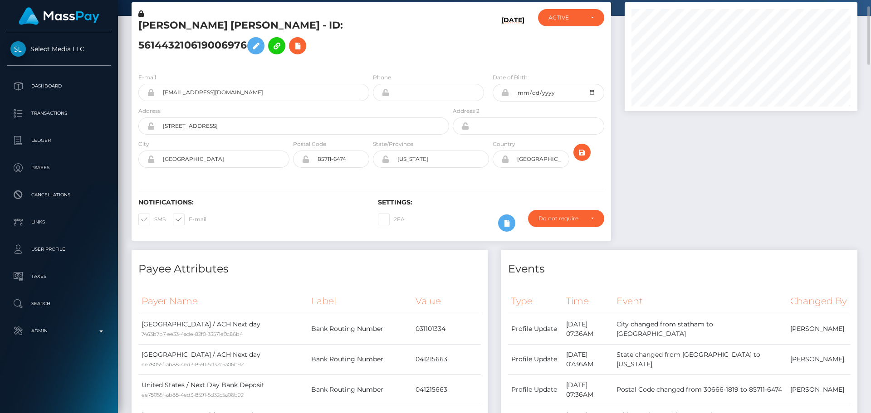
scroll to position [0, 0]
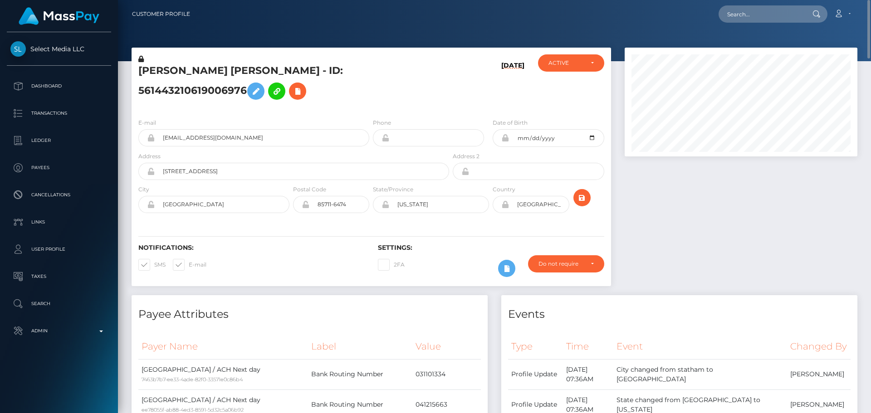
click at [370, 111] on div "[PERSON_NAME] [PERSON_NAME] - ID: 561443210619006976" at bounding box center [292, 82] width 320 height 57
click at [371, 111] on div "[PERSON_NAME] [PERSON_NAME] - ID: 561443210619006976" at bounding box center [292, 82] width 320 height 57
click at [219, 73] on h5 "[PERSON_NAME] [PERSON_NAME] - ID: 561443210619006976" at bounding box center [291, 84] width 306 height 40
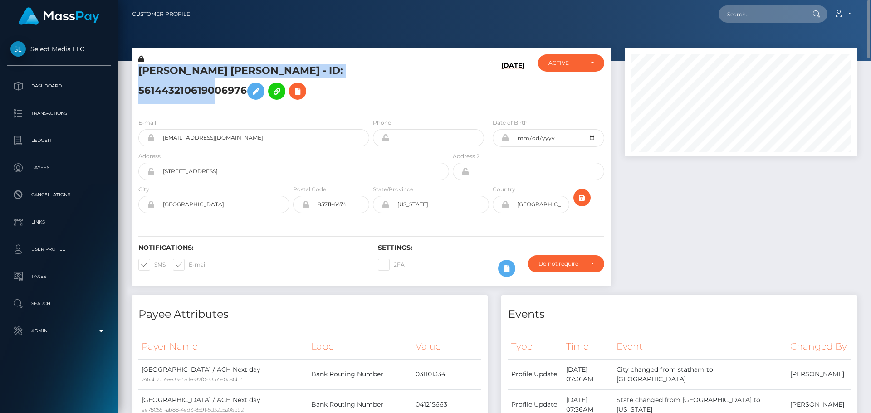
click at [219, 73] on h5 "[PERSON_NAME] [PERSON_NAME] - ID: 561443210619006976" at bounding box center [291, 84] width 306 height 40
copy h5 "[PERSON_NAME] [PERSON_NAME] - ID: 561443210619006976"
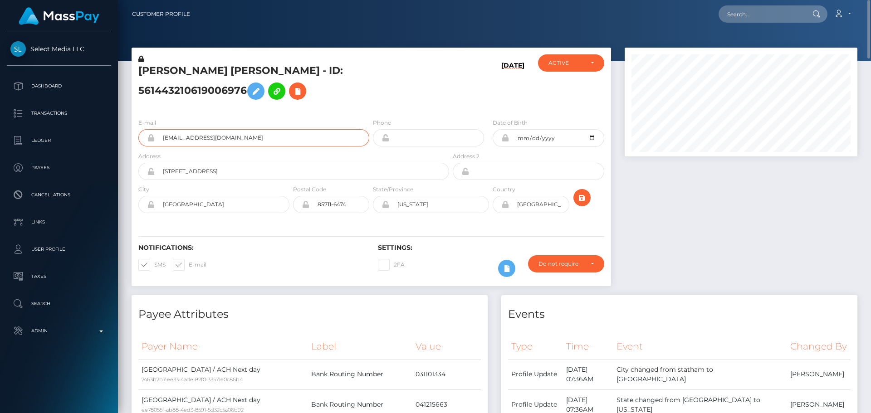
drag, startPoint x: 255, startPoint y: 156, endPoint x: 156, endPoint y: 157, distance: 98.5
click at [156, 147] on input "[EMAIL_ADDRESS][DOMAIN_NAME]" at bounding box center [262, 137] width 215 height 17
click at [751, 12] on input "text" at bounding box center [761, 13] width 85 height 17
paste input "7a67cbb3-68cb-4e14-a843-b2c02b38bd46"
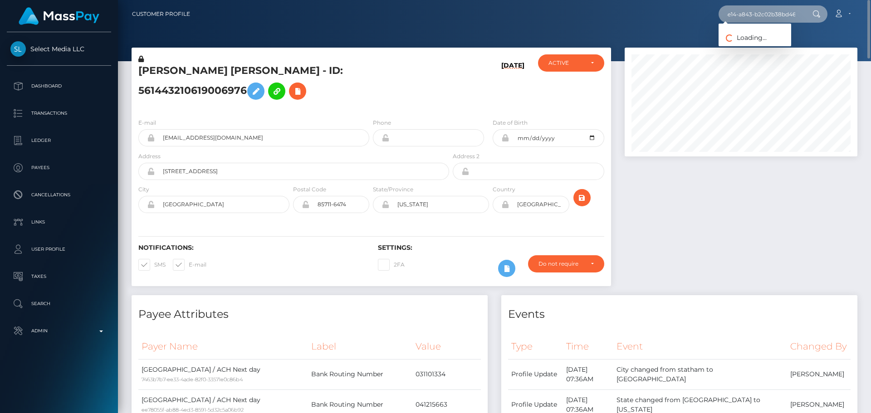
type input "7a67cbb3-68cb-4e14-a843-b2c02b38bd46"
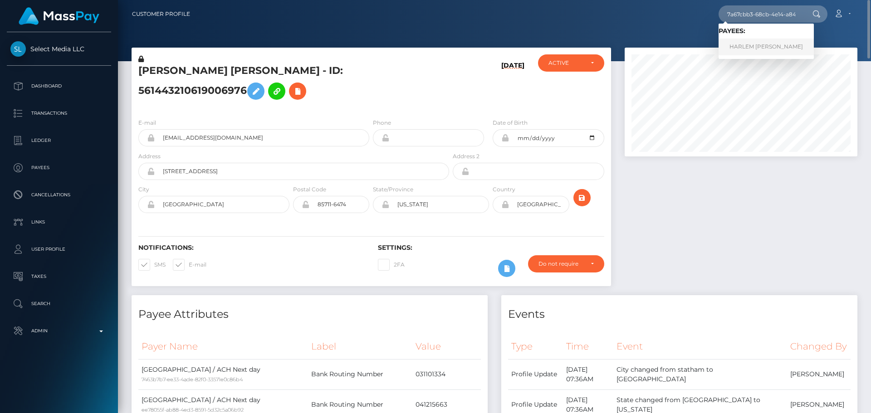
click at [753, 41] on link "HARLEM NEVAEHA BROWN" at bounding box center [766, 47] width 95 height 17
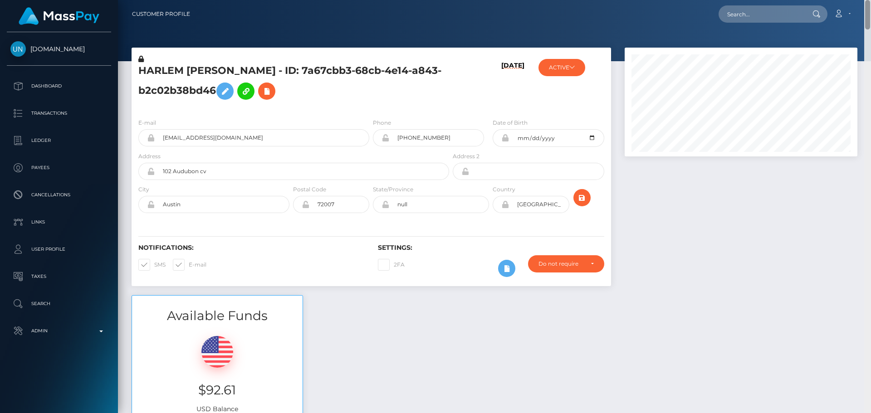
drag, startPoint x: 867, startPoint y: 251, endPoint x: 853, endPoint y: -21, distance: 272.6
click at [853, 0] on html "[DOMAIN_NAME] Dashboard Transactions Ledger Payees Cancellations" at bounding box center [435, 206] width 871 height 413
click at [272, 92] on icon at bounding box center [266, 91] width 11 height 11
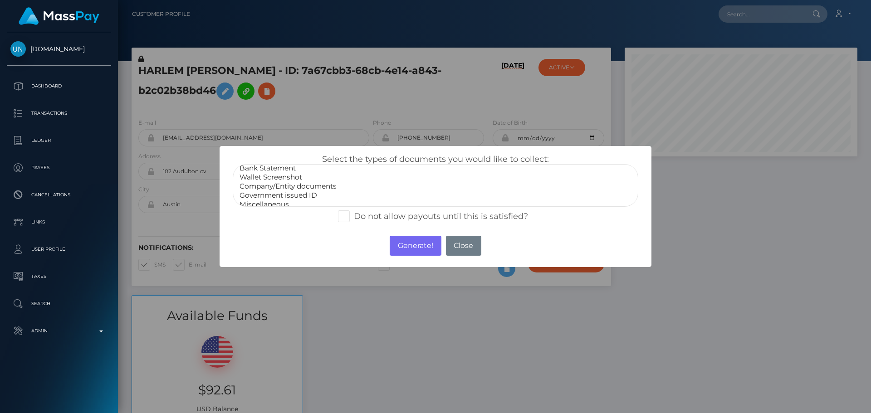
scroll to position [18, 0]
select select "Miscellaneous"
click at [273, 197] on option "Miscellaneous" at bounding box center [436, 199] width 394 height 9
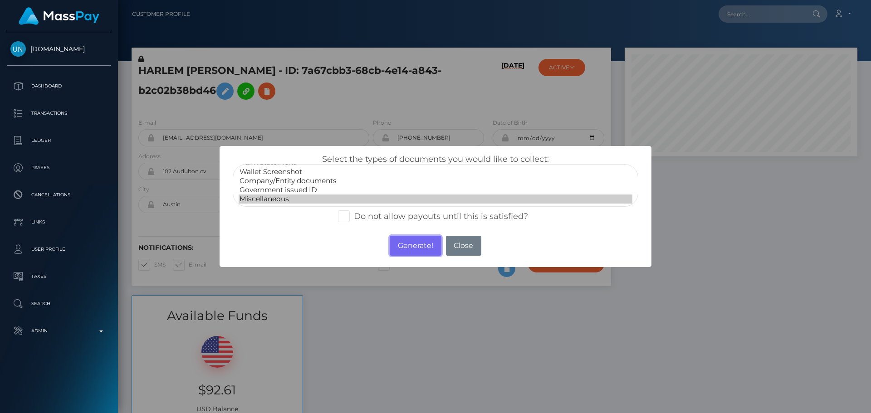
drag, startPoint x: 411, startPoint y: 243, endPoint x: 866, endPoint y: 199, distance: 457.3
click at [411, 243] on button "Generate!" at bounding box center [415, 246] width 51 height 20
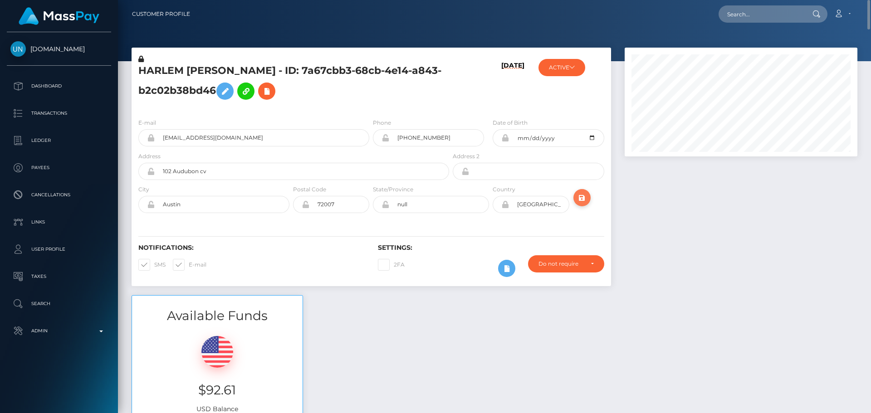
click at [581, 197] on icon "submit" at bounding box center [582, 197] width 11 height 11
click at [364, 93] on h5 "HARLEM [PERSON_NAME] - ID: 7a67cbb3-68cb-4e14-a843-b2c02b38bd46" at bounding box center [291, 84] width 306 height 40
click at [370, 95] on h5 "HARLEM [PERSON_NAME] - ID: 7a67cbb3-68cb-4e14-a843-b2c02b38bd46" at bounding box center [291, 84] width 306 height 40
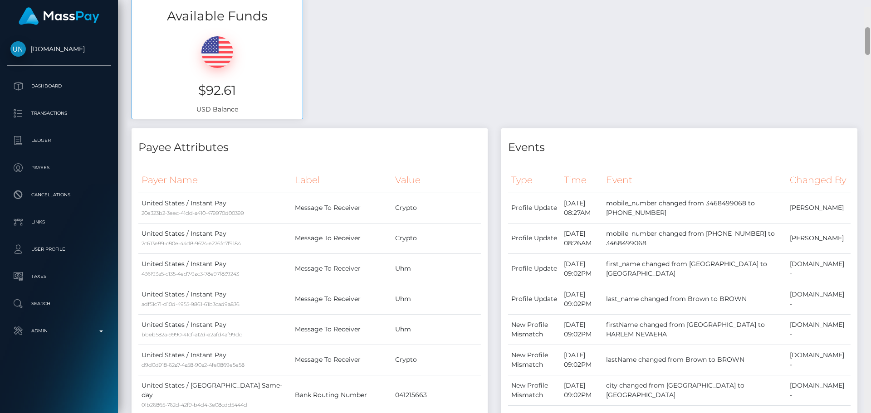
scroll to position [294, 0]
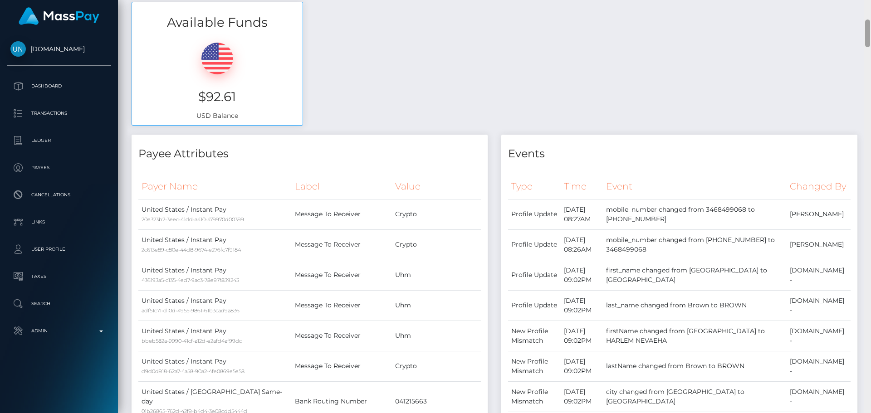
drag, startPoint x: 869, startPoint y: 193, endPoint x: 833, endPoint y: 34, distance: 162.4
click at [833, 34] on div "Customer Profile Loading... Loading..." at bounding box center [494, 206] width 753 height 413
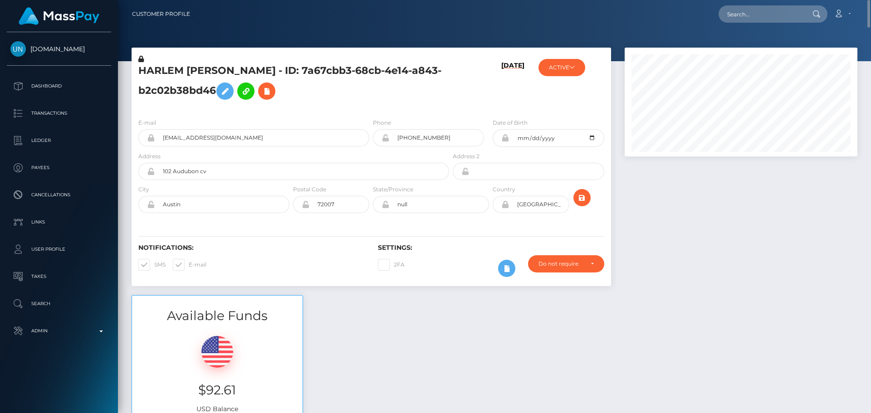
click at [339, 89] on h5 "HARLEM [PERSON_NAME] - ID: 7a67cbb3-68cb-4e14-a843-b2c02b38bd46" at bounding box center [291, 84] width 306 height 40
click at [340, 91] on h5 "HARLEM [PERSON_NAME] - ID: 7a67cbb3-68cb-4e14-a843-b2c02b38bd46" at bounding box center [291, 84] width 306 height 40
click at [442, 138] on input "+15016052707" at bounding box center [436, 137] width 95 height 17
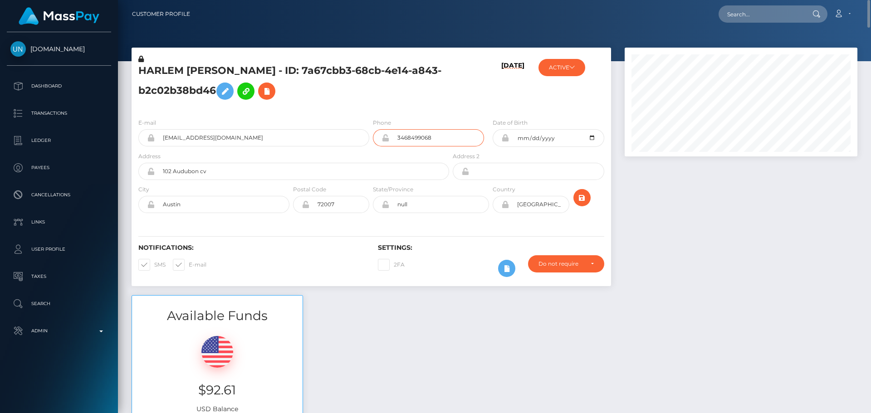
type input "3468499068"
click at [404, 100] on h5 "HARLEM [PERSON_NAME] - ID: 7a67cbb3-68cb-4e14-a843-b2c02b38bd46" at bounding box center [291, 84] width 306 height 40
click at [582, 200] on icon "submit" at bounding box center [582, 197] width 11 height 11
click at [581, 199] on icon "submit" at bounding box center [582, 197] width 11 height 11
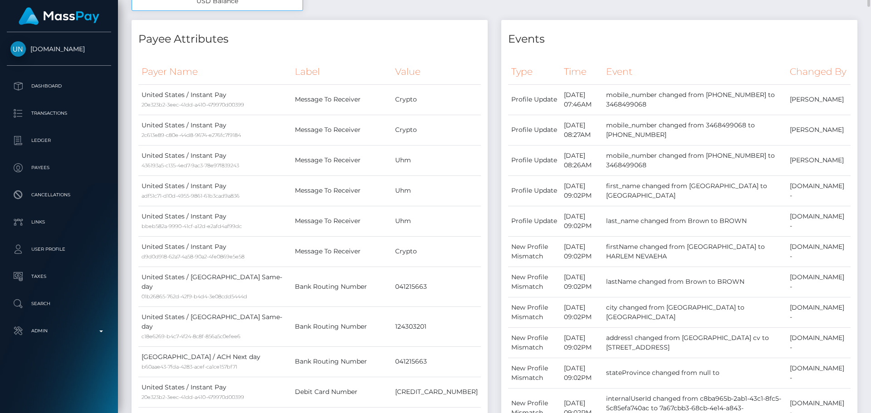
scroll to position [227, 0]
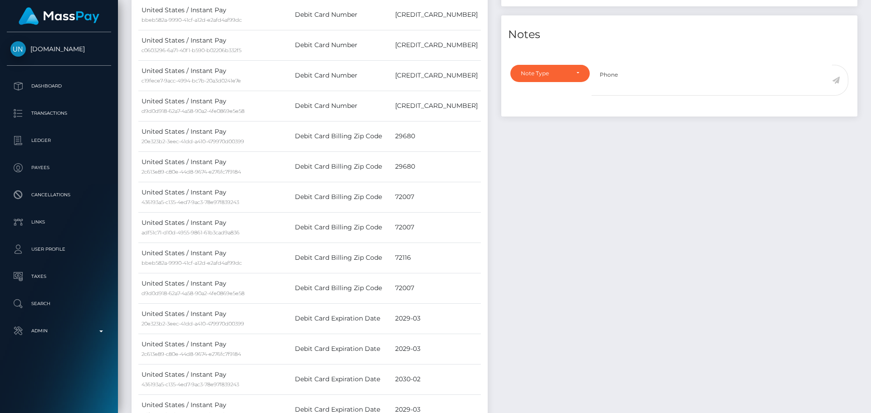
scroll to position [109, 233]
type textarea "Phone number changed as per the provided proof."
click at [544, 82] on div "Note Type" at bounding box center [550, 73] width 79 height 17
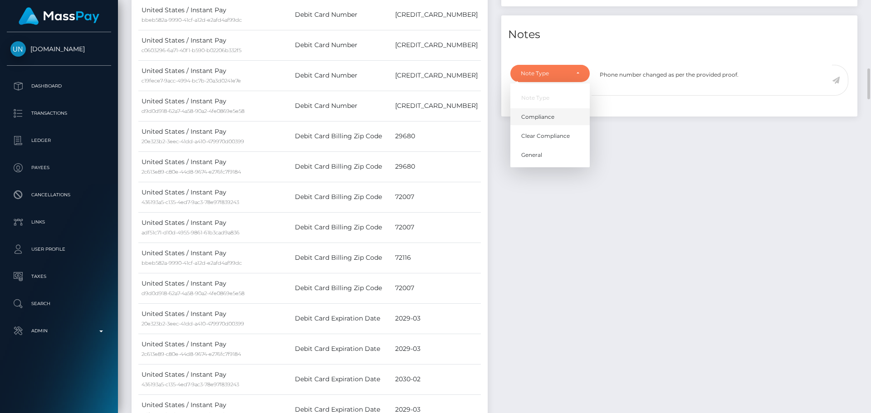
click at [551, 121] on span "Compliance" at bounding box center [537, 117] width 33 height 8
select select "COMPLIANCE"
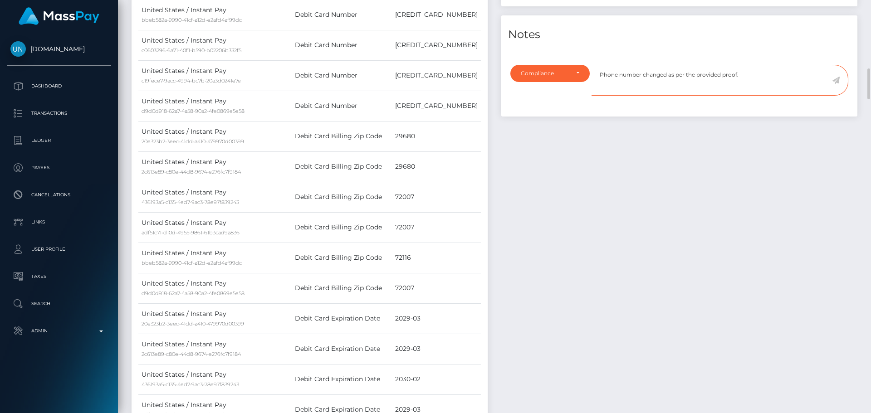
click at [755, 81] on textarea "Phone number changed as per the provided proof." at bounding box center [712, 80] width 241 height 31
click at [839, 84] on icon at bounding box center [836, 80] width 8 height 7
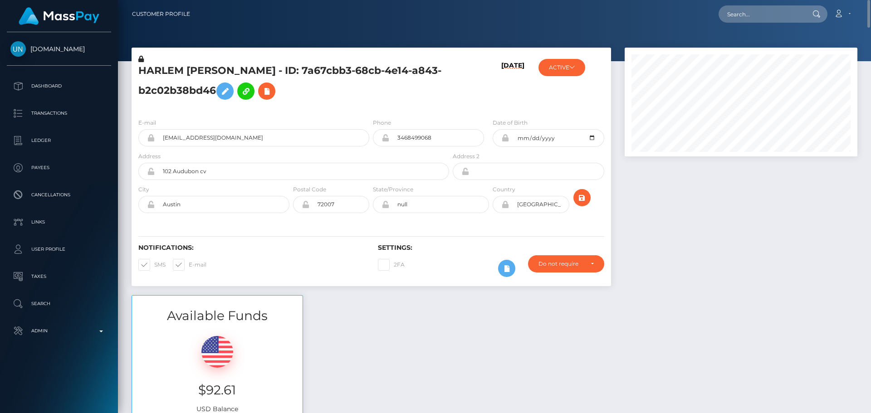
scroll to position [109, 233]
drag, startPoint x: 444, startPoint y: 139, endPoint x: 354, endPoint y: 134, distance: 89.6
click at [354, 134] on div "E-mail [EMAIL_ADDRESS][DOMAIN_NAME] Phone 3468499068" at bounding box center [372, 135] width 480 height 34
click at [782, 10] on input "text" at bounding box center [761, 13] width 85 height 17
paste input "poact_7KNPJxzf6HZL"
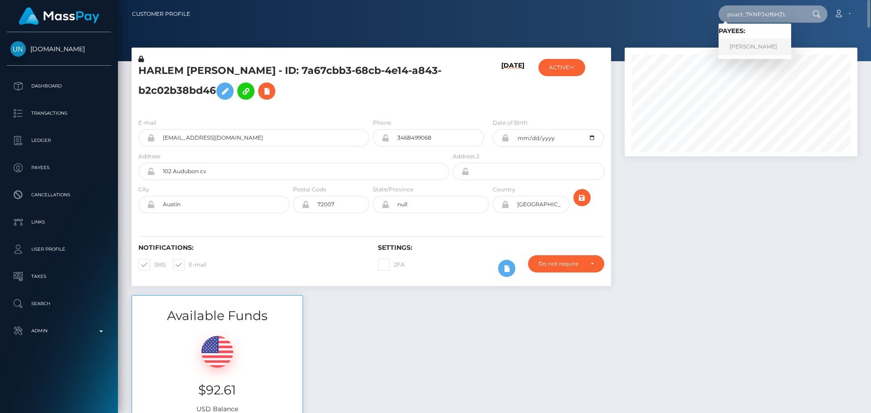
type input "poact_7KNPJxzf6HZL"
click at [753, 47] on link "[PERSON_NAME]" at bounding box center [755, 47] width 73 height 17
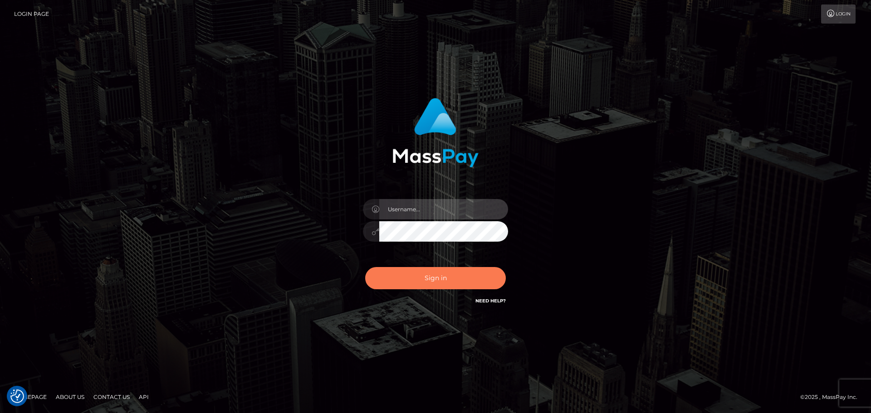
type input "[DOMAIN_NAME]"
click at [434, 270] on button "Sign in" at bounding box center [435, 278] width 141 height 22
type input "[DOMAIN_NAME]"
click at [435, 270] on button "Sign in" at bounding box center [435, 278] width 141 height 22
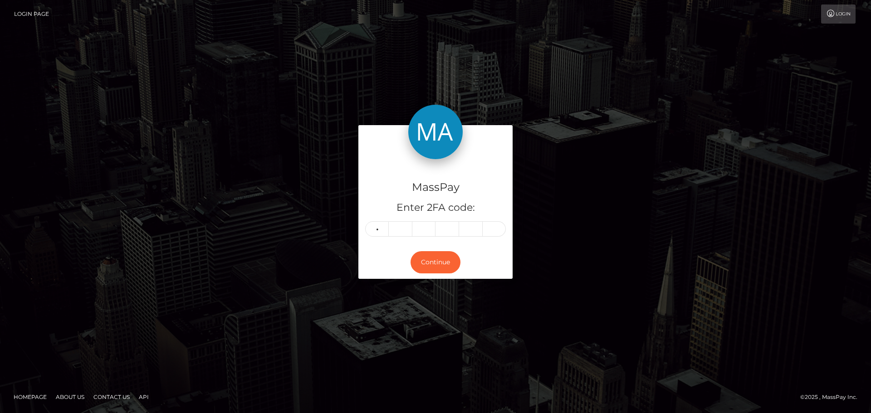
type input "7"
type input "8"
type input "4"
type input "8"
type input "4"
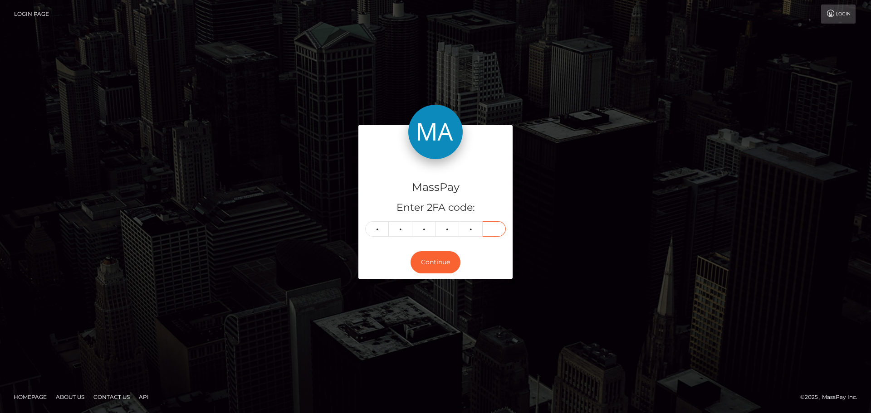
type input "6"
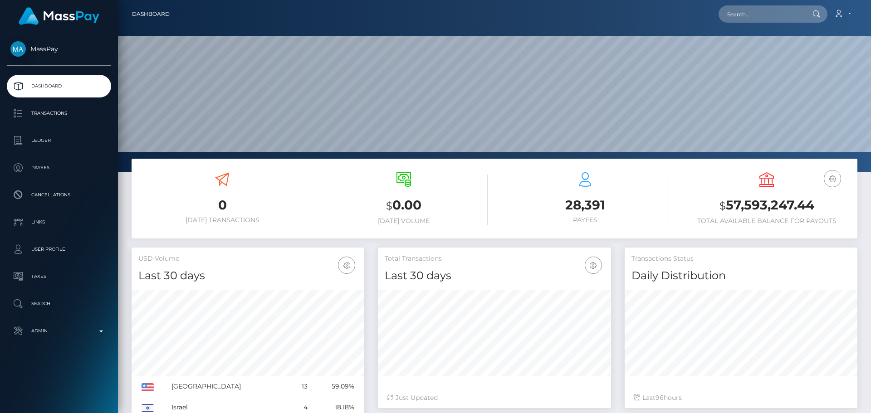
scroll to position [161, 233]
click at [761, 16] on input "text" at bounding box center [761, 13] width 85 height 17
paste input "poact_7KNPJxzf6HZL"
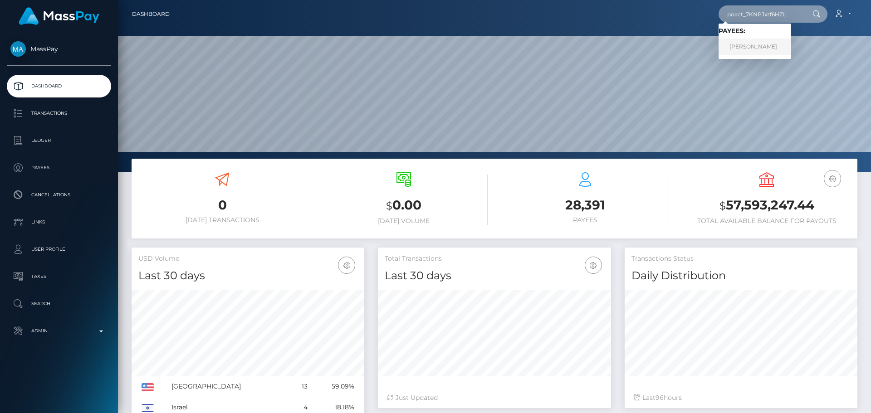
type input "poact_7KNPJxzf6HZL"
click at [752, 45] on link "mudasir agro" at bounding box center [755, 47] width 73 height 17
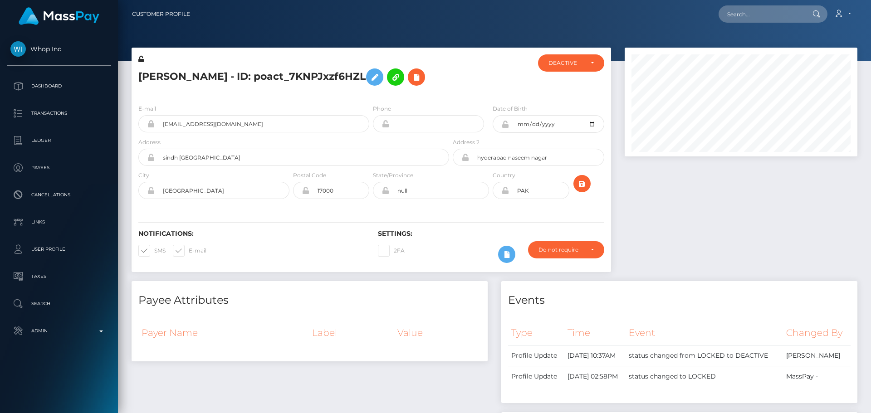
scroll to position [109, 233]
click at [433, 85] on h5 "[PERSON_NAME] - ID: poact_7KNPJxzf6HZL" at bounding box center [291, 77] width 306 height 26
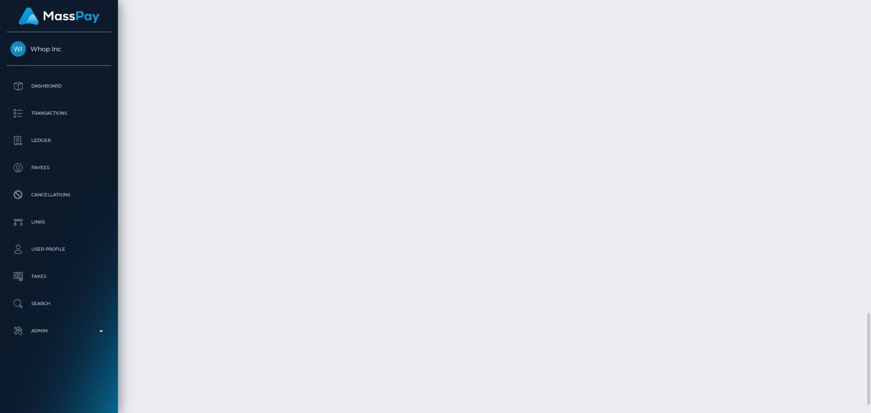
scroll to position [1442, 0]
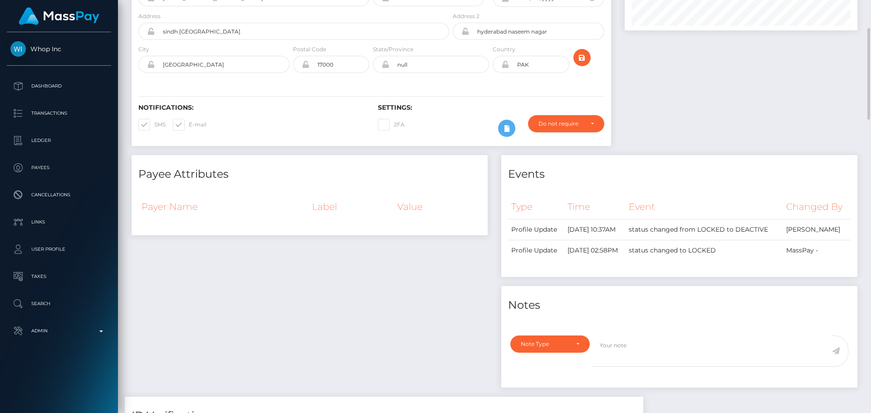
scroll to position [0, 0]
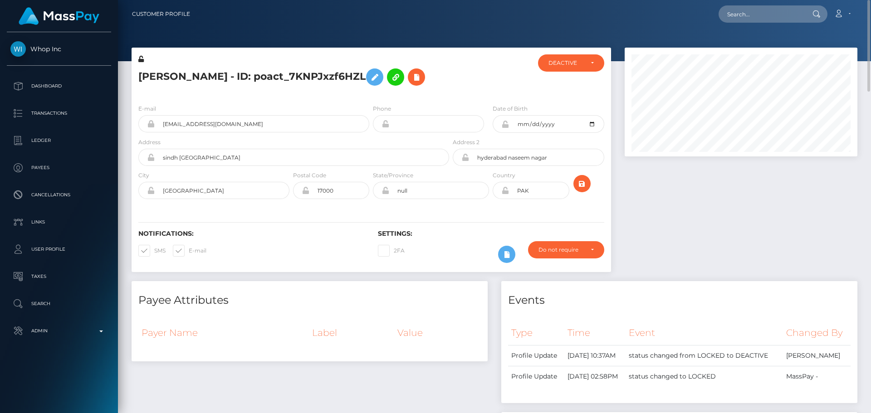
click at [462, 72] on div at bounding box center [491, 75] width 80 height 43
click at [767, 10] on input "text" at bounding box center [761, 13] width 85 height 17
paste input "poact_3R0GrIu40RUK"
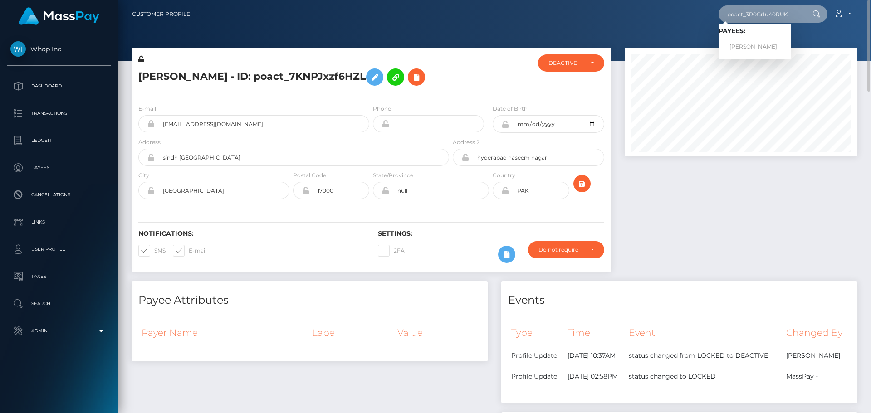
type input "poact_3R0GrIu40RUK"
click at [748, 45] on link "Abhijeet Ravatale" at bounding box center [755, 47] width 73 height 17
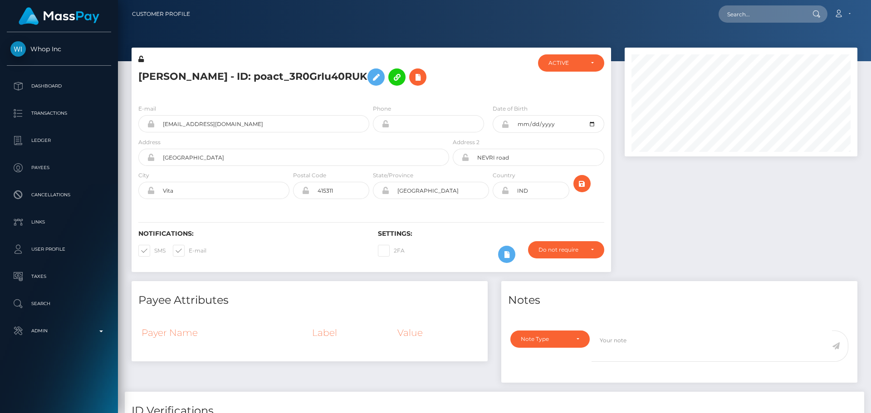
scroll to position [109, 233]
click at [482, 73] on div at bounding box center [491, 75] width 80 height 43
click at [472, 74] on div at bounding box center [491, 75] width 80 height 43
click at [467, 75] on div at bounding box center [491, 75] width 80 height 43
click at [479, 88] on div at bounding box center [491, 75] width 80 height 43
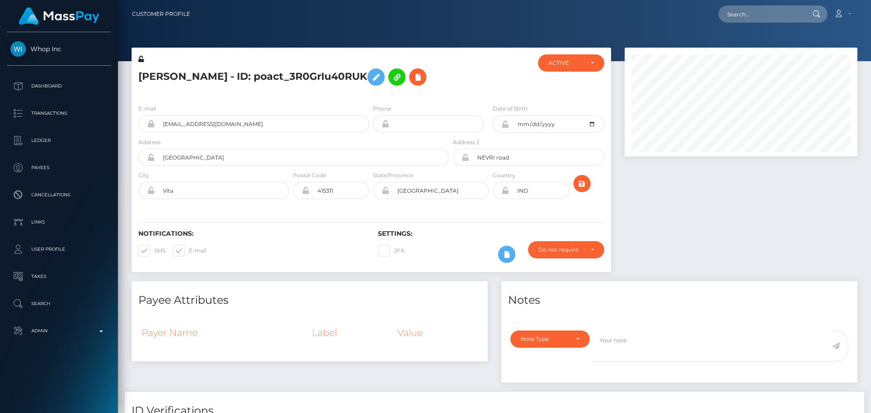
click at [469, 86] on div at bounding box center [491, 75] width 80 height 43
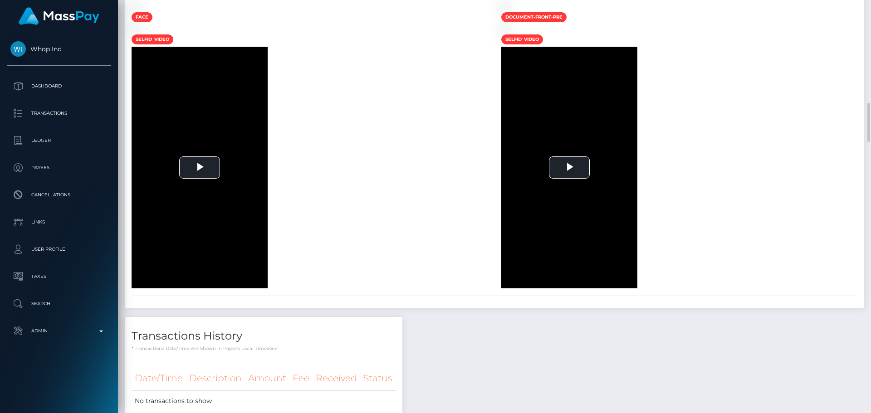
scroll to position [1137, 0]
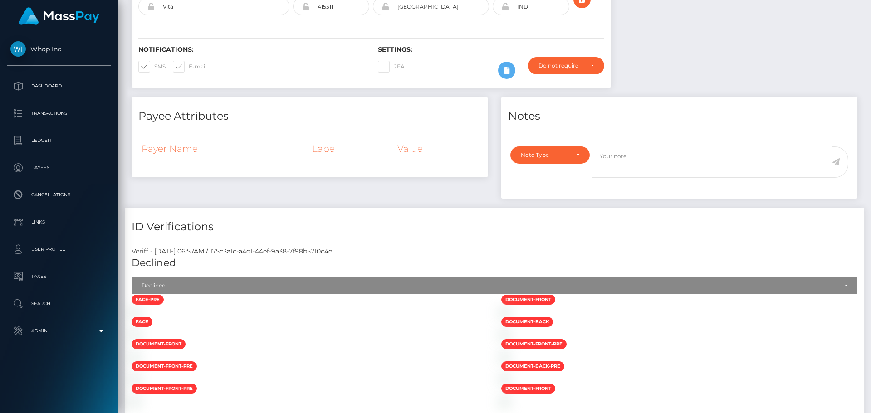
scroll to position [93, 0]
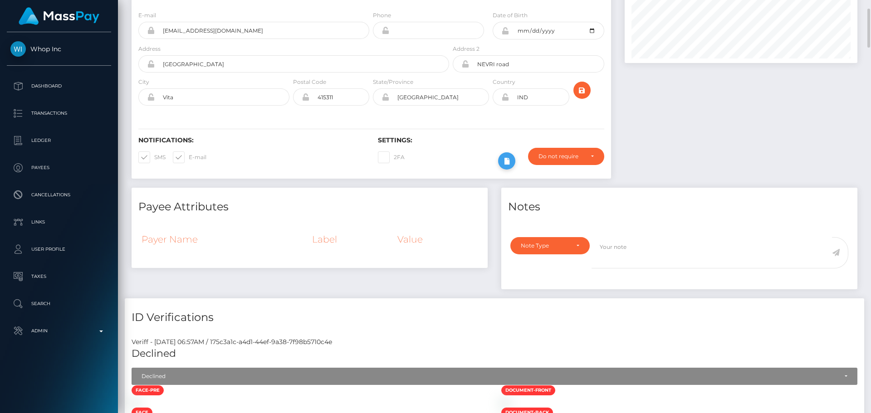
click at [509, 160] on icon at bounding box center [507, 161] width 11 height 11
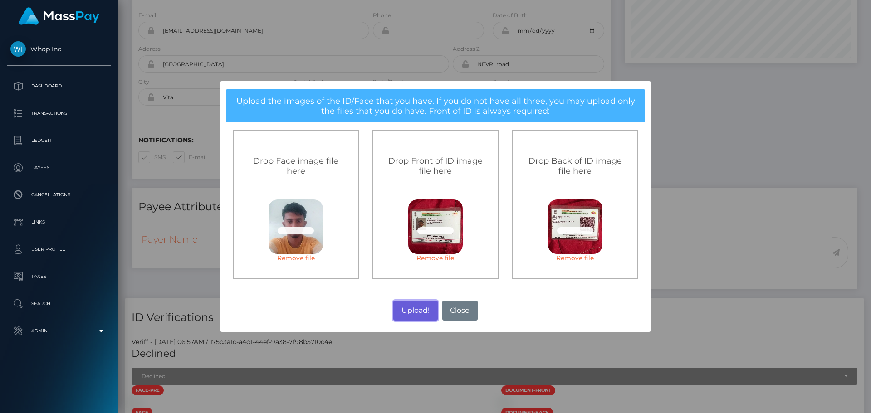
click at [427, 313] on button "Upload!" at bounding box center [415, 311] width 44 height 20
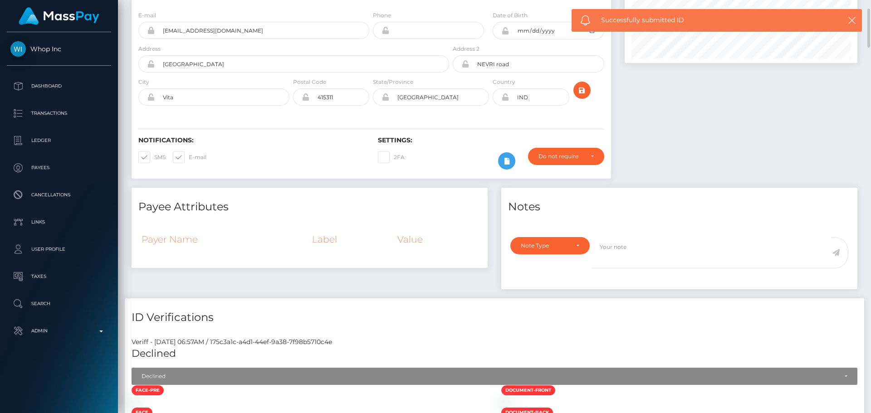
scroll to position [0, 0]
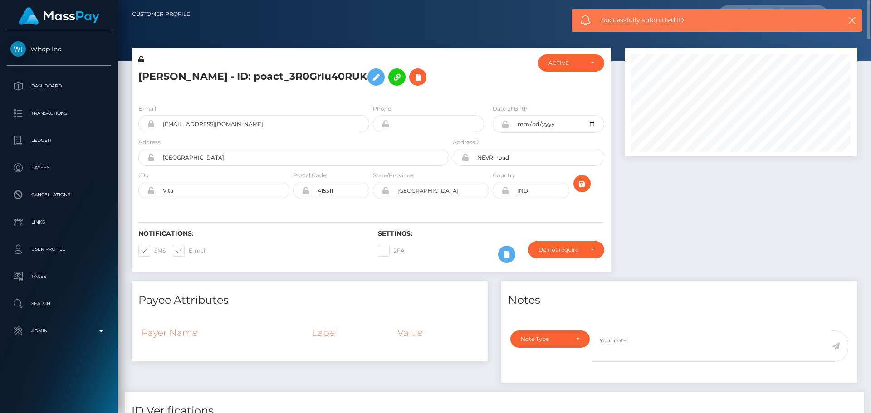
click at [434, 210] on div "Notifications: SMS E-mail Settings: 2FA" at bounding box center [372, 240] width 480 height 64
click at [443, 208] on div "Notifications: SMS E-mail Settings: 2FA" at bounding box center [372, 240] width 480 height 64
click at [445, 210] on div "Notifications: SMS E-mail Settings: 2FA" at bounding box center [372, 240] width 480 height 64
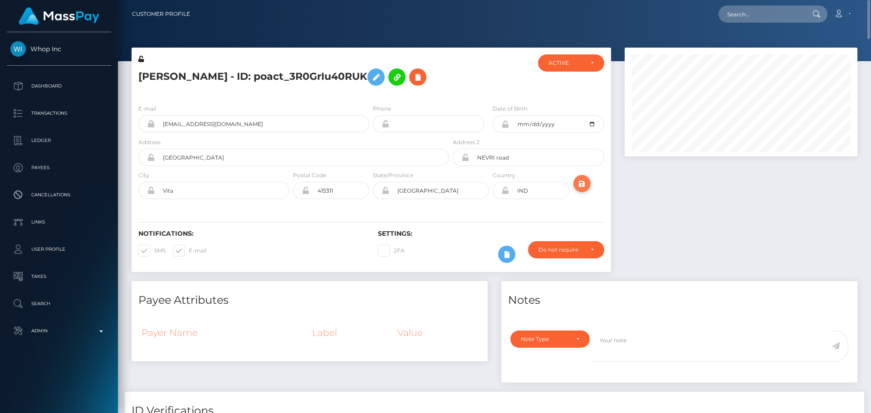
click at [582, 184] on icon "submit" at bounding box center [582, 183] width 11 height 11
drag, startPoint x: 866, startPoint y: 216, endPoint x: 865, endPoint y: 11, distance: 204.2
click at [870, 6] on div "Customer Profile Loading... Loading..." at bounding box center [494, 206] width 753 height 413
click at [584, 187] on icon "submit" at bounding box center [582, 183] width 11 height 11
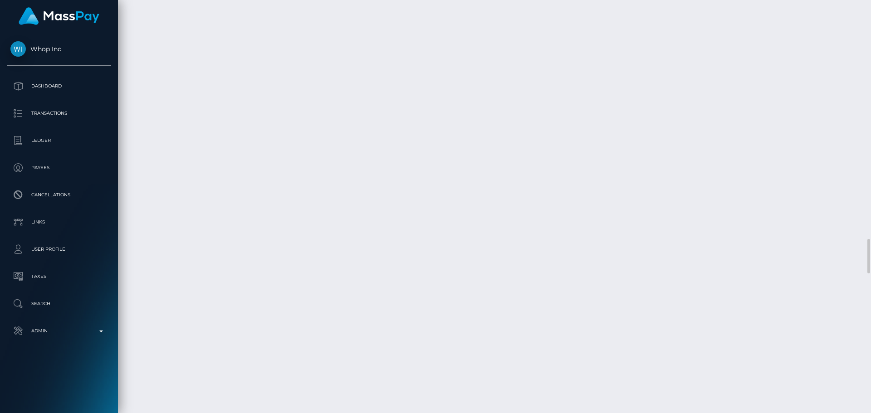
scroll to position [2678, 0]
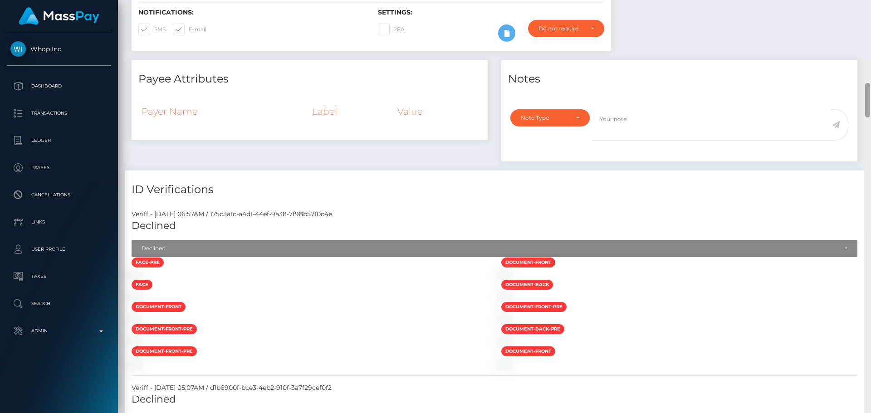
scroll to position [0, 0]
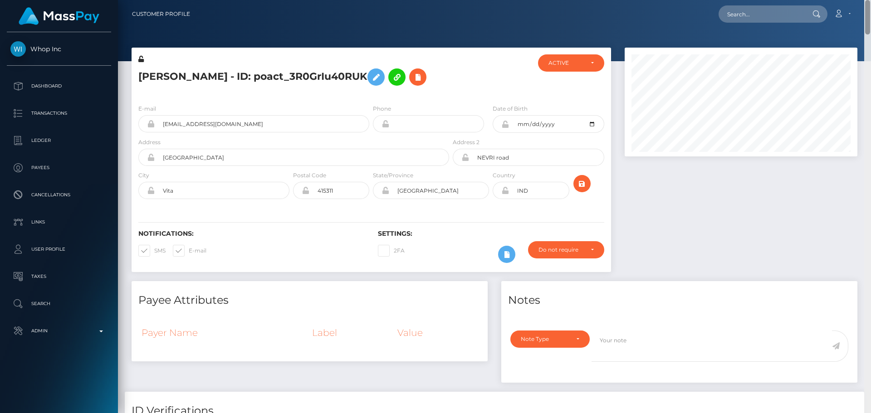
drag, startPoint x: 869, startPoint y: 202, endPoint x: 855, endPoint y: -8, distance: 210.6
click at [855, 0] on html "Whop Inc Dashboard Transactions Ledger Payees Cancellations Links" at bounding box center [435, 206] width 871 height 413
click at [582, 185] on icon "submit" at bounding box center [582, 183] width 11 height 11
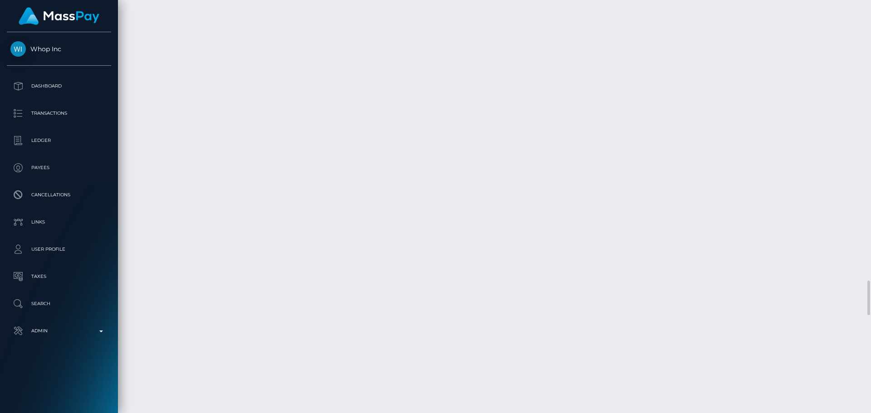
scroll to position [2814, 0]
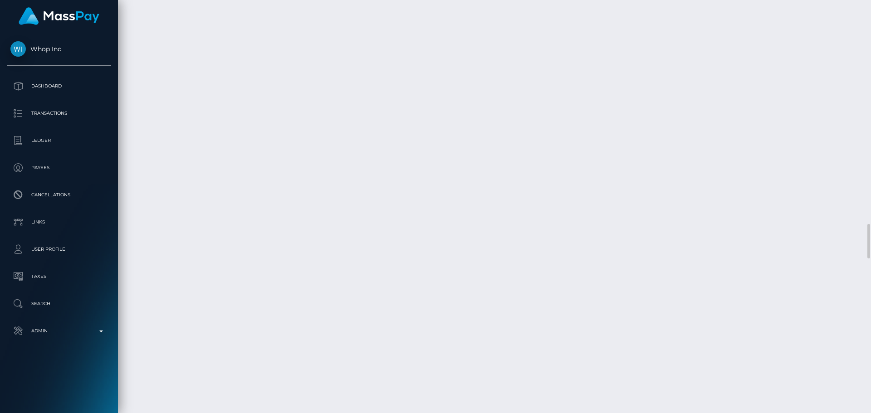
select select "Approved"
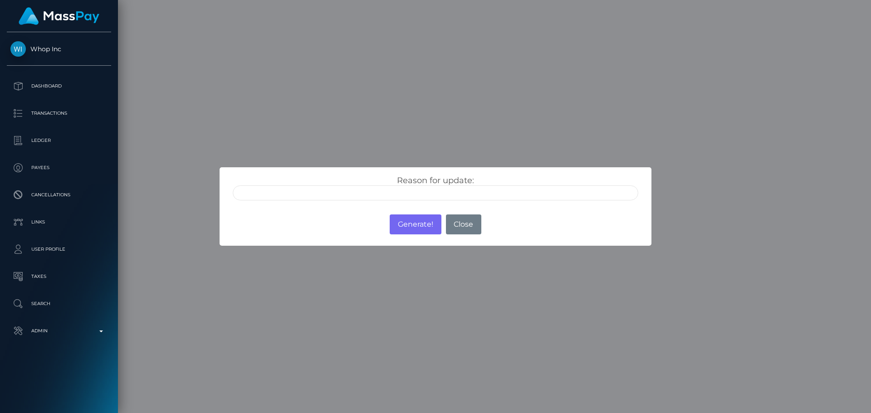
click at [327, 189] on input "text" at bounding box center [436, 193] width 406 height 15
type input "ID manually verified"
click at [358, 173] on div "Reason for update: ID manually verified Photo of a screen Unsupported document …" at bounding box center [436, 184] width 432 height 35
click at [407, 222] on button "Generate!" at bounding box center [415, 225] width 51 height 20
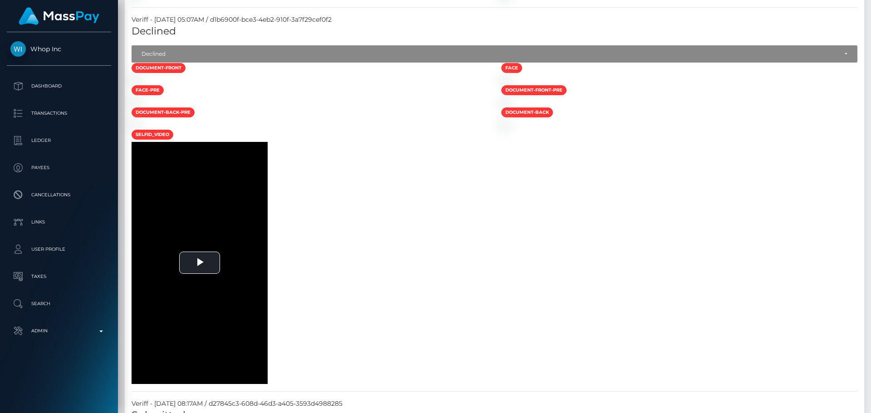
scroll to position [318, 0]
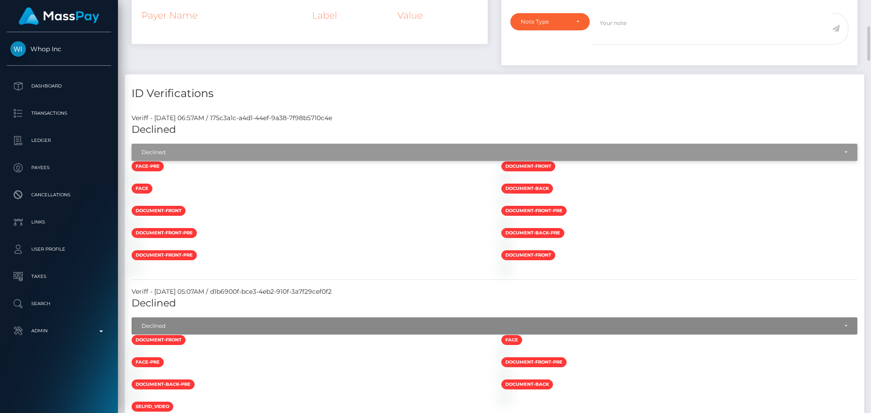
click at [212, 152] on div "Declined" at bounding box center [490, 152] width 696 height 7
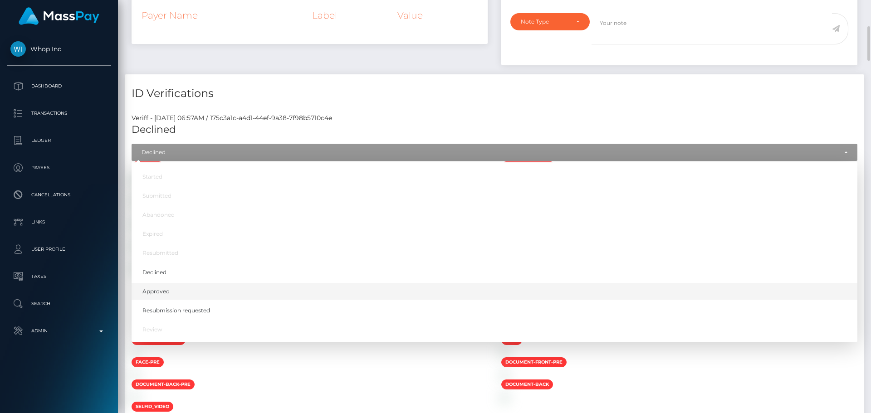
click at [162, 289] on span "Approved" at bounding box center [156, 292] width 27 height 8
select select "Approved"
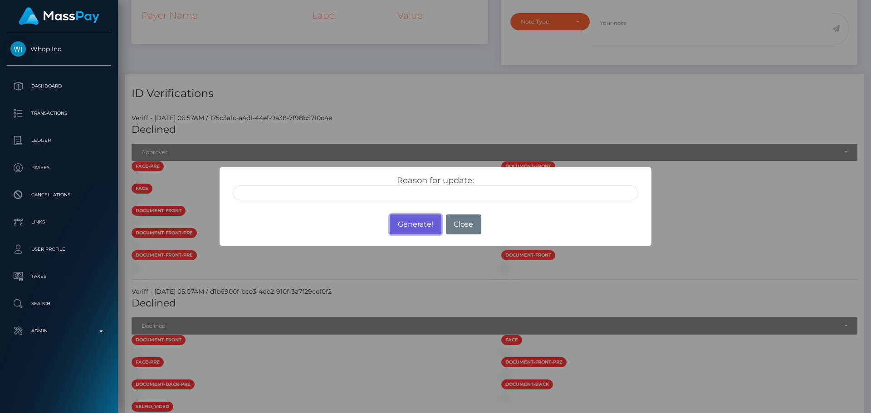
click at [410, 221] on button "Generate!" at bounding box center [415, 225] width 51 height 20
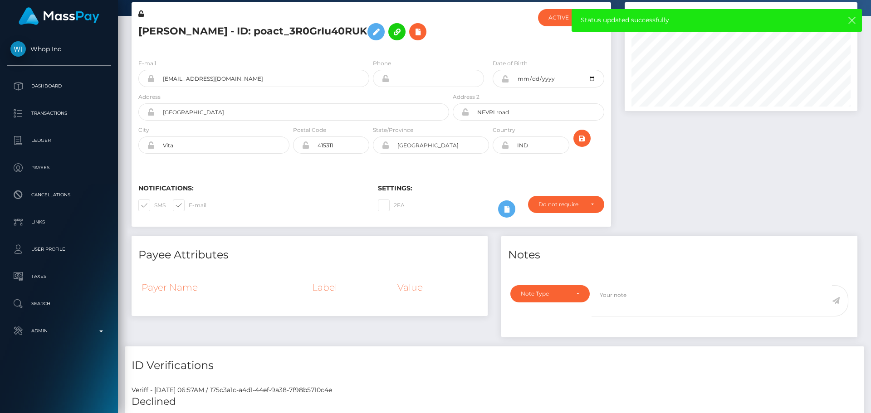
scroll to position [0, 0]
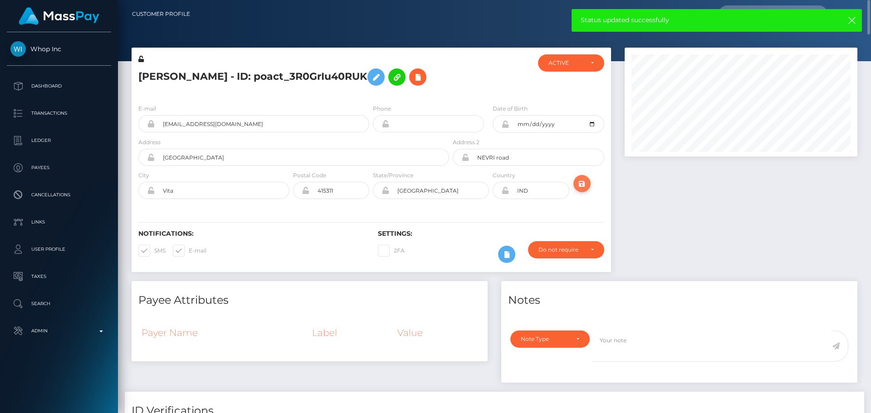
click at [584, 183] on icon "submit" at bounding box center [582, 183] width 11 height 11
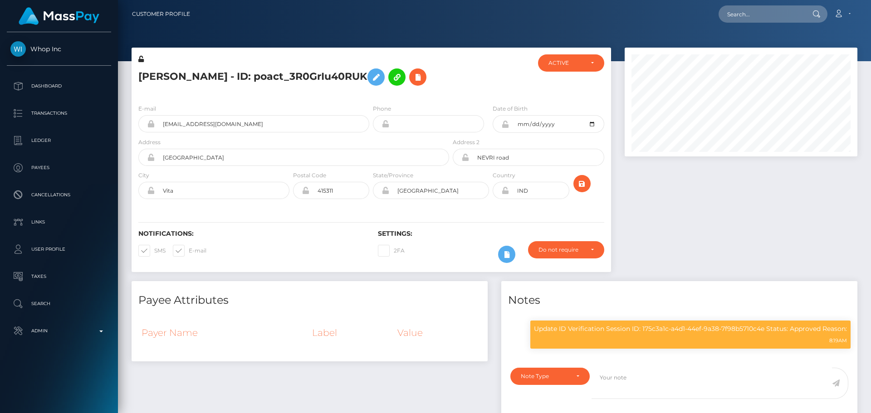
scroll to position [109, 233]
click at [376, 77] on button at bounding box center [376, 77] width 17 height 17
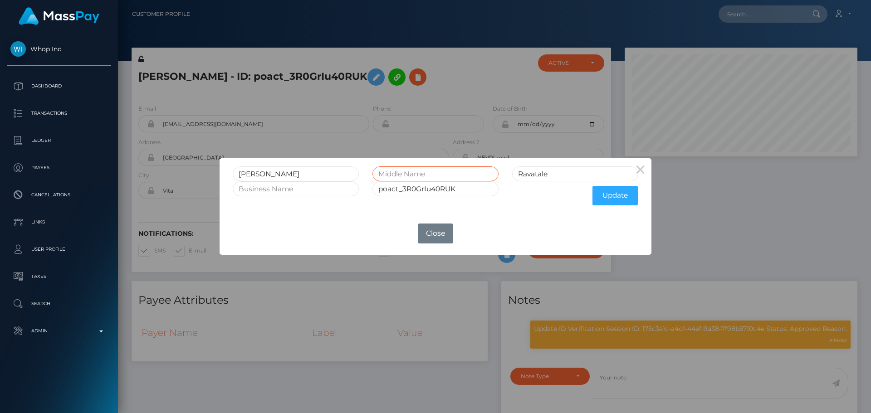
click at [425, 172] on input "text" at bounding box center [436, 174] width 126 height 15
type input "[PERSON_NAME]"
click at [602, 196] on button "Update" at bounding box center [615, 196] width 45 height 20
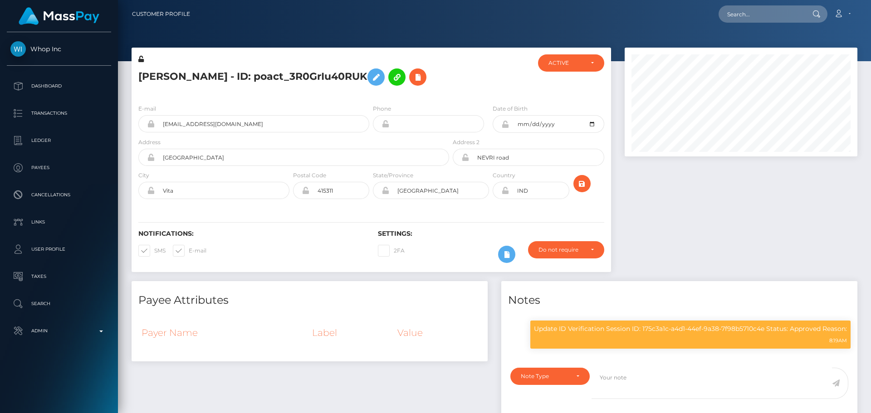
scroll to position [109, 233]
click at [505, 128] on icon at bounding box center [506, 124] width 8 height 7
click at [504, 194] on icon at bounding box center [506, 190] width 8 height 7
click at [141, 60] on icon at bounding box center [140, 59] width 5 height 6
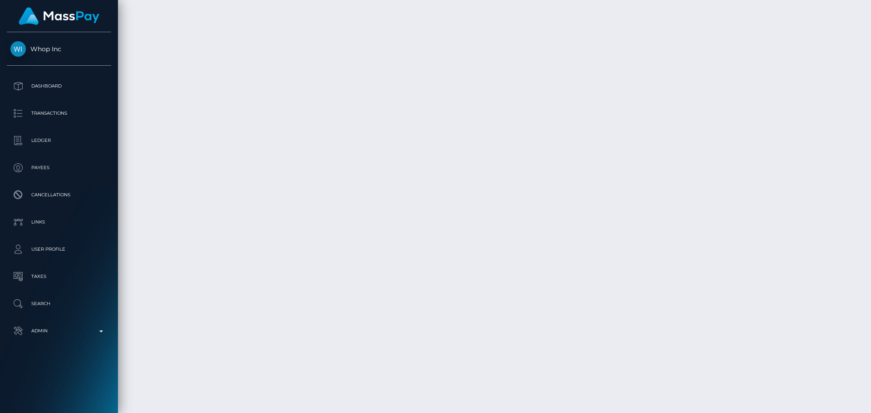
scroll to position [2773, 0]
drag, startPoint x: 871, startPoint y: 210, endPoint x: 866, endPoint y: 135, distance: 75.0
click at [866, 135] on div at bounding box center [868, 206] width 7 height 413
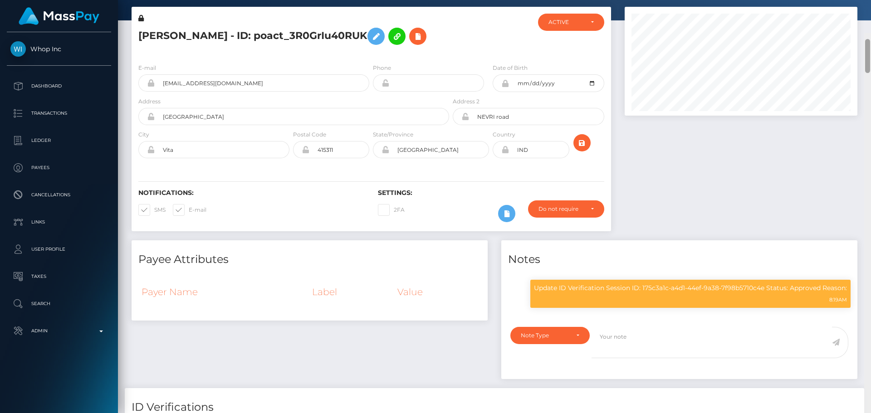
scroll to position [0, 0]
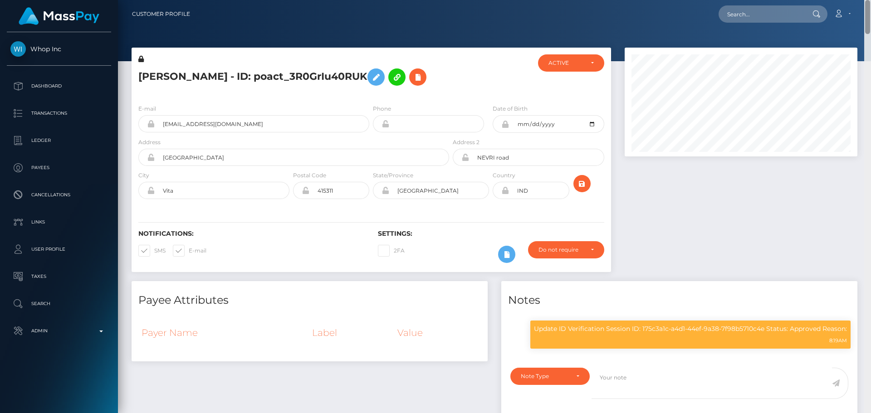
drag, startPoint x: 868, startPoint y: 239, endPoint x: 872, endPoint y: -1, distance: 240.1
click at [871, 0] on html "Whop Inc Dashboard Transactions Ledger Payees Cancellations Links" at bounding box center [435, 206] width 871 height 413
click at [463, 97] on div at bounding box center [491, 75] width 80 height 43
click at [477, 97] on div at bounding box center [491, 75] width 80 height 43
click at [227, 166] on input "SHIVAJI nagar" at bounding box center [302, 157] width 295 height 17
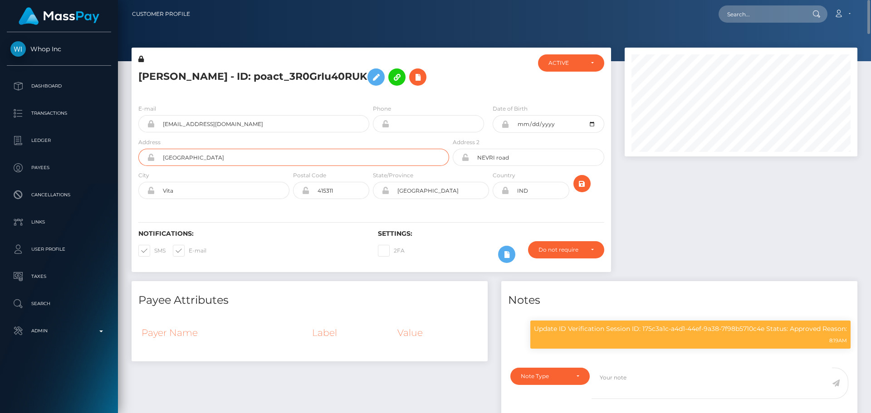
click at [227, 166] on input "SHIVAJI nagar" at bounding box center [302, 157] width 295 height 17
paste input "Nevari Road, Shivaji"
type input "Nevari Road, Shivajinagar"
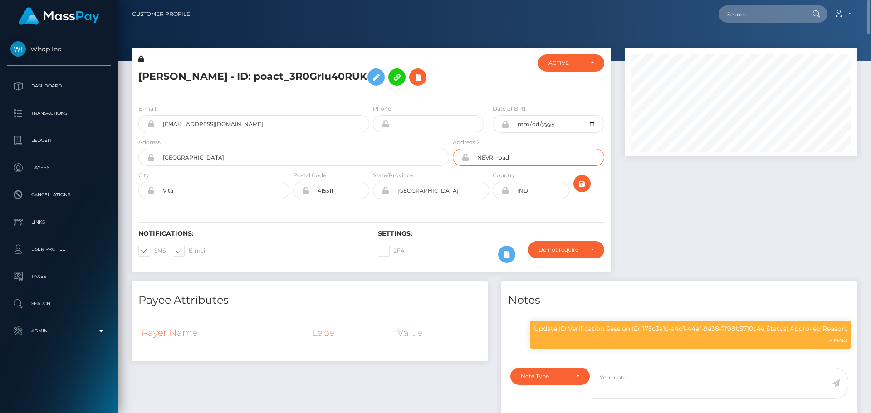
click at [526, 166] on input "NEVRI road" at bounding box center [536, 157] width 135 height 17
click at [319, 250] on div "Notifications: SMS E-mail Settings: 2FA" at bounding box center [372, 240] width 480 height 64
click at [237, 199] on input "Vita" at bounding box center [222, 190] width 135 height 17
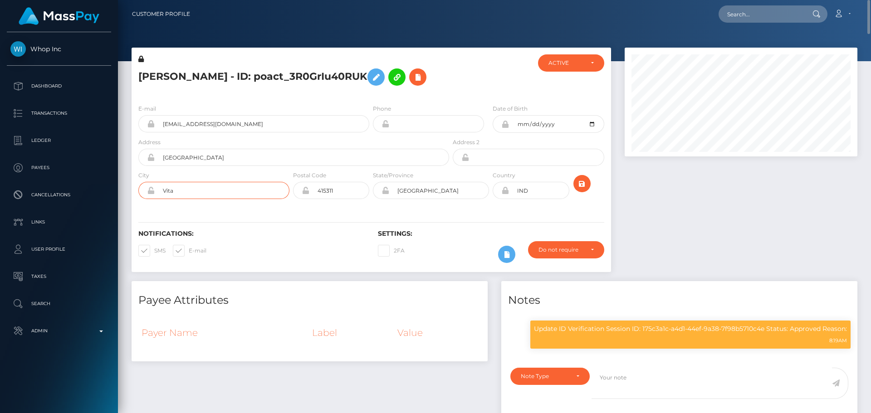
click at [237, 199] on input "Vita" at bounding box center [222, 190] width 135 height 17
click at [347, 199] on input "415311" at bounding box center [340, 190] width 60 height 17
click at [320, 252] on div "Notifications: SMS E-mail Settings: 2FA" at bounding box center [372, 240] width 480 height 64
click at [457, 199] on input "Maharashtra" at bounding box center [439, 190] width 100 height 17
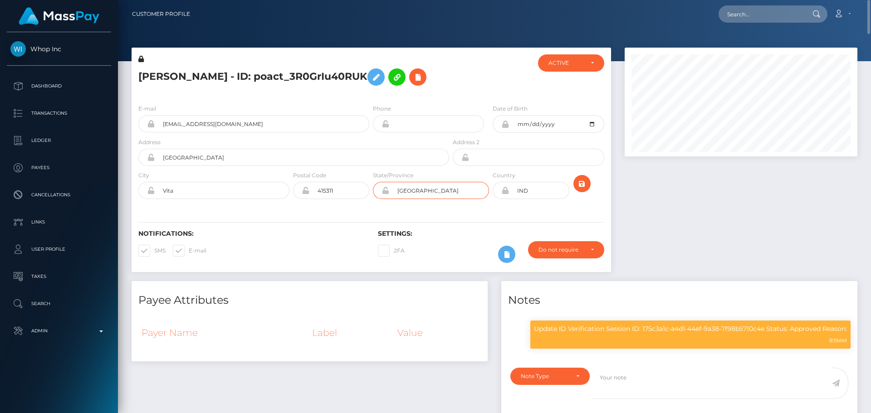
click at [457, 199] on input "Maharashtra" at bounding box center [439, 190] width 100 height 17
click at [398, 242] on div "Notifications: SMS E-mail Settings: 2FA" at bounding box center [372, 240] width 480 height 64
click at [577, 190] on icon "submit" at bounding box center [582, 183] width 11 height 11
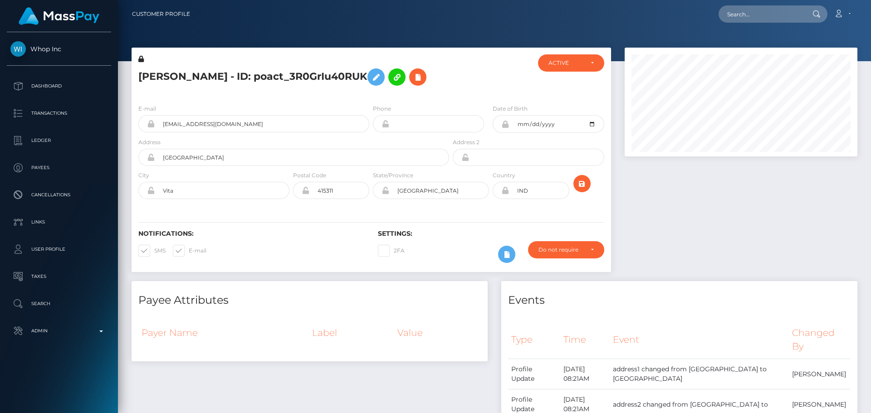
scroll to position [109, 233]
click at [286, 90] on h5 "[PERSON_NAME] - ID: poact_3R0GrIu40RUK" at bounding box center [291, 77] width 306 height 26
click at [227, 78] on h5 "[PERSON_NAME] - ID: poact_3R0GrIu40RUK" at bounding box center [291, 77] width 306 height 26
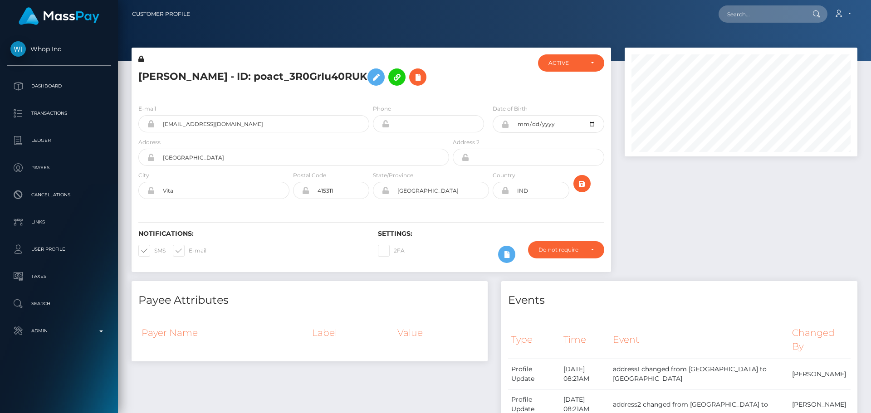
copy h5 "[PERSON_NAME] - ID: poact_3R0GrIu40RUK"
click at [776, 15] on input "text" at bounding box center [761, 13] width 85 height 17
paste input "856d8e6f-d1be-441a-ae9c-eb07d789545b"
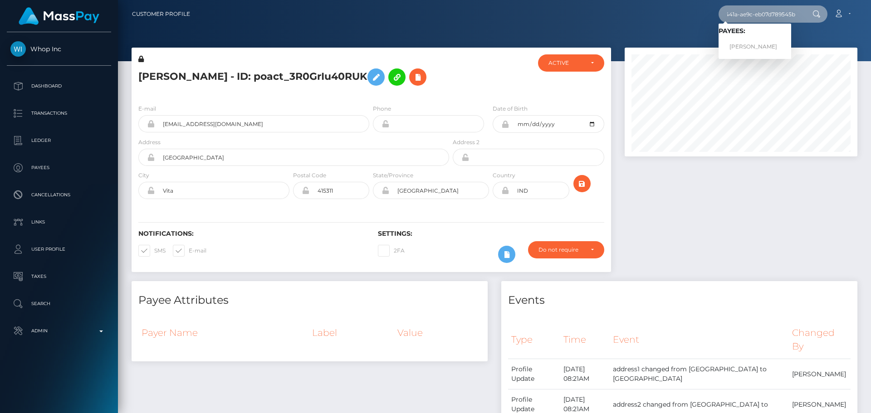
type input "856d8e6f-d1be-441a-ae9c-eb07d789545b"
click at [757, 44] on link "[PERSON_NAME]" at bounding box center [755, 47] width 73 height 17
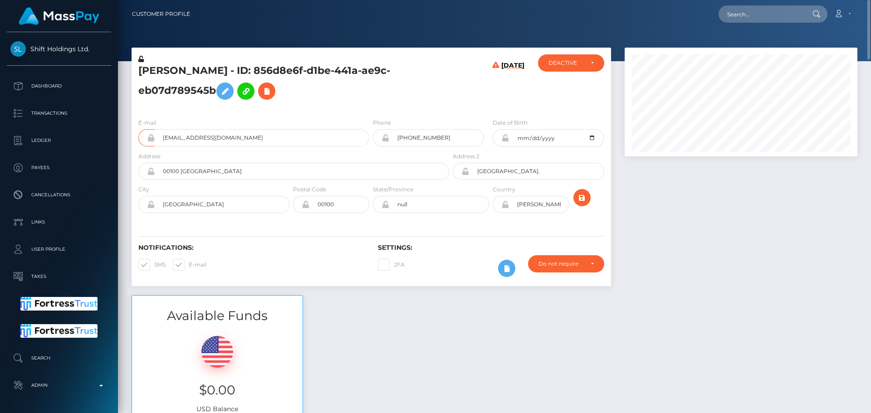
click at [413, 96] on h5 "[PERSON_NAME] - ID: 856d8e6f-d1be-441a-ae9c-eb07d789545b" at bounding box center [291, 84] width 306 height 40
click at [481, 110] on div "[DATE]" at bounding box center [491, 82] width 80 height 57
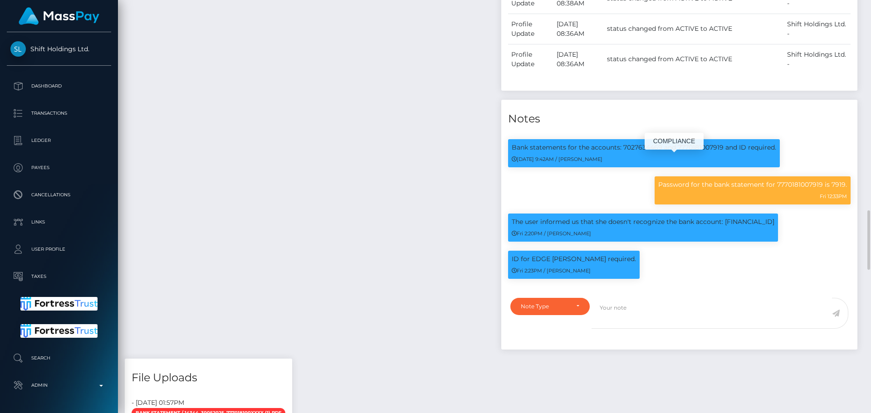
scroll to position [109, 233]
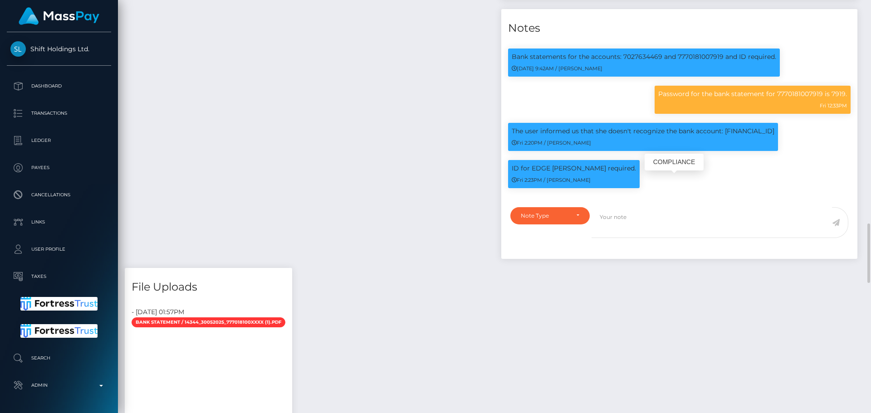
click at [540, 173] on p "ID for EDGE [PERSON_NAME] required." at bounding box center [574, 169] width 124 height 10
drag, startPoint x: 540, startPoint y: 182, endPoint x: 555, endPoint y: 182, distance: 15.4
click at [555, 173] on p "ID for EDGE [PERSON_NAME] required." at bounding box center [574, 169] width 124 height 10
copy p "EDGE [PERSON_NAME]"
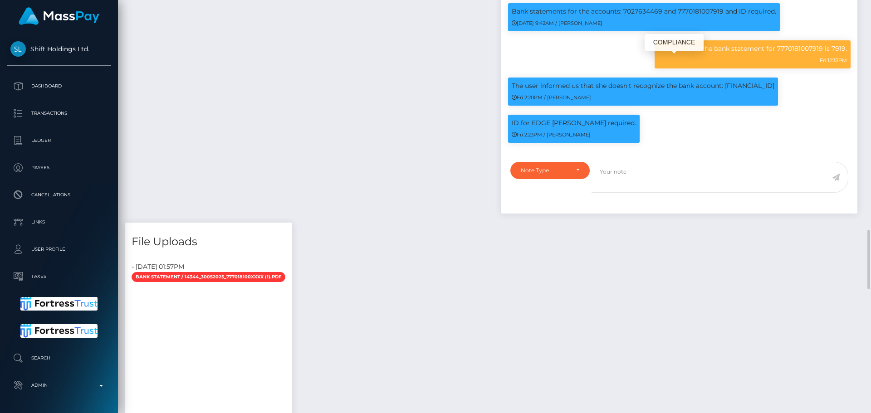
click at [838, 54] on p "Password for the bank statement for 7770181007919 is 7919." at bounding box center [753, 49] width 189 height 10
copy p "7919"
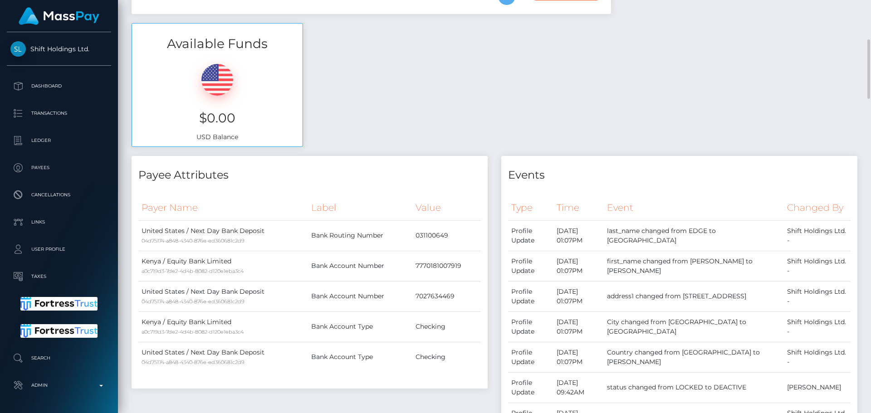
scroll to position [0, 0]
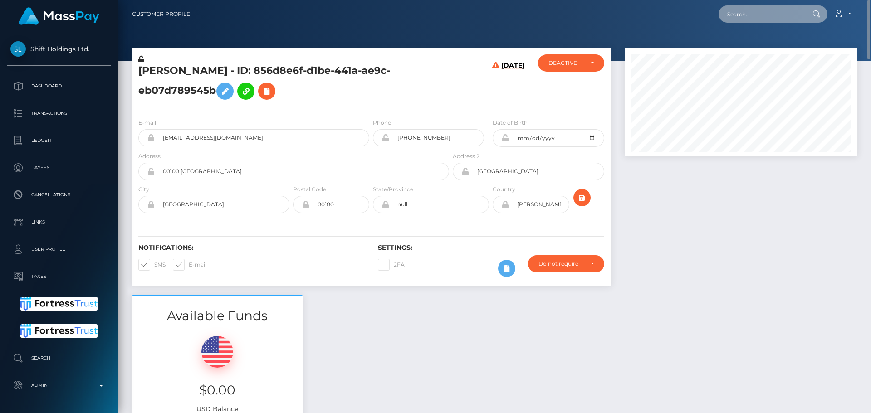
click at [752, 14] on input "text" at bounding box center [761, 13] width 85 height 17
paste input "7df90949-f037-4ec2-9a24-ca797638dee6"
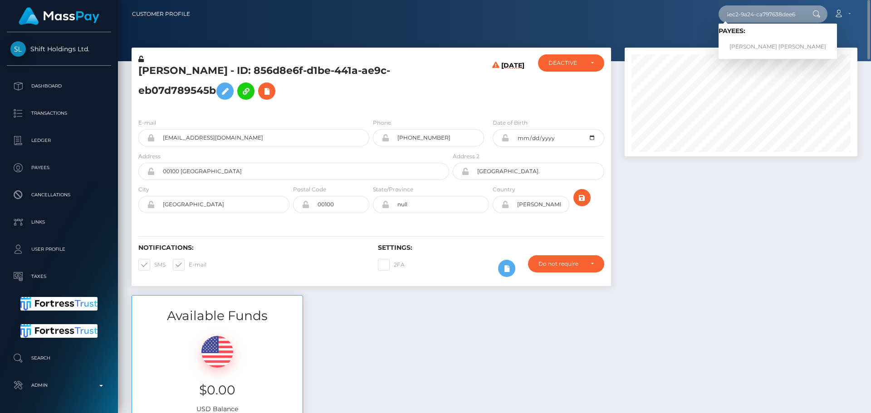
type input "7df90949-f037-4ec2-9a24-ca797638dee6"
click at [757, 43] on link "THOMAS REMY PIERRE LEVEQUE" at bounding box center [778, 47] width 118 height 17
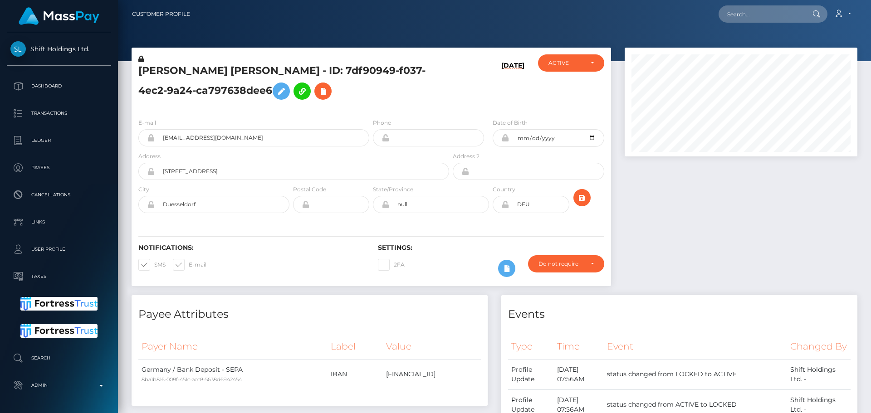
scroll to position [109, 233]
click at [469, 95] on div "[DATE]" at bounding box center [491, 82] width 80 height 57
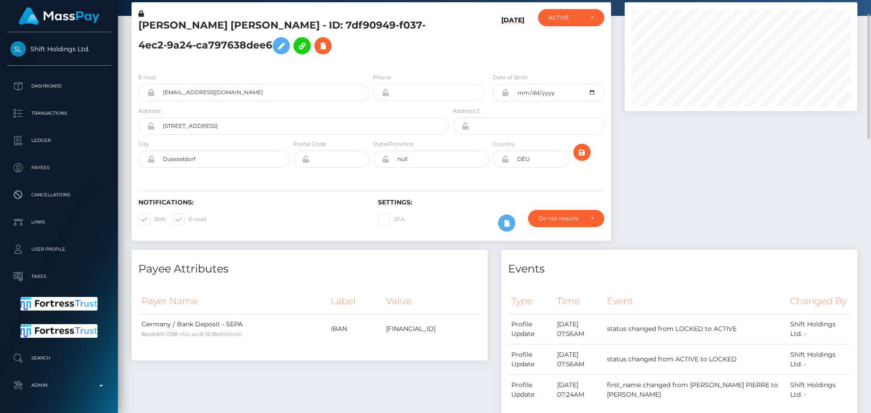
scroll to position [0, 0]
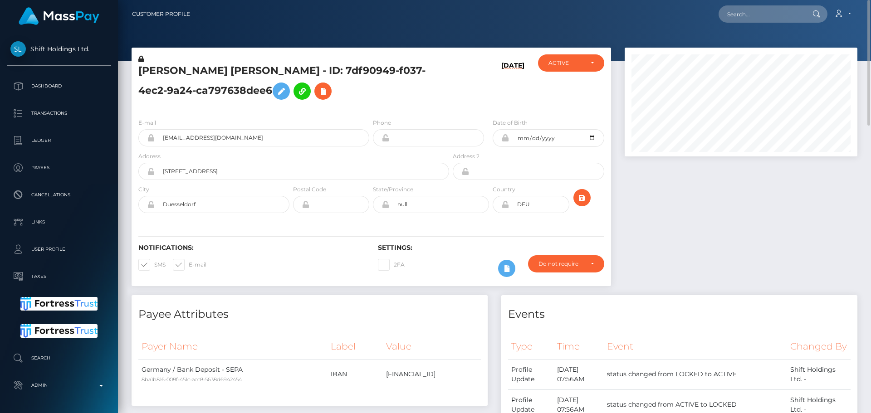
click at [468, 111] on div "E-mail [EMAIL_ADDRESS][DOMAIN_NAME] Phone [DATE]" at bounding box center [372, 166] width 480 height 111
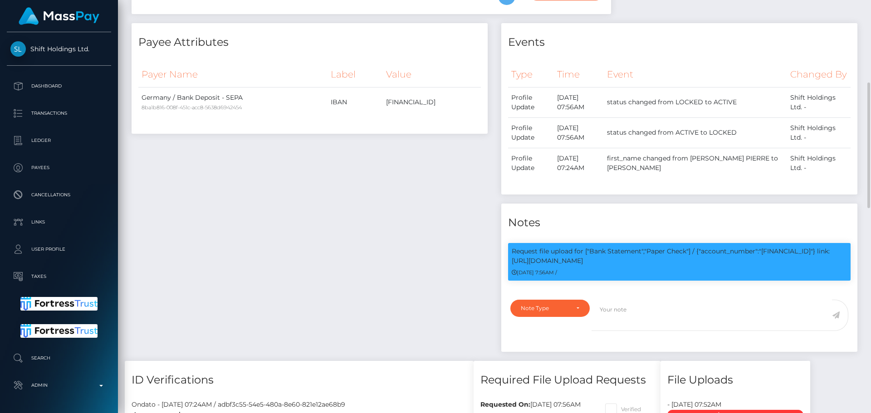
click at [410, 213] on div "Payee Attributes Payer Name Label Value Germany / Bank Deposit - SEPA 8ba1b816-…" at bounding box center [310, 192] width 370 height 338
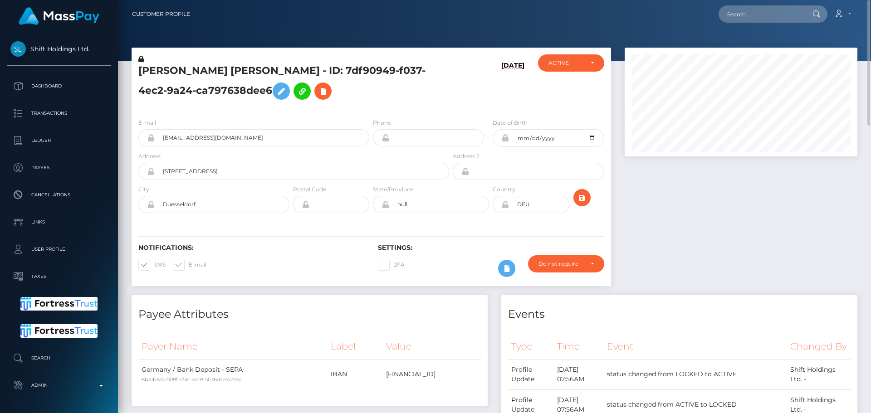
click at [151, 66] on h5 "[PERSON_NAME] [PERSON_NAME] - ID: 7df90949-f037-4ec2-9a24-ca797638dee6" at bounding box center [291, 84] width 306 height 40
copy h5 "[PERSON_NAME]"
click at [354, 102] on h5 "[PERSON_NAME] [PERSON_NAME] - ID: 7df90949-f037-4ec2-9a24-ca797638dee6" at bounding box center [291, 84] width 306 height 40
click at [754, 6] on input "text" at bounding box center [761, 13] width 85 height 17
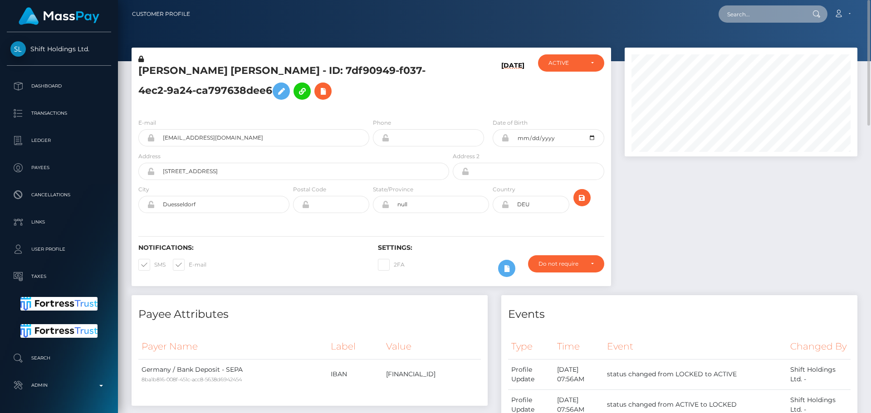
paste input "poact_rWvvhZH18NPm"
type input "poact_rWvvhZH18NPm"
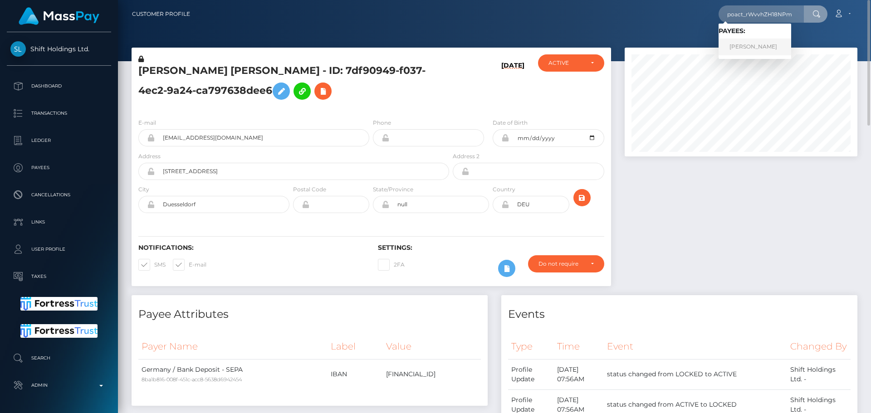
click at [760, 44] on link "mostafa saad" at bounding box center [755, 47] width 73 height 17
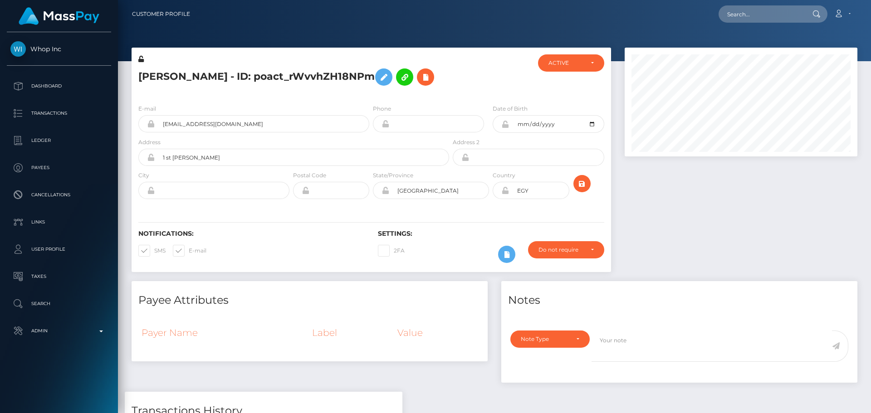
scroll to position [109, 233]
click at [464, 88] on div at bounding box center [491, 75] width 80 height 43
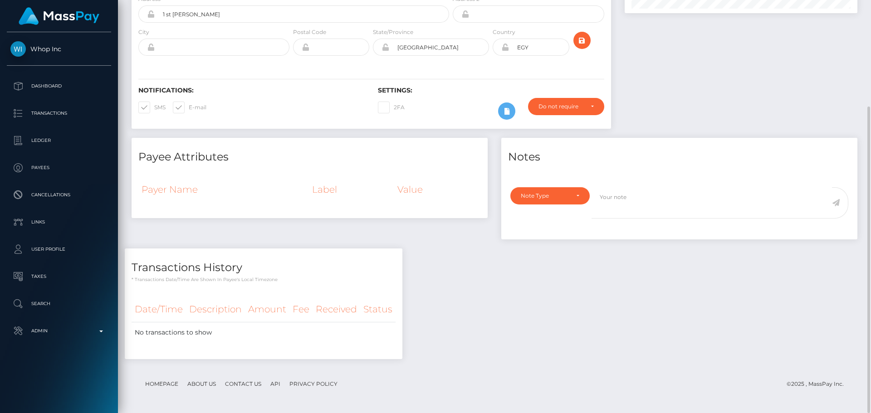
scroll to position [0, 0]
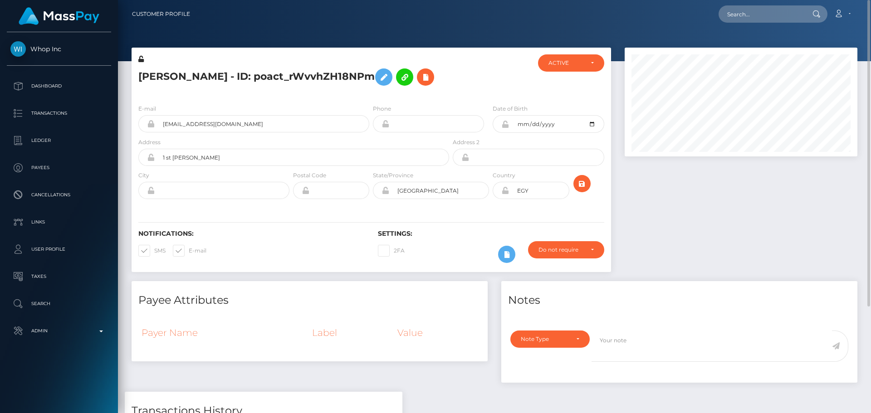
click at [481, 78] on div at bounding box center [491, 75] width 80 height 43
click at [417, 75] on button at bounding box center [425, 77] width 17 height 17
select select
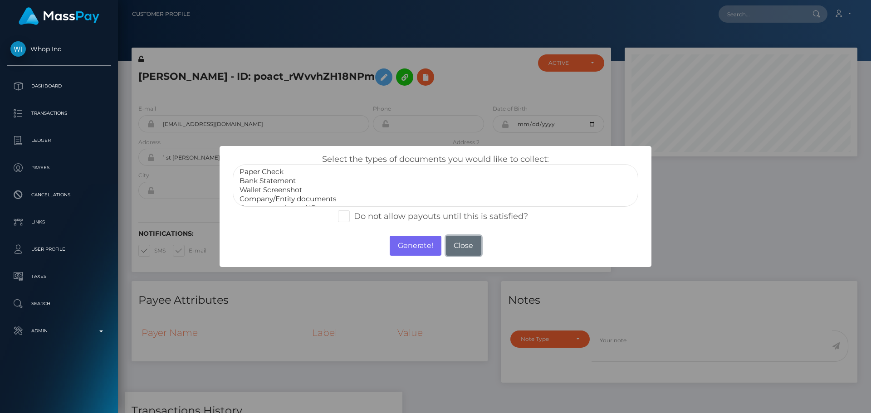
click at [462, 246] on button "Close" at bounding box center [463, 246] width 35 height 20
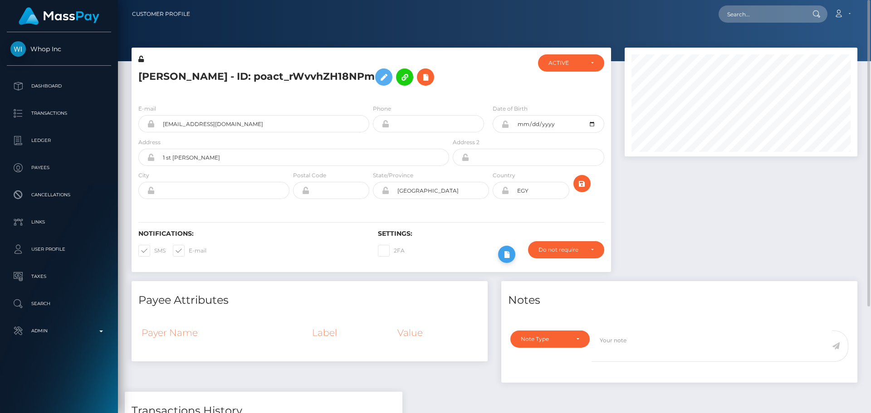
click at [507, 254] on icon at bounding box center [507, 254] width 11 height 11
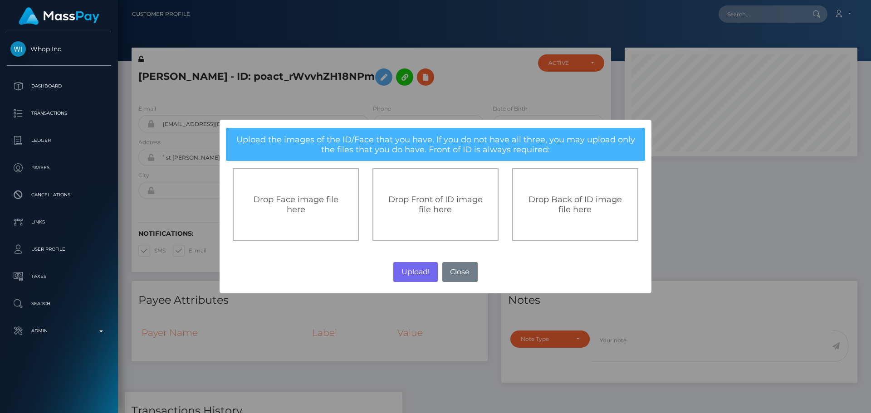
click at [430, 211] on span "Drop Front of ID image file here" at bounding box center [435, 205] width 94 height 20
click at [668, 241] on div "× Upload the images of the ID/Face that you have. If you do not have all three,…" at bounding box center [435, 206] width 871 height 413
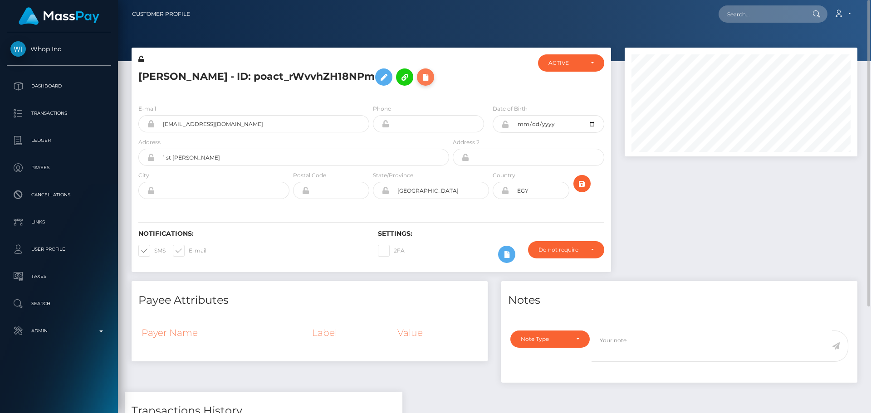
click at [420, 81] on icon at bounding box center [425, 77] width 11 height 11
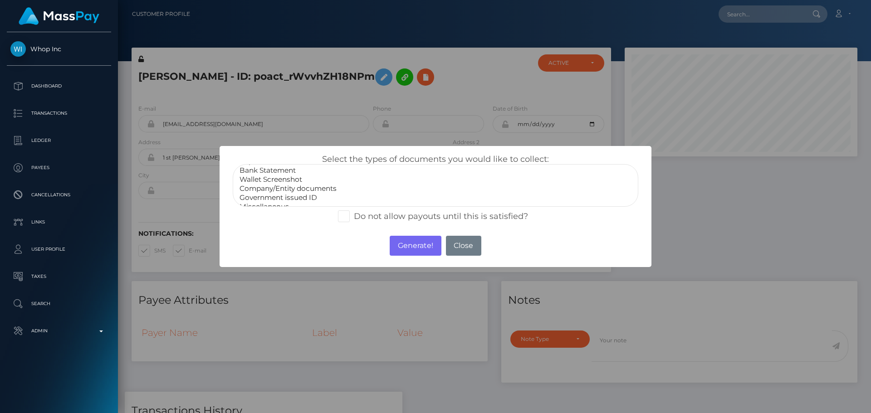
scroll to position [18, 0]
select select "Miscellaneous"
click at [272, 197] on option "Miscellaneous" at bounding box center [436, 199] width 394 height 9
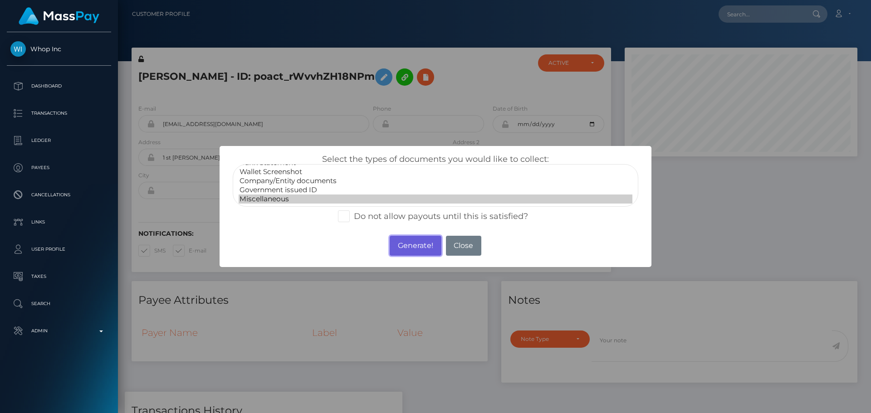
click at [413, 240] on button "Generate!" at bounding box center [415, 246] width 51 height 20
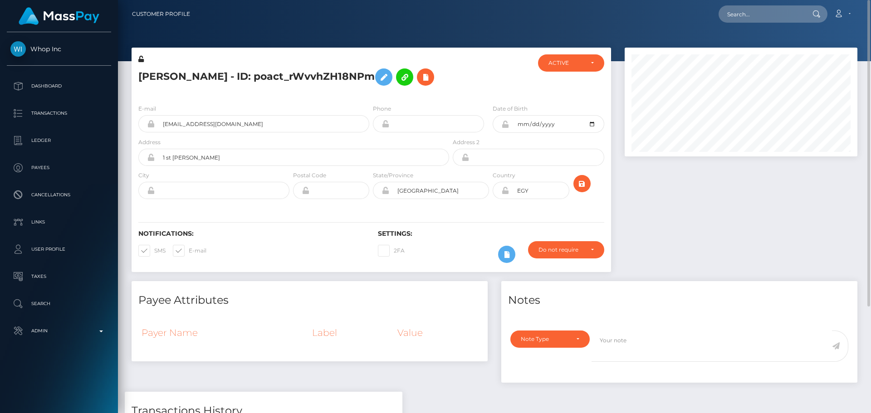
click at [371, 96] on div "mostafa saad - ID: poact_rWvvhZH18NPm" at bounding box center [292, 75] width 320 height 43
click at [583, 187] on icon "submit" at bounding box center [582, 183] width 11 height 11
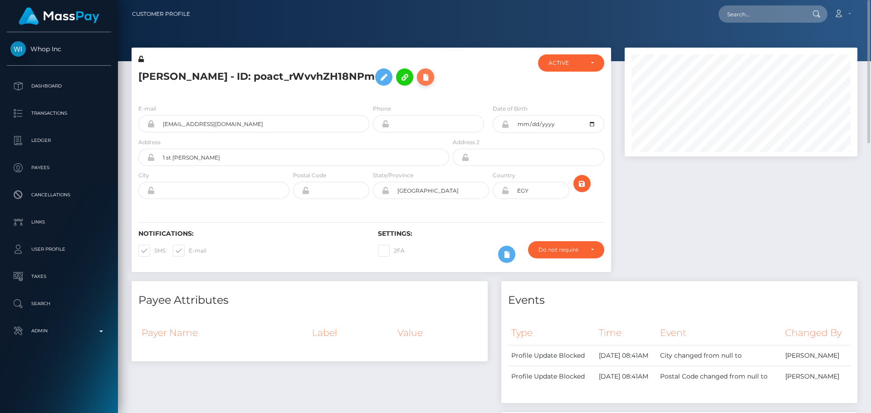
click at [417, 74] on button at bounding box center [425, 77] width 17 height 17
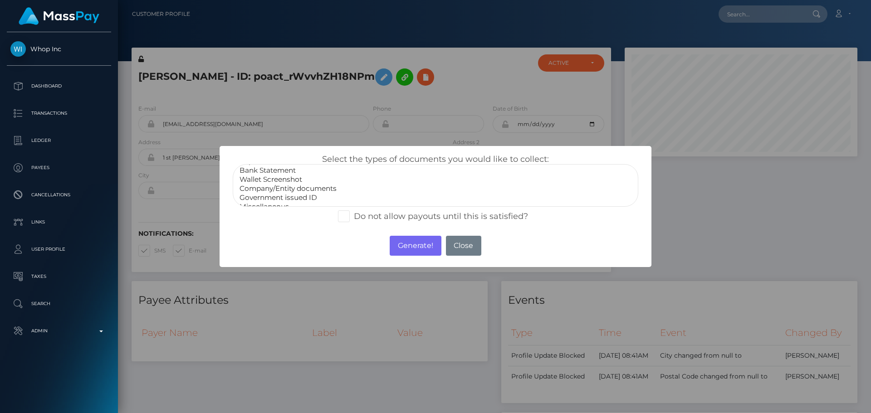
scroll to position [18, 0]
select select "Miscellaneous"
click at [271, 198] on option "Miscellaneous" at bounding box center [436, 199] width 394 height 9
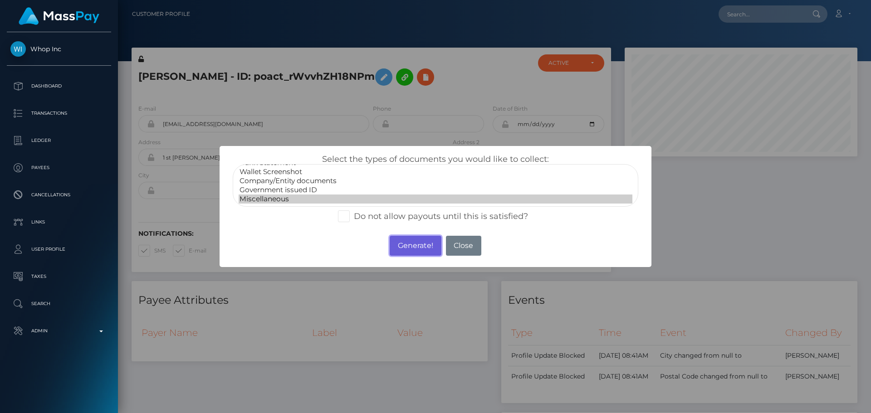
click at [409, 243] on button "Generate!" at bounding box center [415, 246] width 51 height 20
